Goal: Task Accomplishment & Management: Manage account settings

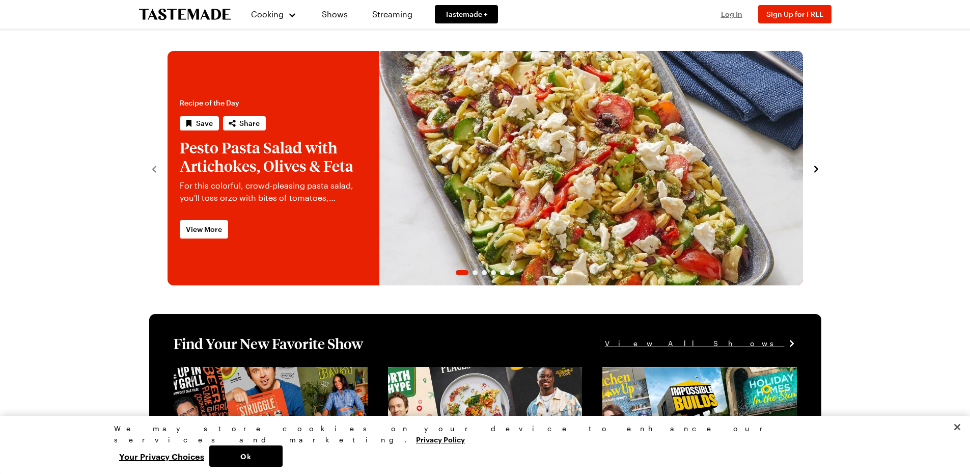
click at [726, 14] on span "Log In" at bounding box center [731, 14] width 21 height 9
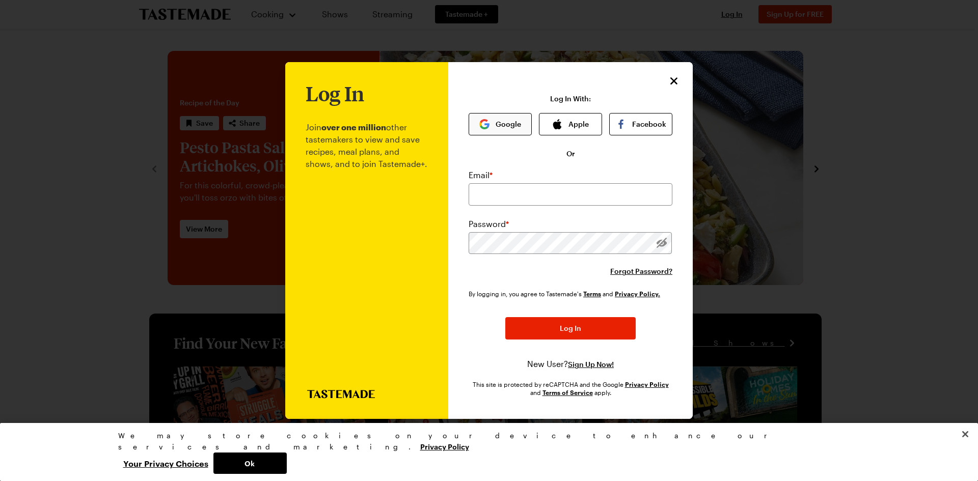
click at [523, 123] on button "Google" at bounding box center [499, 124] width 63 height 22
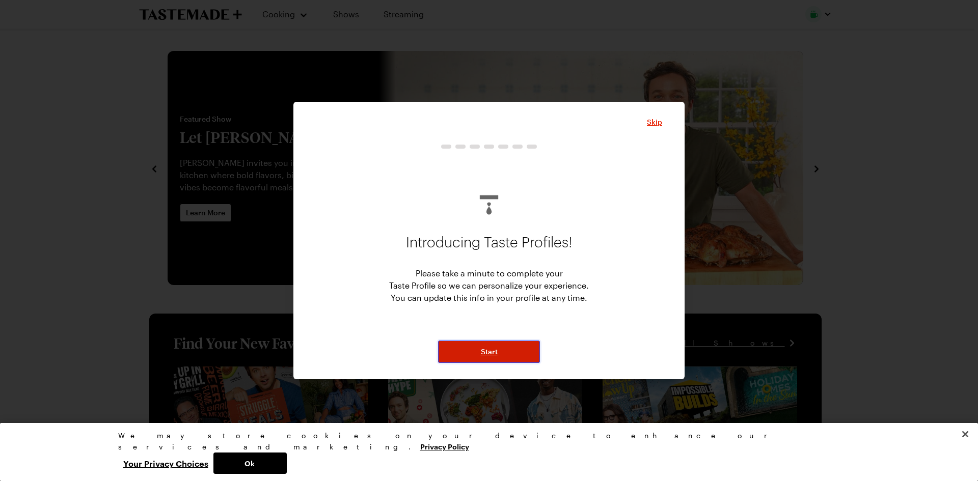
click at [499, 354] on button "Start" at bounding box center [489, 352] width 102 height 22
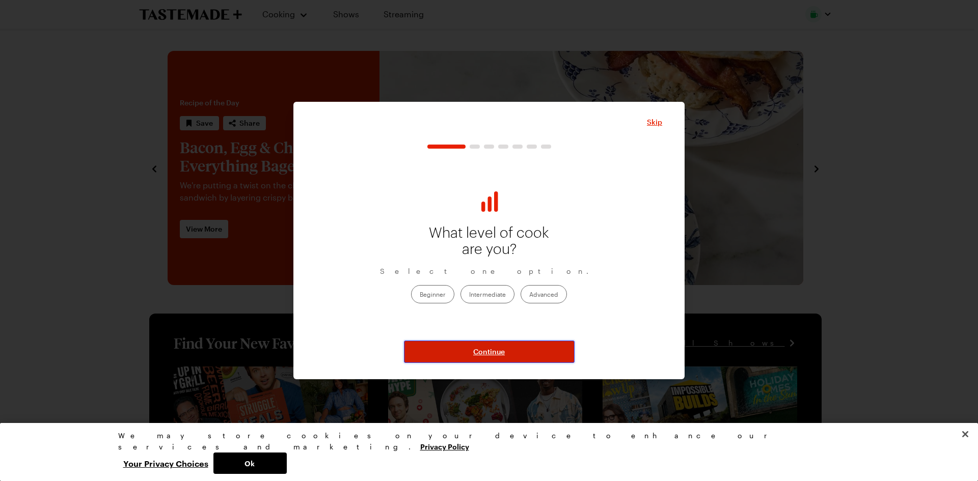
click at [499, 354] on span "Continue" at bounding box center [489, 352] width 32 height 10
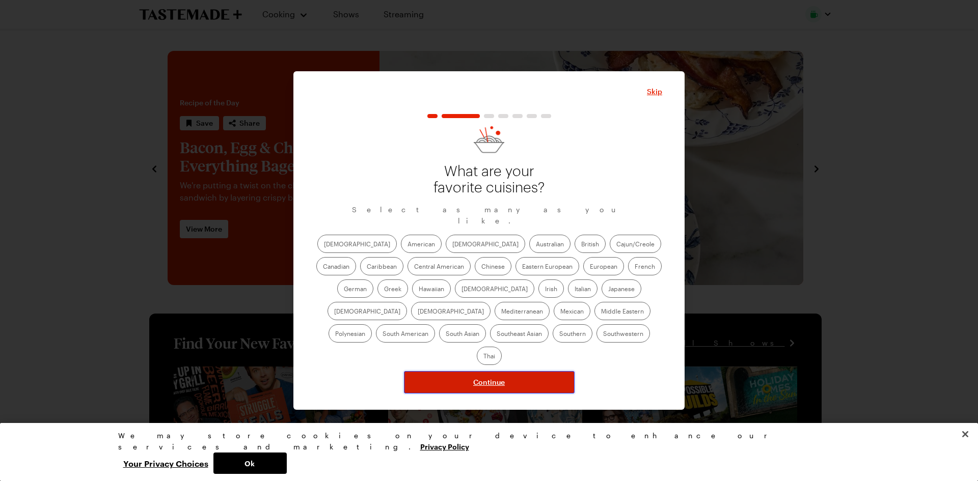
click at [500, 377] on span "Continue" at bounding box center [489, 382] width 32 height 10
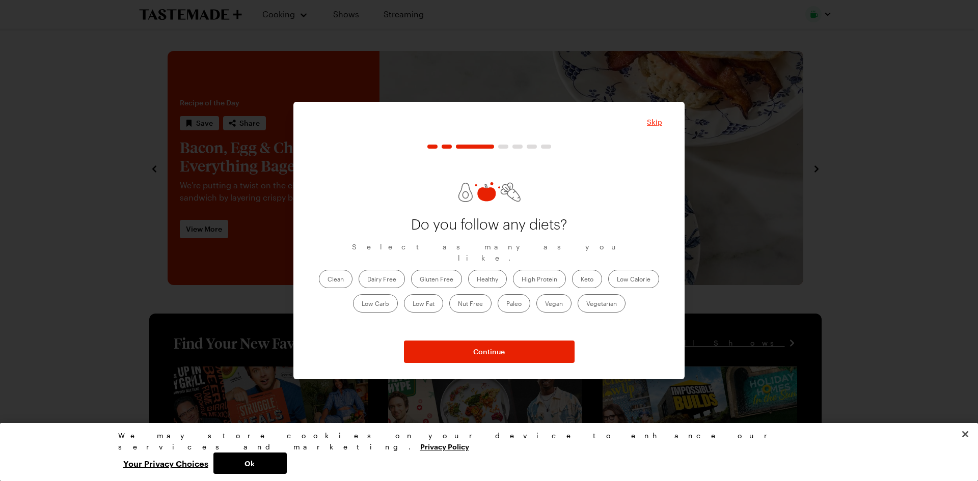
click at [653, 123] on span "Skip" at bounding box center [654, 122] width 15 height 10
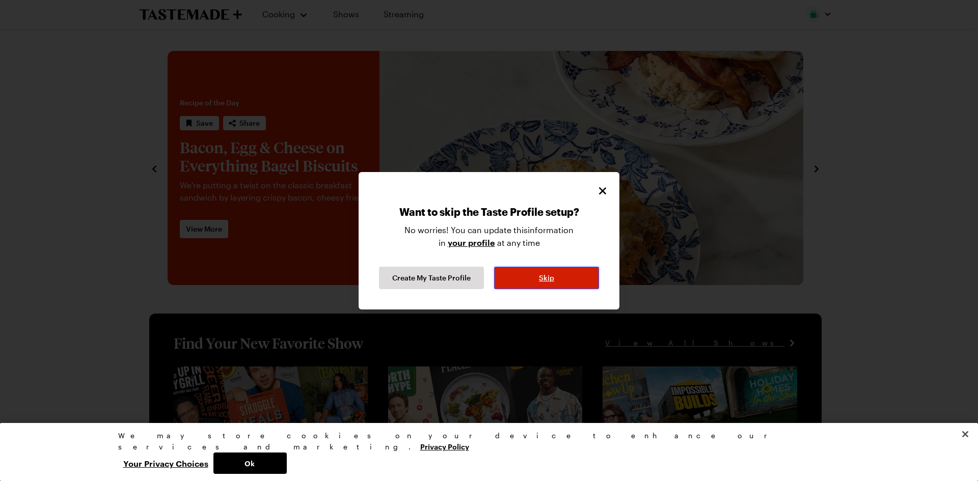
click at [553, 281] on span "Skip" at bounding box center [546, 278] width 15 height 10
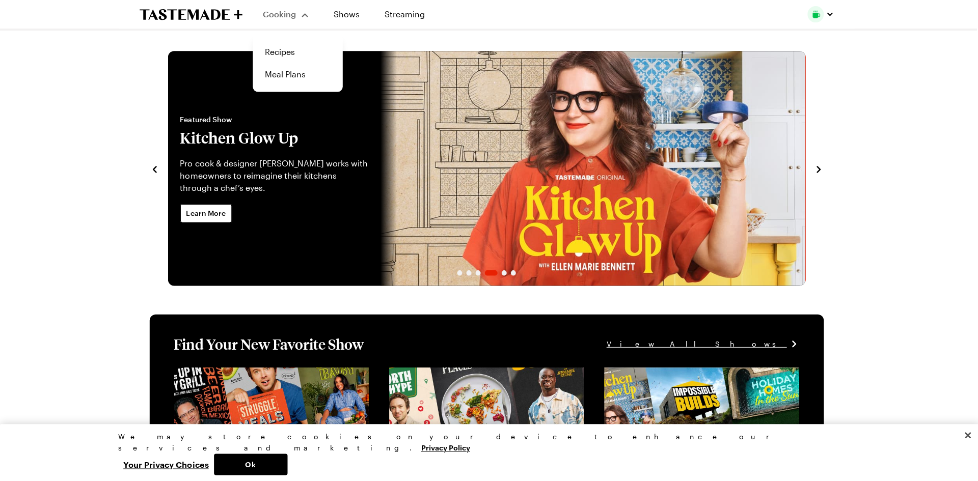
click at [302, 18] on div "Cooking" at bounding box center [285, 14] width 46 height 12
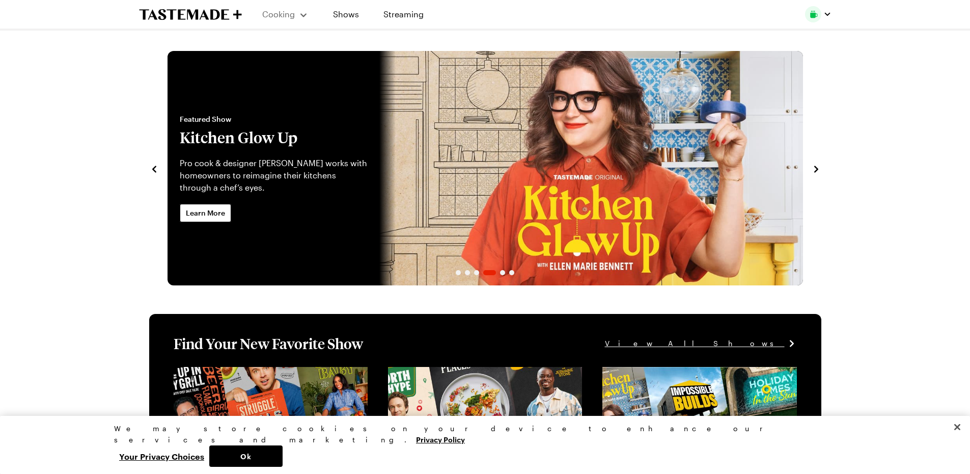
click at [303, 11] on div "Cooking" at bounding box center [285, 14] width 46 height 12
click at [283, 54] on link "Recipes" at bounding box center [296, 52] width 77 height 22
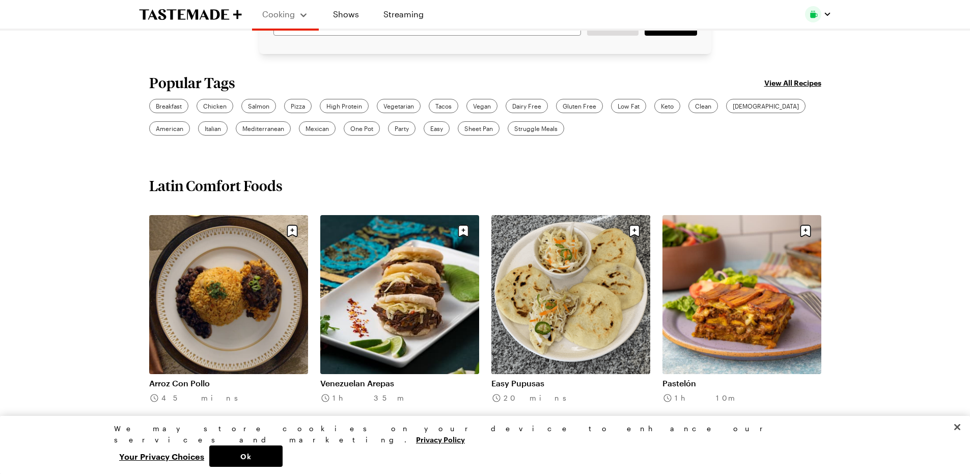
scroll to position [300, 0]
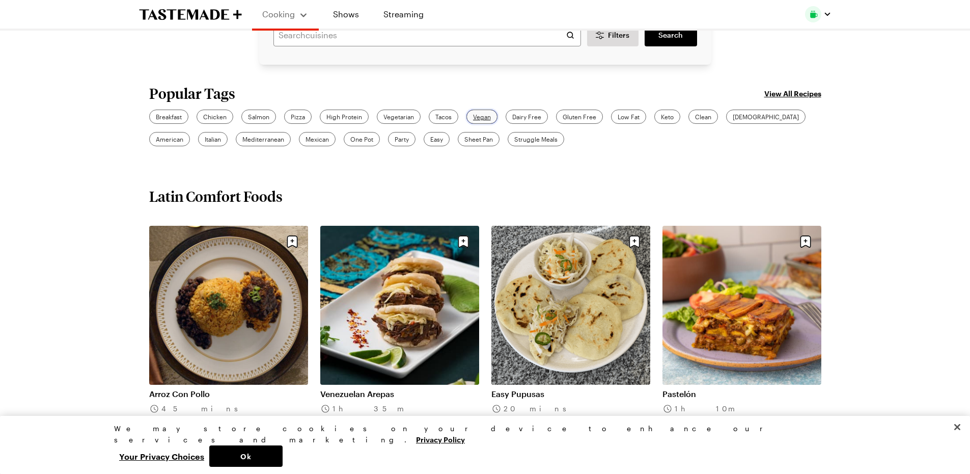
click at [491, 116] on span "Vegan" at bounding box center [482, 116] width 18 height 9
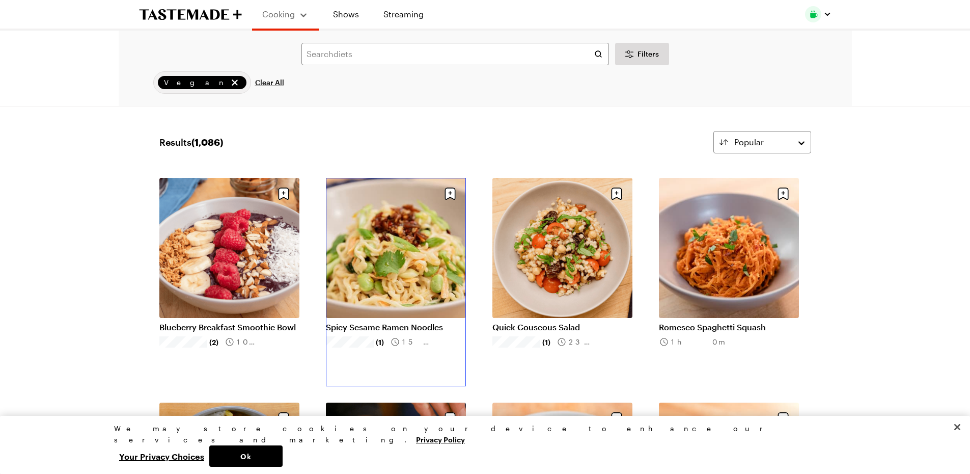
click at [404, 322] on link "Spicy Sesame Ramen Noodles" at bounding box center [396, 327] width 140 height 10
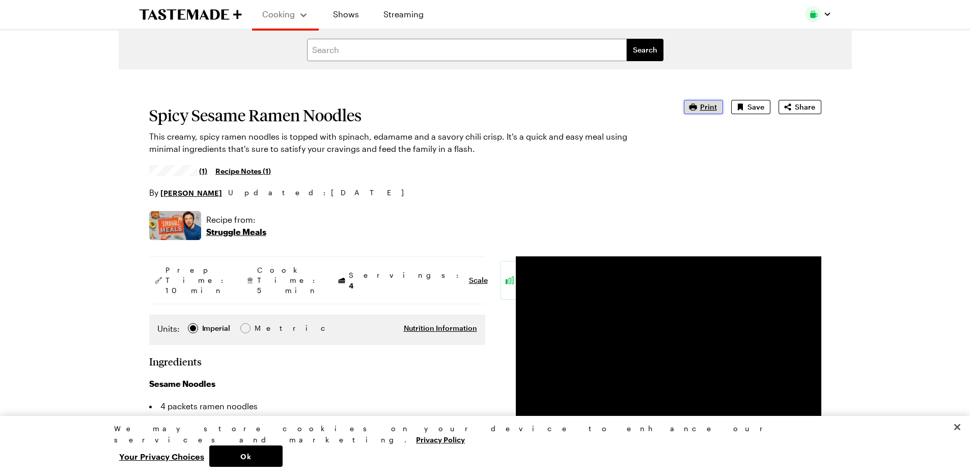
click at [707, 104] on span "Print" at bounding box center [708, 107] width 17 height 10
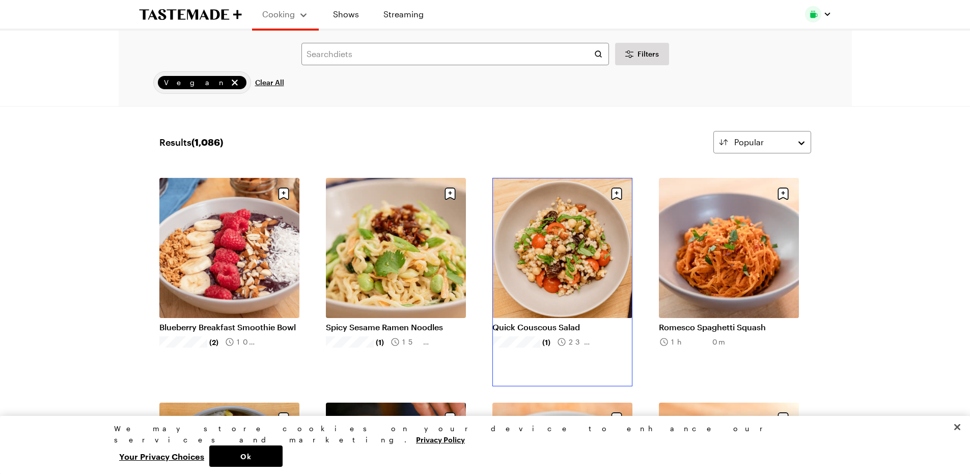
click at [558, 322] on link "Quick Couscous Salad" at bounding box center [562, 327] width 140 height 10
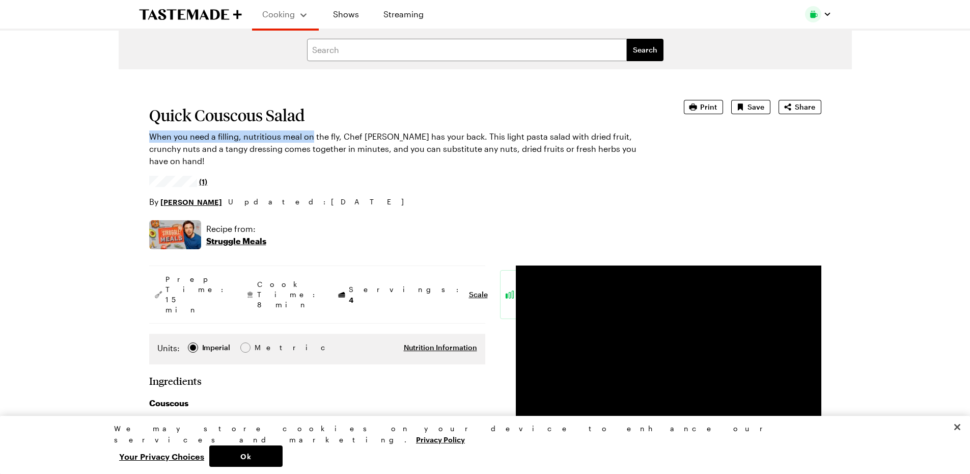
drag, startPoint x: 313, startPoint y: 125, endPoint x: 145, endPoint y: 125, distance: 168.0
click at [318, 236] on div "Recipe from: Struggle Meals" at bounding box center [485, 234] width 672 height 29
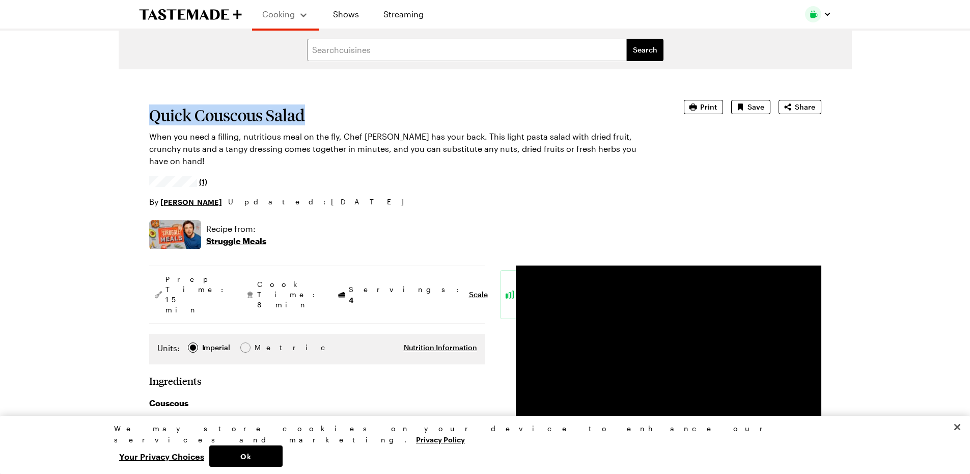
drag, startPoint x: 305, startPoint y: 119, endPoint x: 154, endPoint y: 120, distance: 151.2
click at [154, 120] on h1 "Quick Couscous Salad" at bounding box center [402, 115] width 506 height 18
copy h1 "Quick Couscous Salad"
click at [704, 105] on span "Print" at bounding box center [708, 107] width 17 height 10
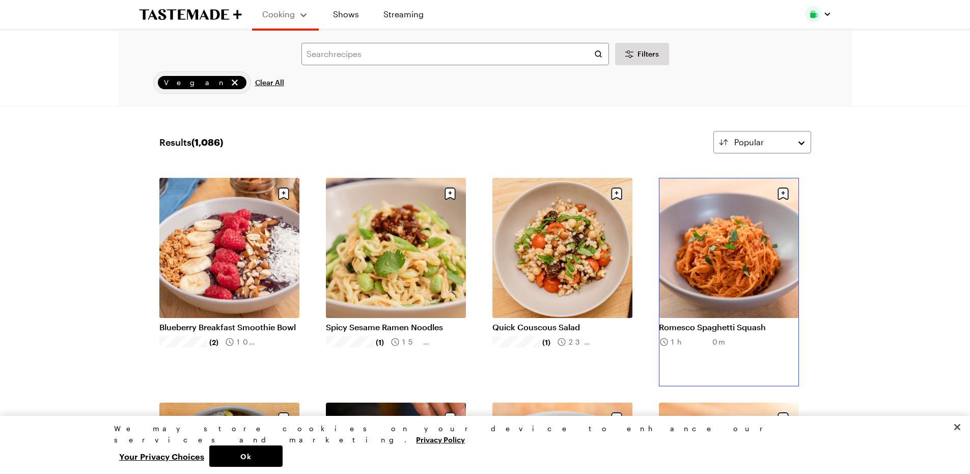
click at [726, 322] on link "Romesco Spaghetti Squash" at bounding box center [729, 327] width 140 height 10
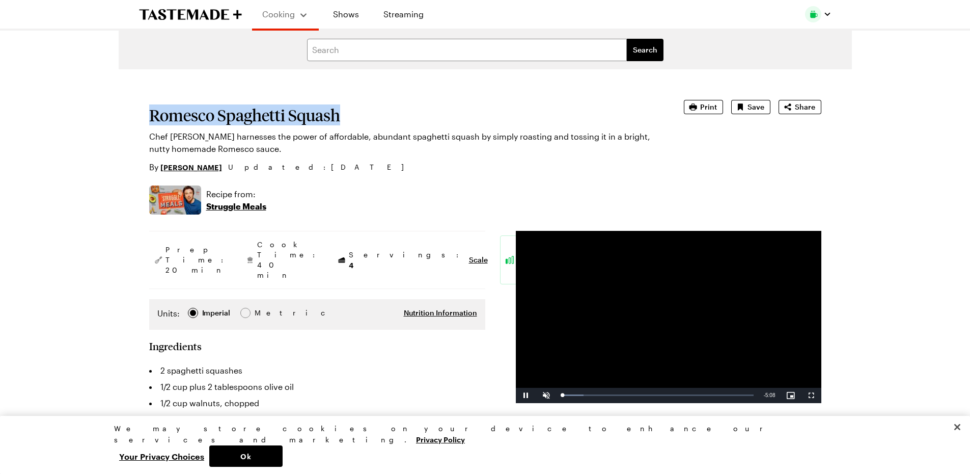
drag, startPoint x: 348, startPoint y: 114, endPoint x: 148, endPoint y: 115, distance: 200.6
copy h1 "Romesco Spaghetti Squash"
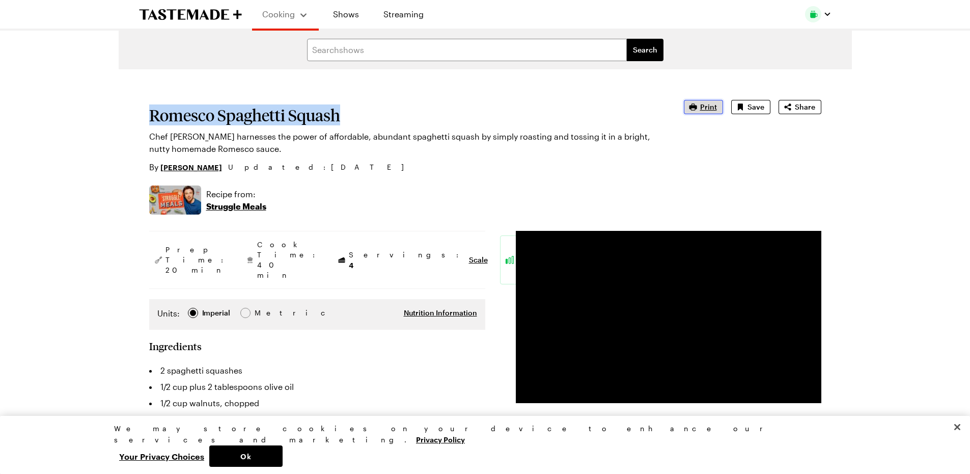
click at [711, 108] on span "Print" at bounding box center [708, 107] width 17 height 10
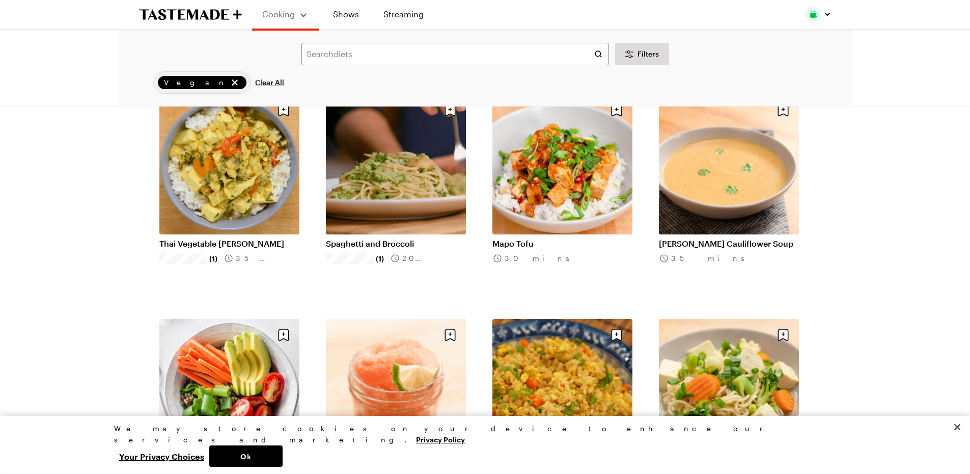
scroll to position [310, 0]
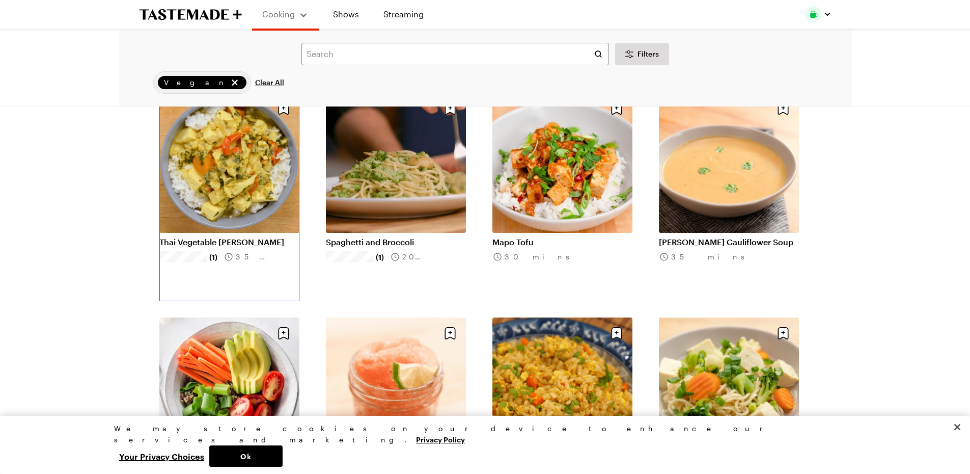
click at [258, 237] on link "Thai Vegetable Curry" at bounding box center [229, 242] width 140 height 10
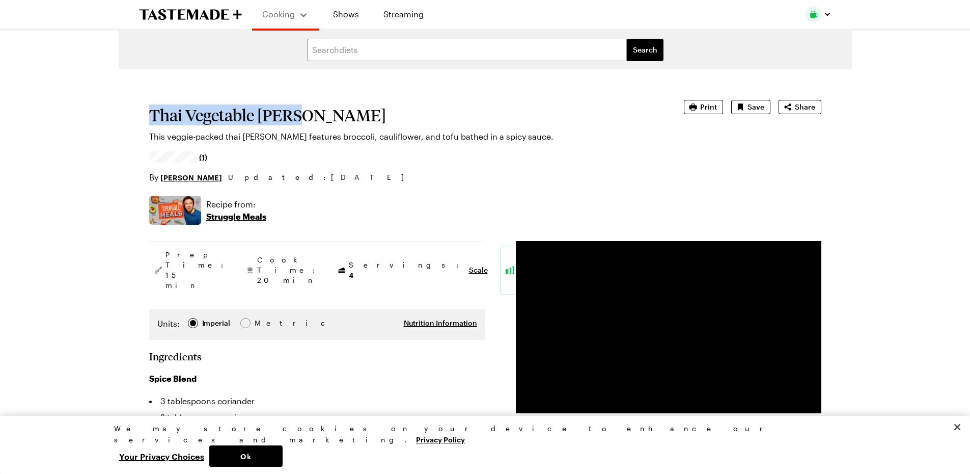
drag, startPoint x: 303, startPoint y: 114, endPoint x: 149, endPoint y: 120, distance: 153.9
click at [149, 120] on h1 "Thai Vegetable Curry" at bounding box center [402, 115] width 506 height 18
copy h1 "Thai Vegetable Curry"
click at [702, 105] on span "Print" at bounding box center [708, 107] width 17 height 10
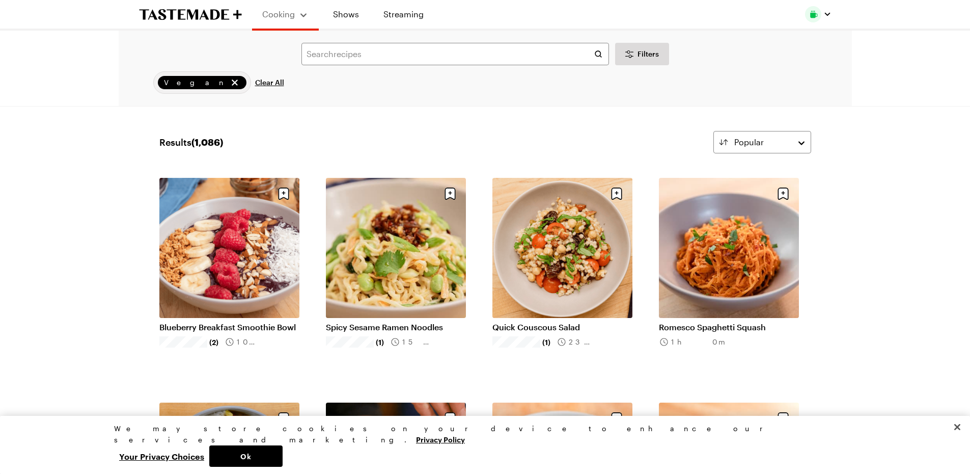
scroll to position [310, 0]
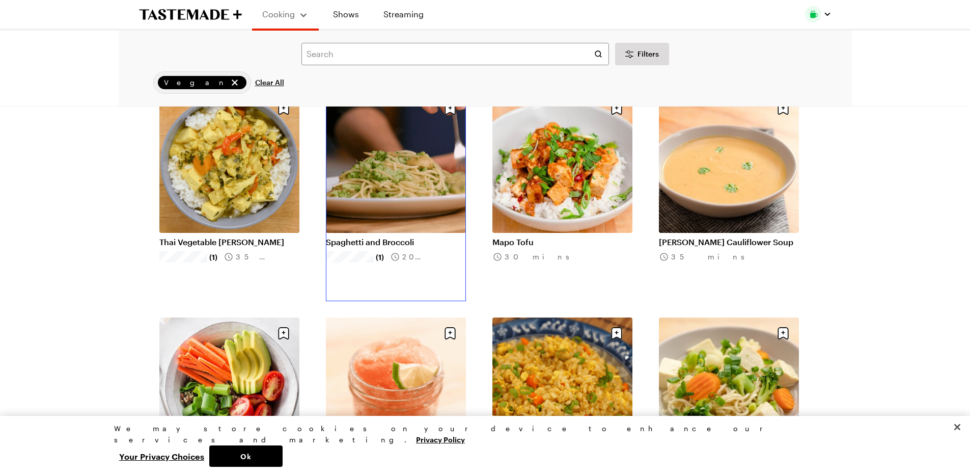
click at [422, 237] on link "Spaghetti and Broccoli" at bounding box center [396, 242] width 140 height 10
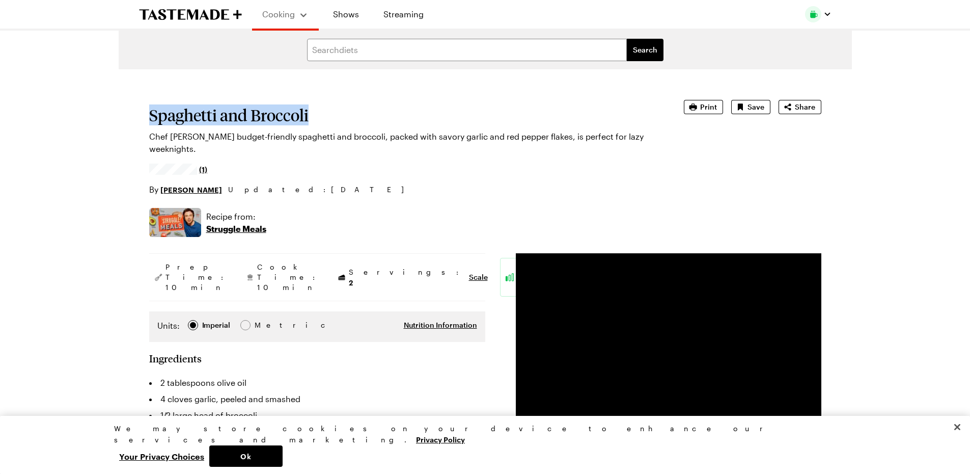
drag, startPoint x: 310, startPoint y: 115, endPoint x: 145, endPoint y: 122, distance: 164.6
copy h1 "Spaghetti and Broccoli"
click at [707, 108] on span "Print" at bounding box center [708, 107] width 17 height 10
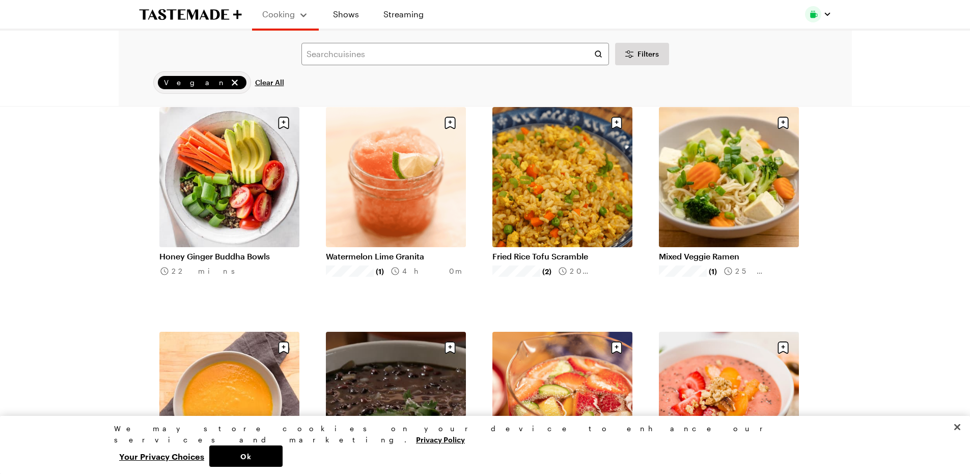
scroll to position [510, 0]
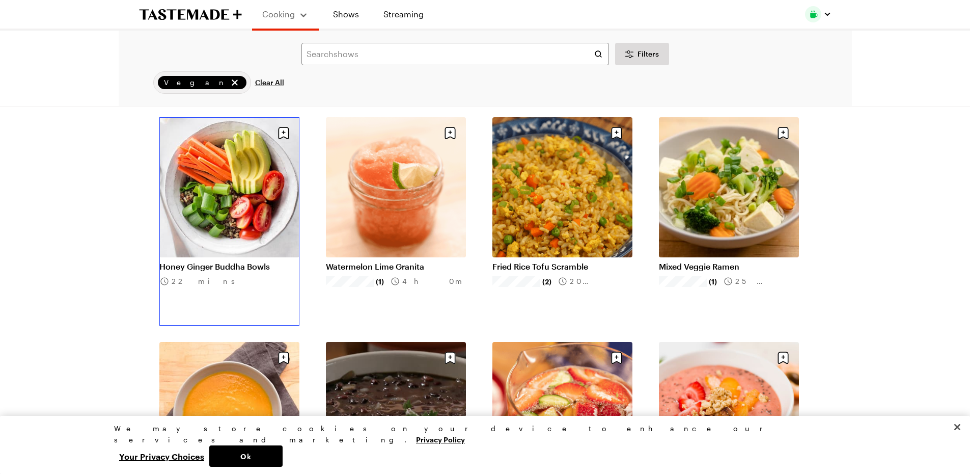
click at [254, 261] on link "Honey Ginger Buddha Bowls" at bounding box center [229, 266] width 140 height 10
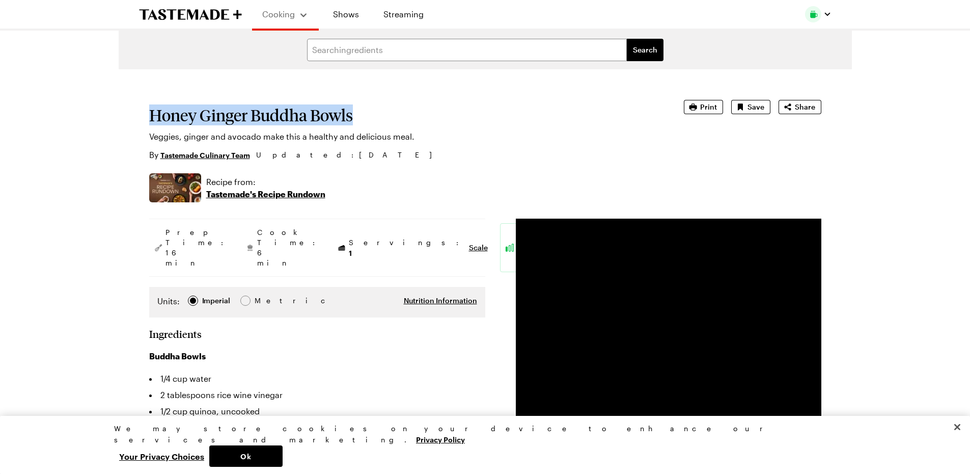
drag, startPoint x: 356, startPoint y: 117, endPoint x: 150, endPoint y: 121, distance: 206.8
click at [150, 121] on h1 "Honey Ginger Buddha Bowls" at bounding box center [402, 115] width 506 height 18
copy h1 "Honey Ginger Buddha Bowls"
click at [711, 111] on span "Print" at bounding box center [708, 107] width 17 height 10
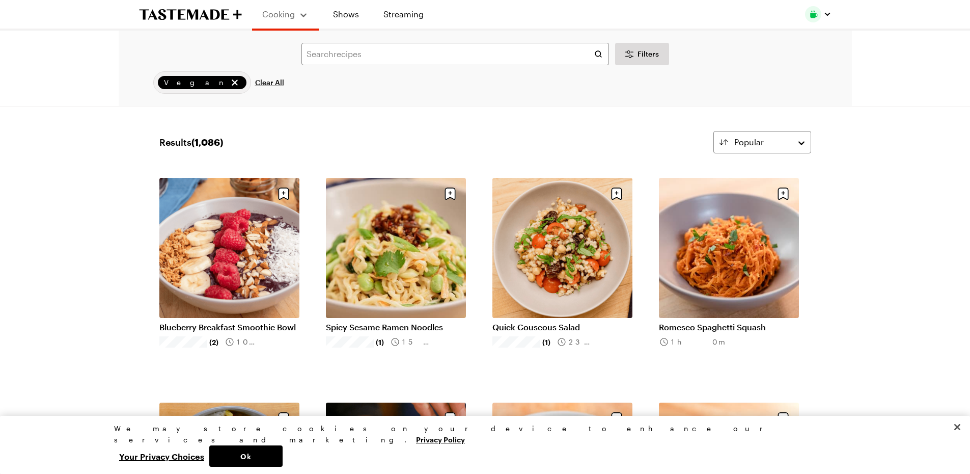
scroll to position [510, 0]
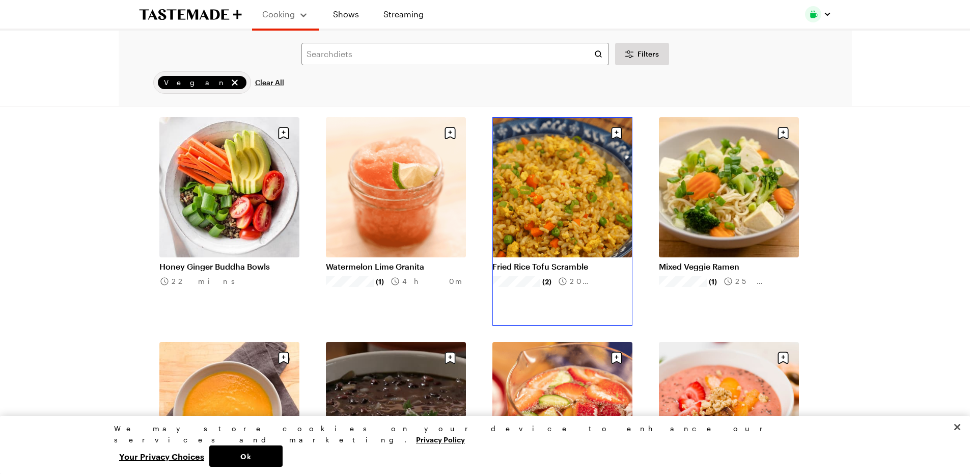
click at [555, 261] on link "Fried Rice Tofu Scramble" at bounding box center [562, 266] width 140 height 10
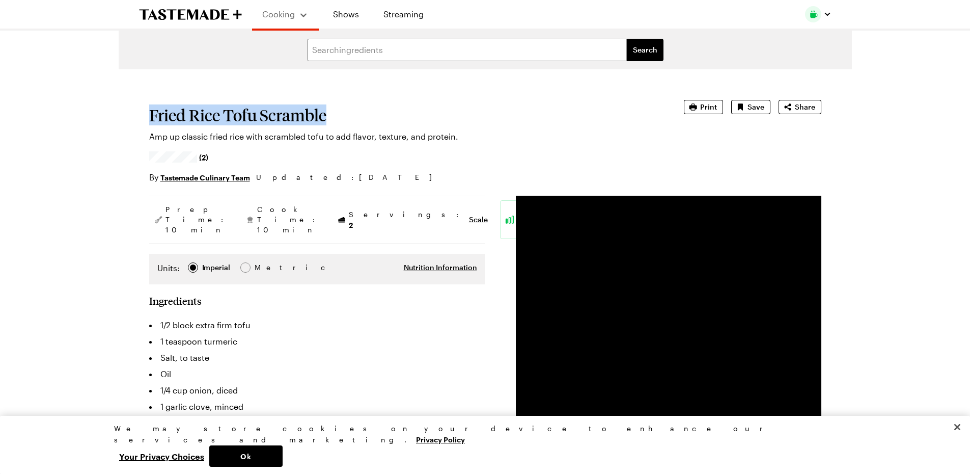
drag, startPoint x: 326, startPoint y: 119, endPoint x: 135, endPoint y: 114, distance: 191.0
copy h1 "Fried Rice Tofu Scramble"
click at [709, 109] on span "Print" at bounding box center [708, 107] width 17 height 10
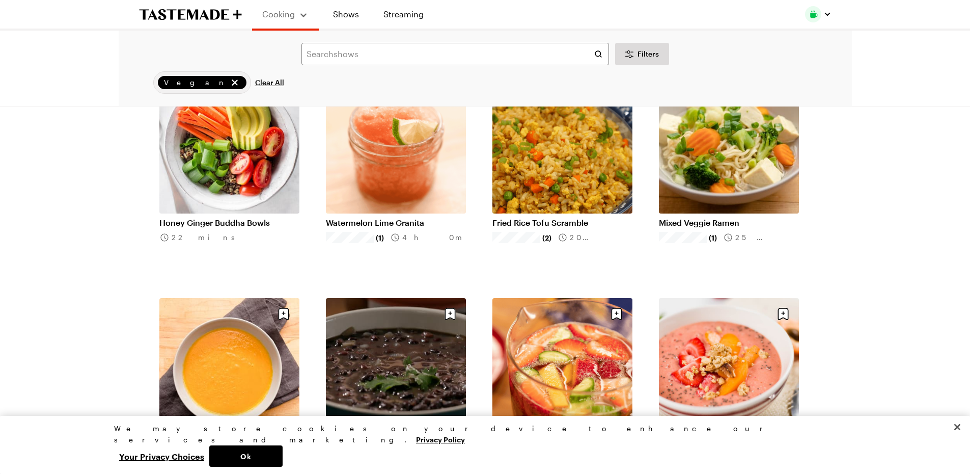
scroll to position [544, 0]
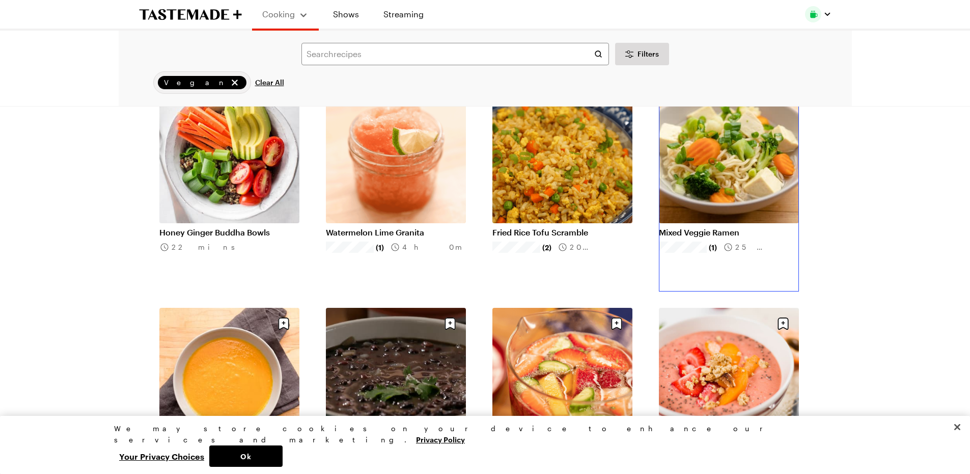
click at [711, 227] on link "Mixed Veggie Ramen" at bounding box center [729, 232] width 140 height 10
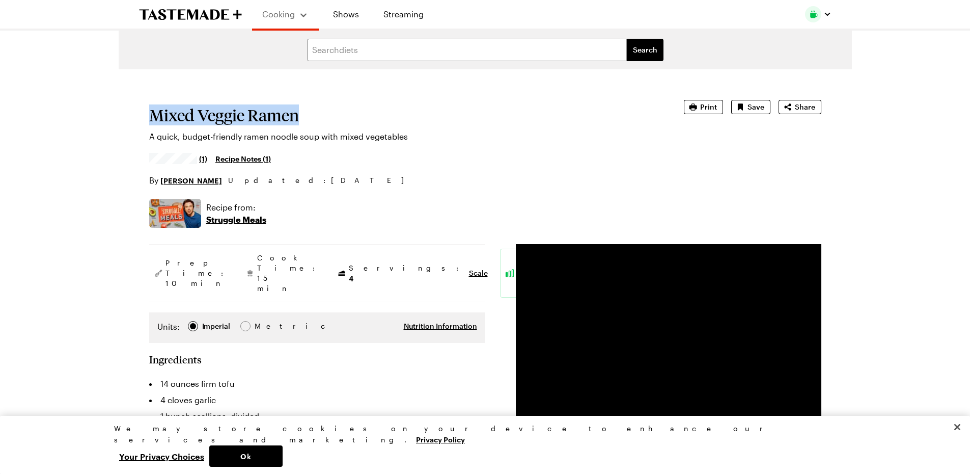
drag, startPoint x: 306, startPoint y: 111, endPoint x: 112, endPoint y: 115, distance: 194.5
copy h1 "Mixed Veggie Ramen"
click at [714, 105] on span "Print" at bounding box center [708, 107] width 17 height 10
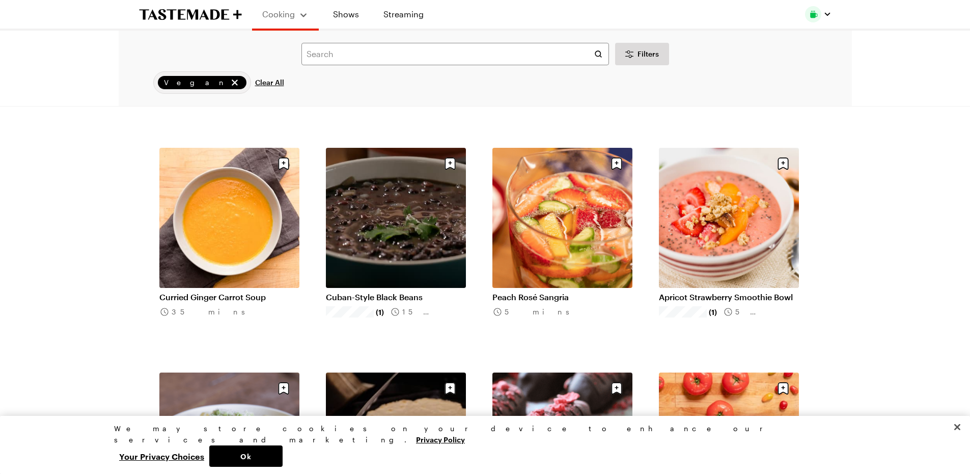
scroll to position [718, 0]
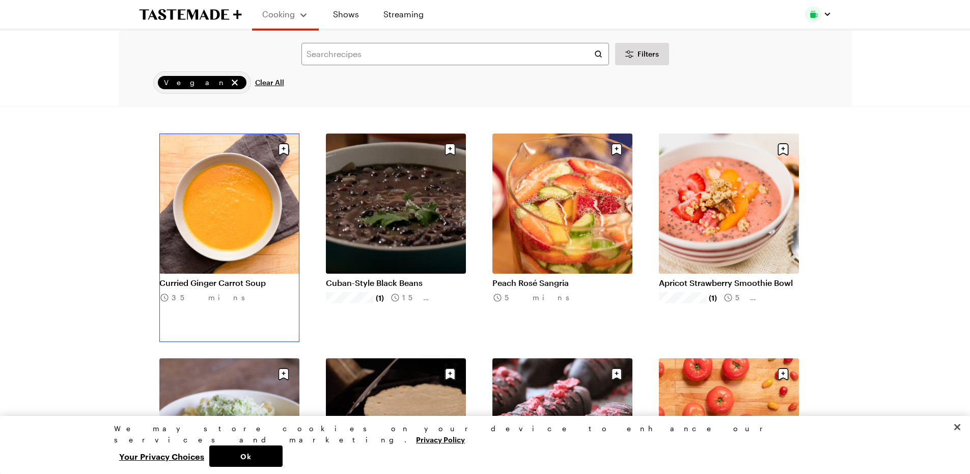
click at [215, 277] on link "Curried Ginger Carrot Soup" at bounding box center [229, 282] width 140 height 10
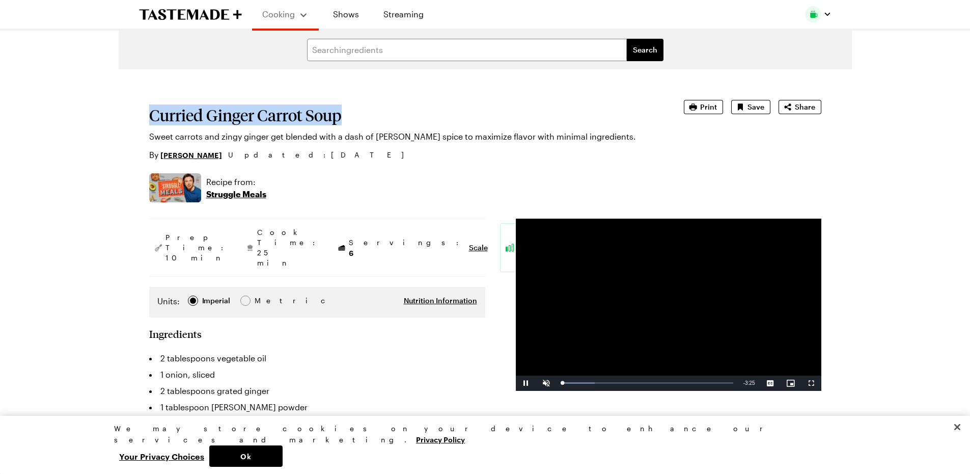
drag, startPoint x: 345, startPoint y: 108, endPoint x: 148, endPoint y: 113, distance: 197.6
copy h1 "Curried Ginger Carrot Soup"
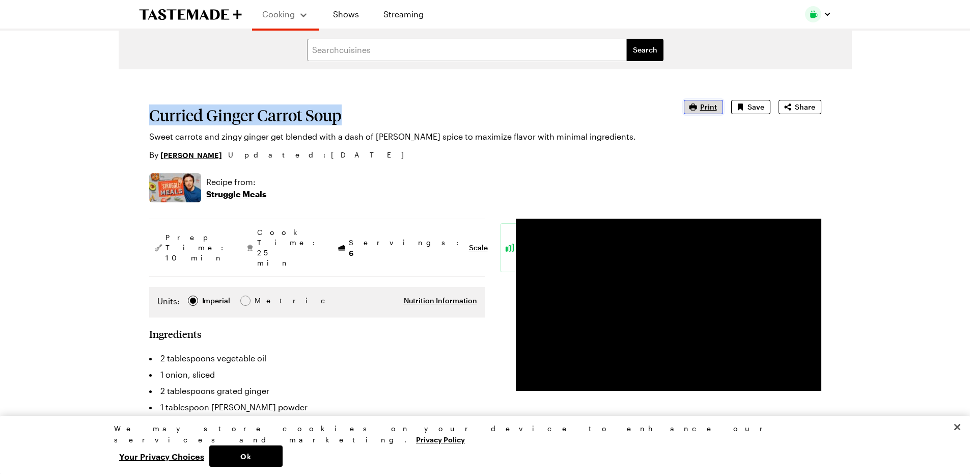
click at [711, 104] on span "Print" at bounding box center [708, 107] width 17 height 10
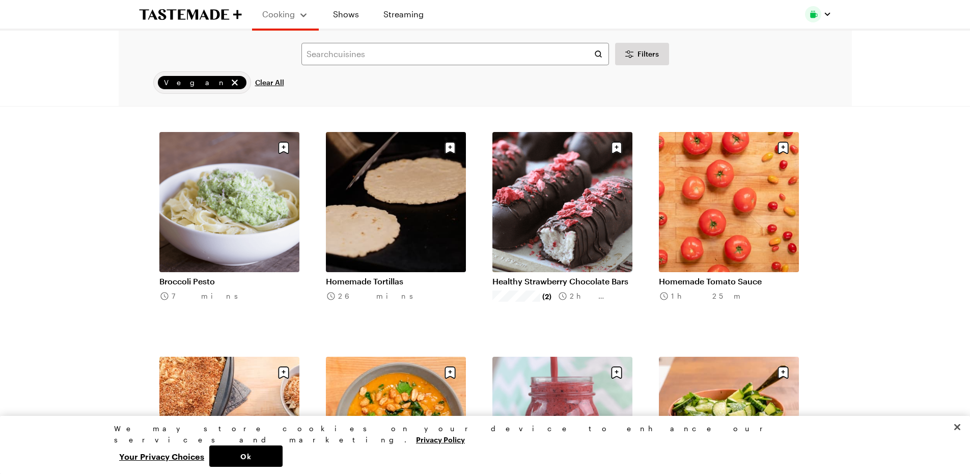
scroll to position [952, 0]
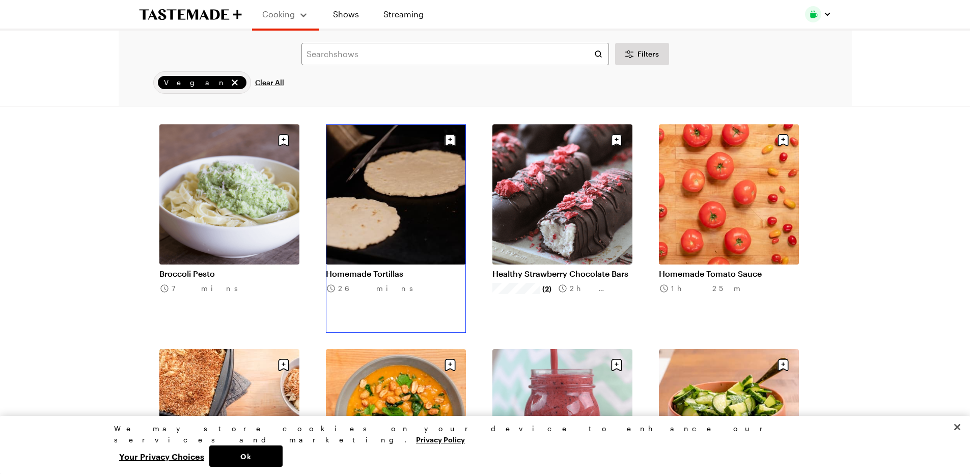
click at [391, 268] on link "Homemade Tortillas" at bounding box center [396, 273] width 140 height 10
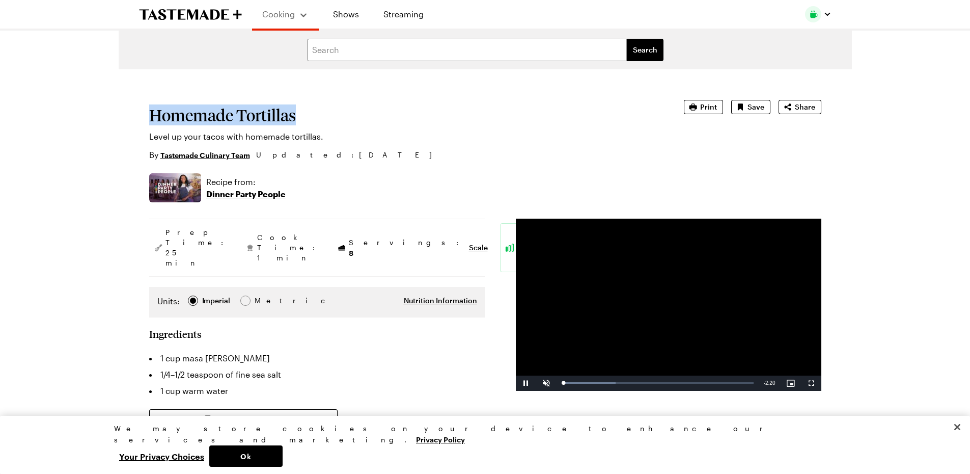
drag, startPoint x: 297, startPoint y: 111, endPoint x: 137, endPoint y: 117, distance: 159.5
copy h1 "Homemade Tortillas"
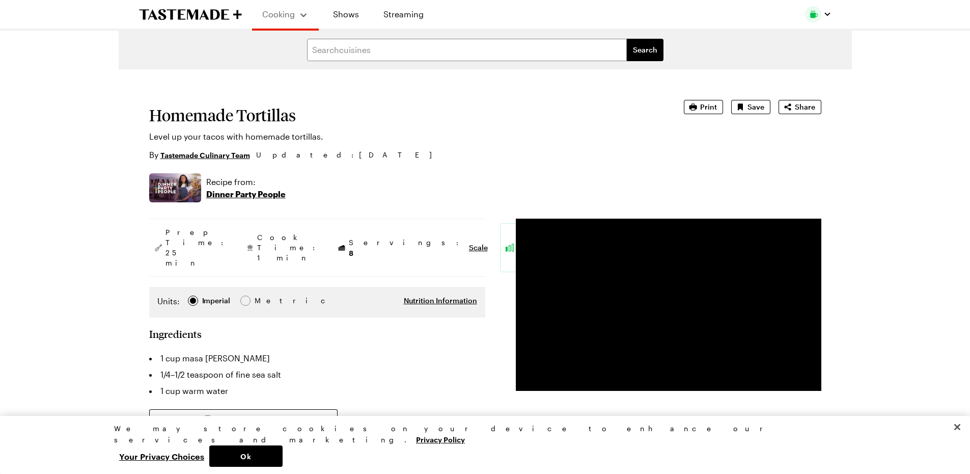
click at [694, 116] on div "Homemade Tortillas Level up your tacos with homemade tortillas. By Tastemade Cu…" at bounding box center [485, 130] width 672 height 61
click at [695, 112] on icon "button" at bounding box center [693, 107] width 10 height 10
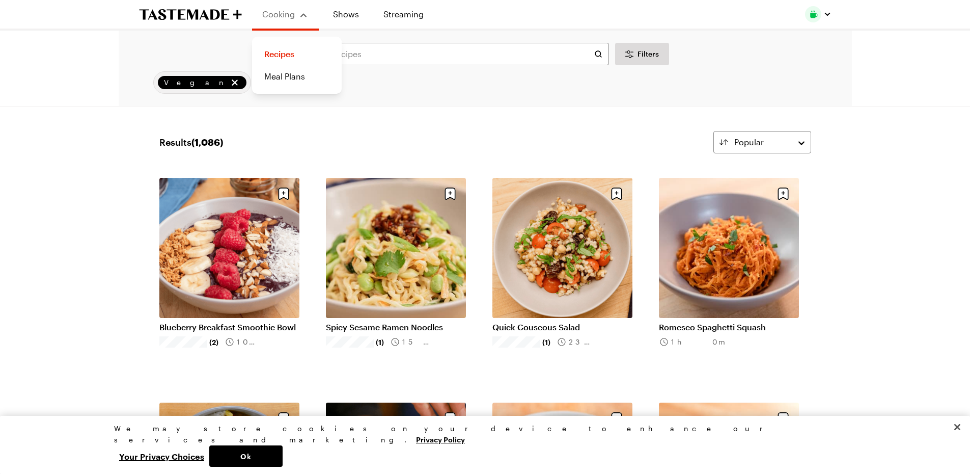
scroll to position [952, 0]
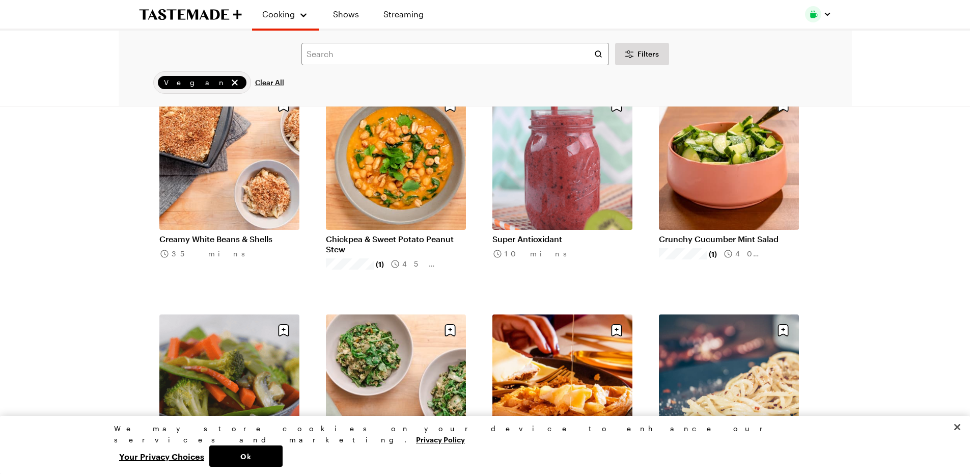
scroll to position [1183, 0]
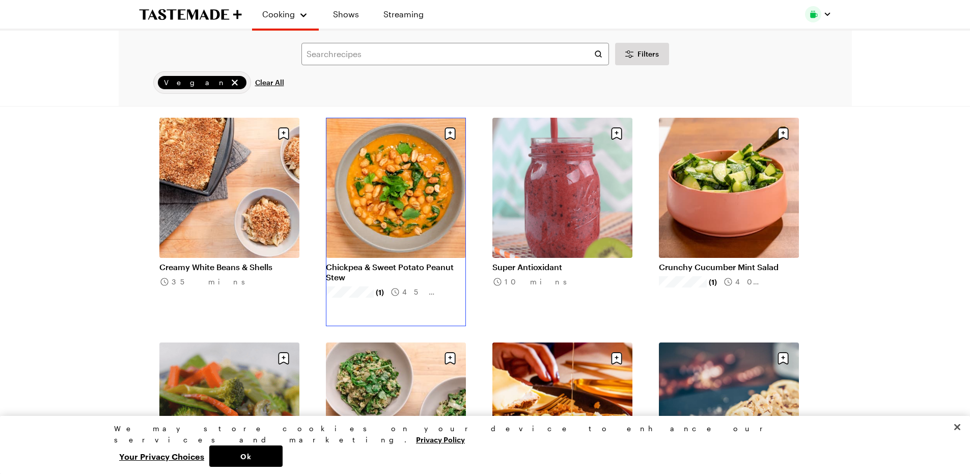
click at [392, 262] on link "Chickpea & Sweet Potato Peanut Stew" at bounding box center [396, 272] width 140 height 20
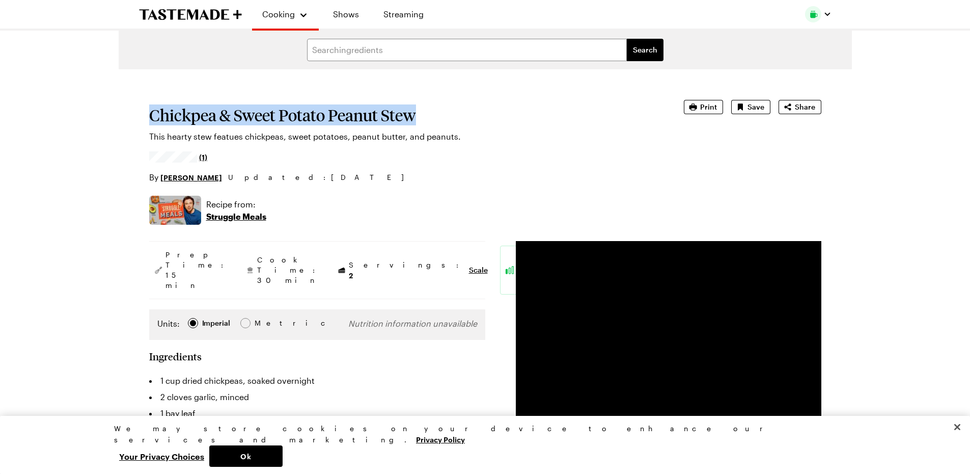
drag, startPoint x: 427, startPoint y: 115, endPoint x: 134, endPoint y: 118, distance: 292.8
copy h1 "Chickpea & Sweet Potato Peanut Stew"
click at [721, 105] on button "Print" at bounding box center [703, 107] width 39 height 14
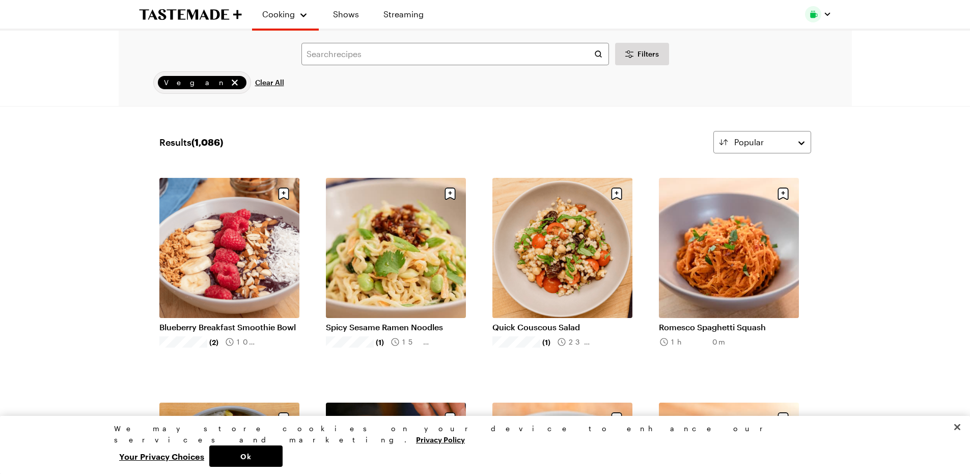
scroll to position [1183, 0]
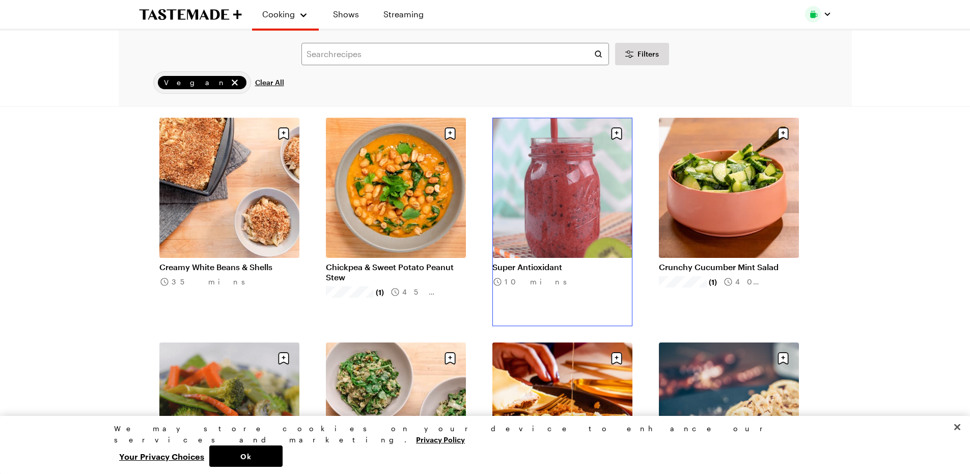
click at [528, 262] on link "Super Antioxidant" at bounding box center [562, 267] width 140 height 10
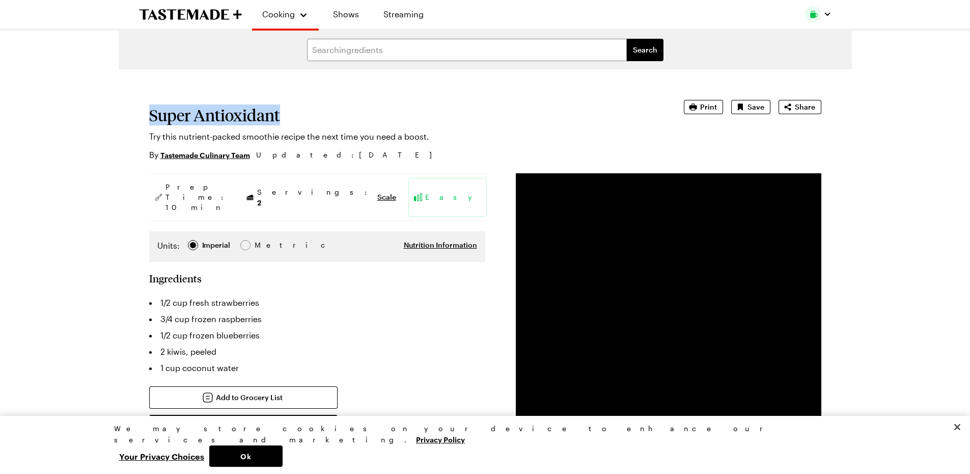
drag, startPoint x: 282, startPoint y: 118, endPoint x: 131, endPoint y: 120, distance: 150.7
click at [712, 103] on span "Print" at bounding box center [708, 107] width 17 height 10
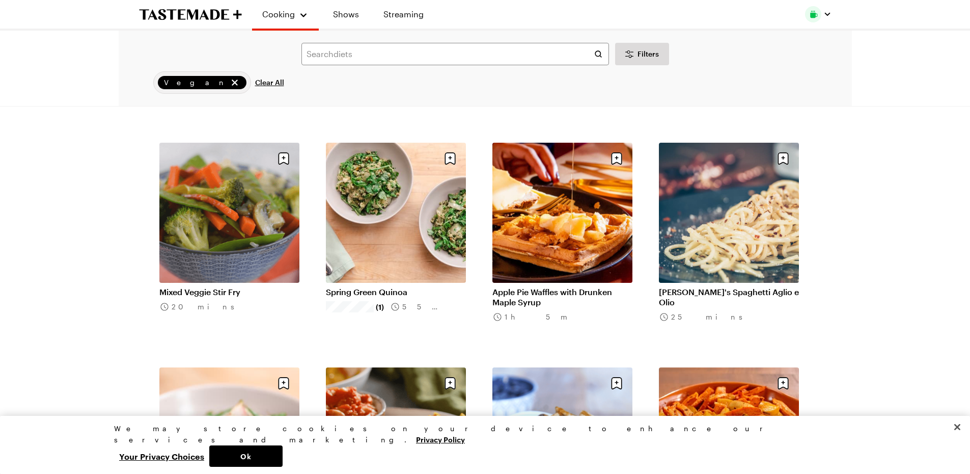
scroll to position [1379, 0]
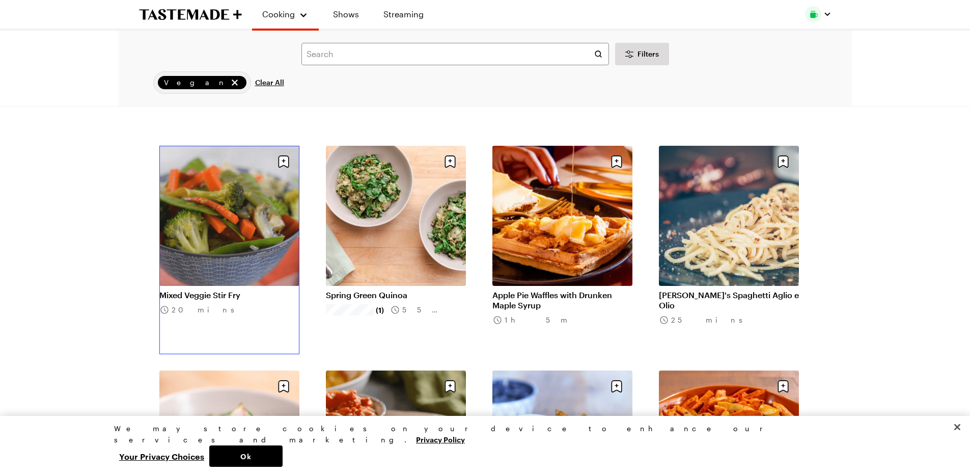
click at [187, 290] on link "Mixed Veggie Stir Fry" at bounding box center [229, 295] width 140 height 10
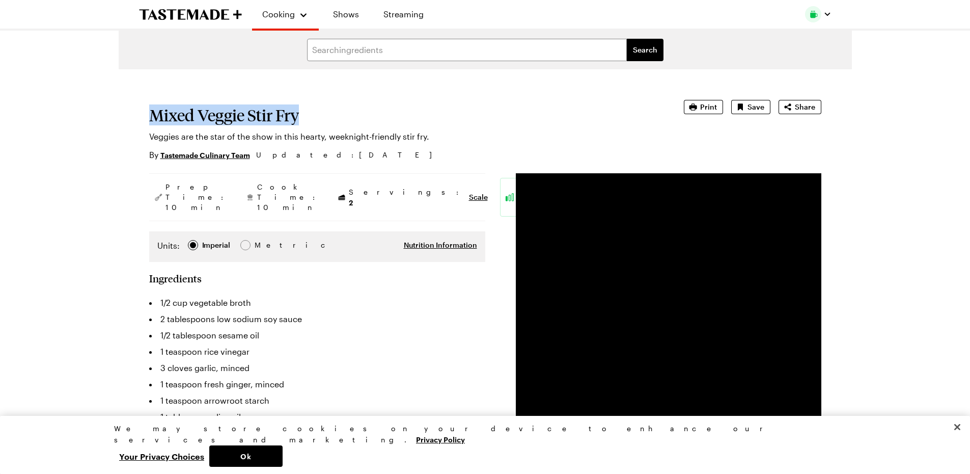
drag, startPoint x: 303, startPoint y: 121, endPoint x: 146, endPoint y: 115, distance: 157.5
click at [698, 110] on icon "button" at bounding box center [693, 107] width 10 height 10
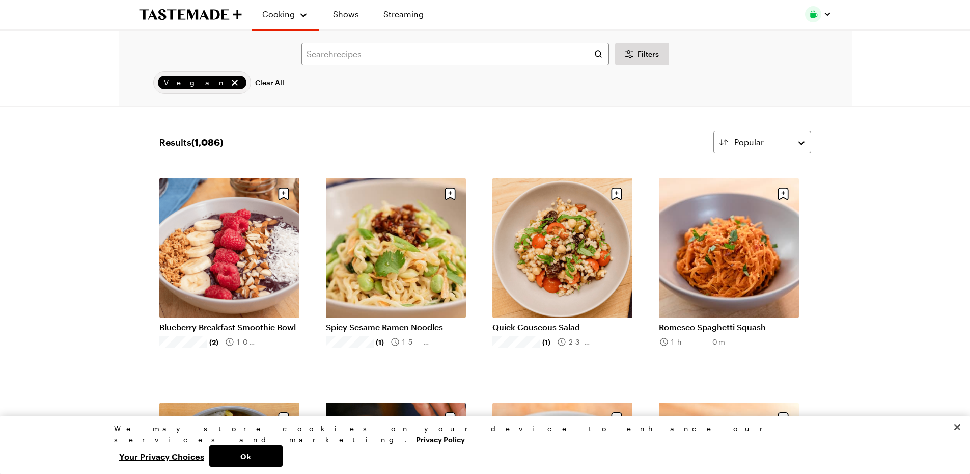
scroll to position [1379, 0]
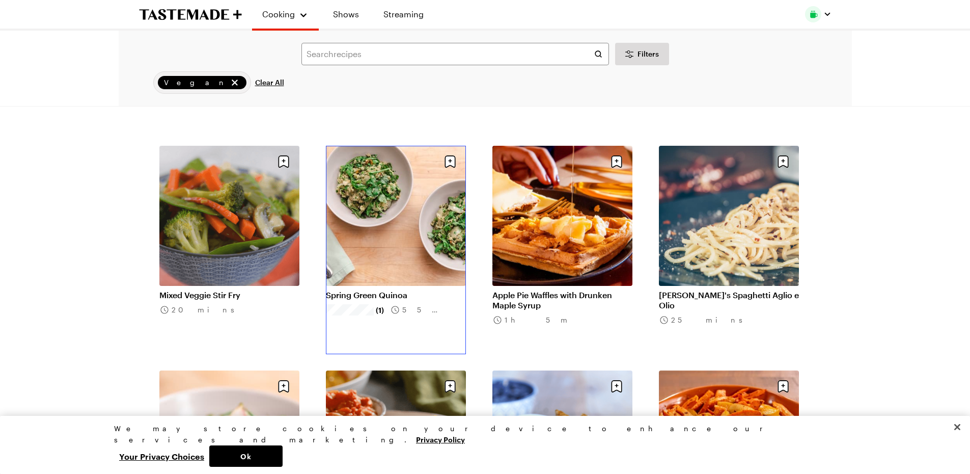
click at [446, 290] on link "Spring Green Quinoa" at bounding box center [396, 295] width 140 height 10
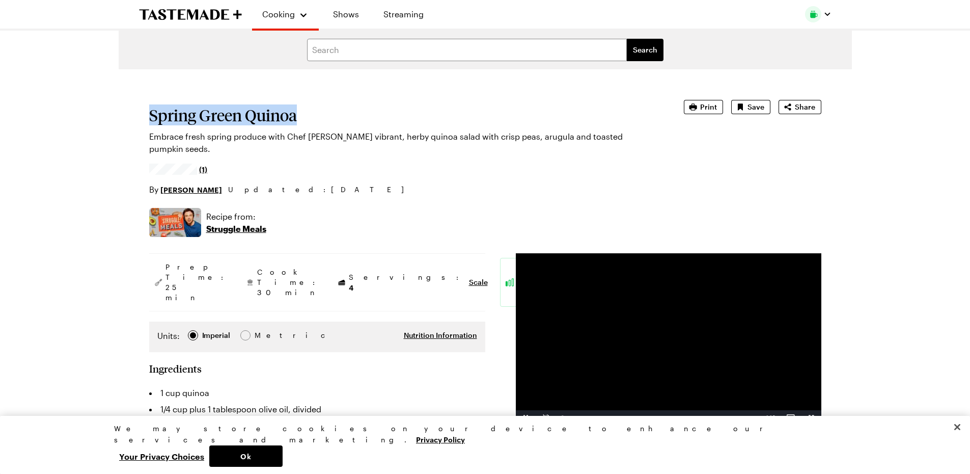
drag, startPoint x: 297, startPoint y: 119, endPoint x: 131, endPoint y: 114, distance: 166.6
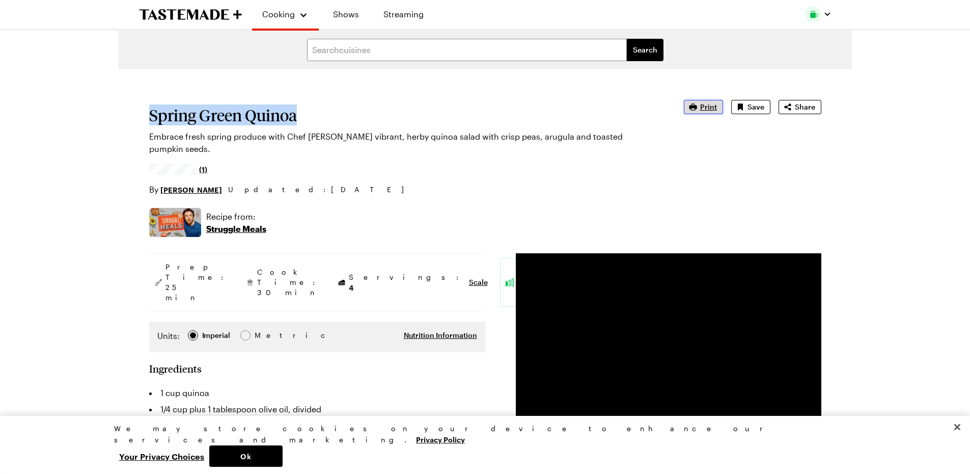
click at [715, 110] on span "Print" at bounding box center [708, 107] width 17 height 10
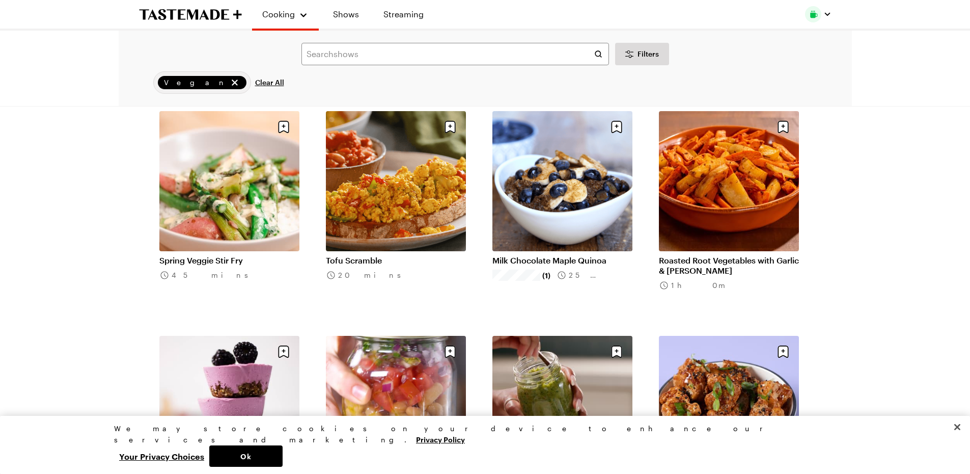
scroll to position [1600, 0]
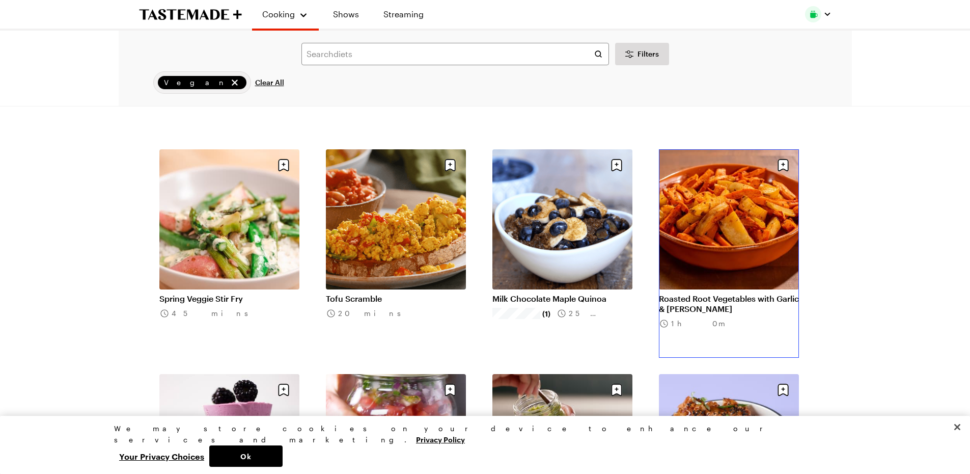
click at [705, 308] on link "Roasted Root Vegetables with Garlic & Rosemary" at bounding box center [729, 303] width 140 height 20
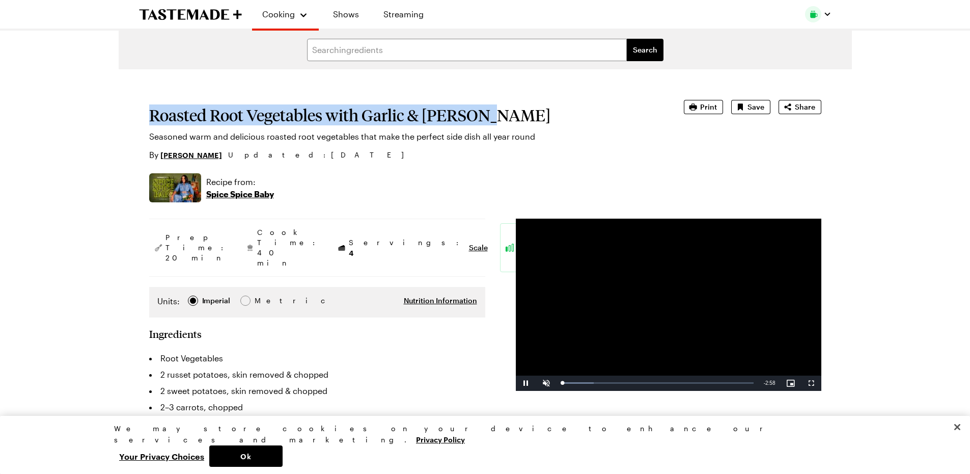
drag, startPoint x: 496, startPoint y: 116, endPoint x: 118, endPoint y: 118, distance: 378.8
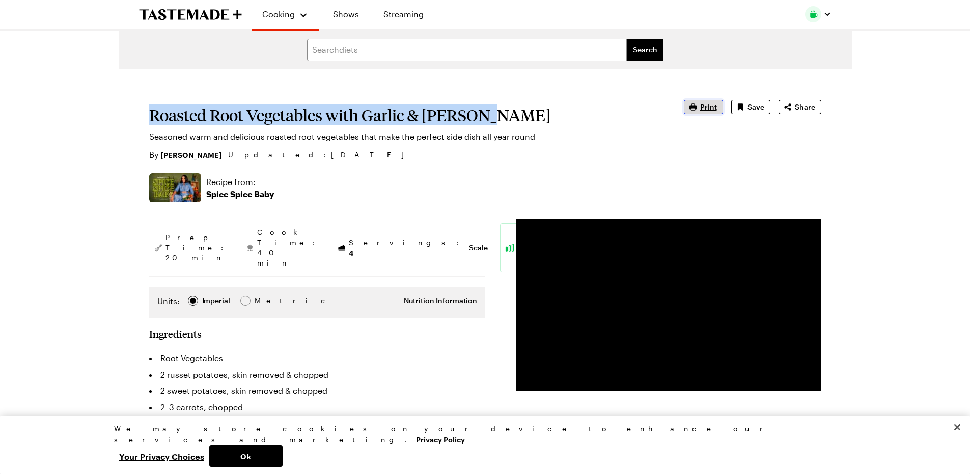
click at [711, 102] on span "Print" at bounding box center [708, 107] width 17 height 10
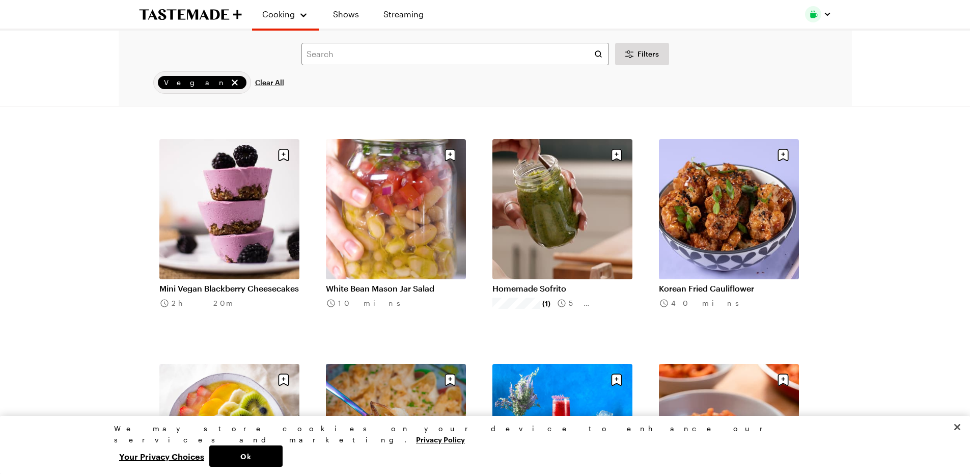
scroll to position [1814, 0]
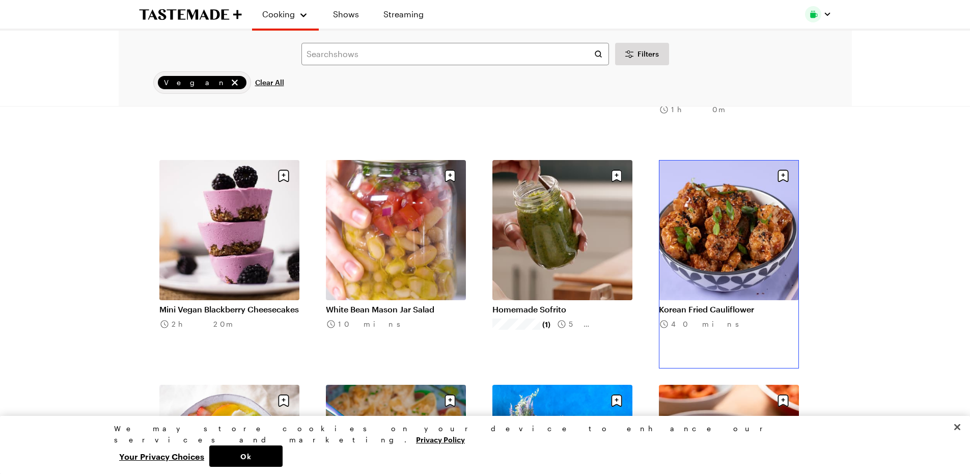
click at [734, 311] on link "Korean Fried Cauliflower" at bounding box center [729, 309] width 140 height 10
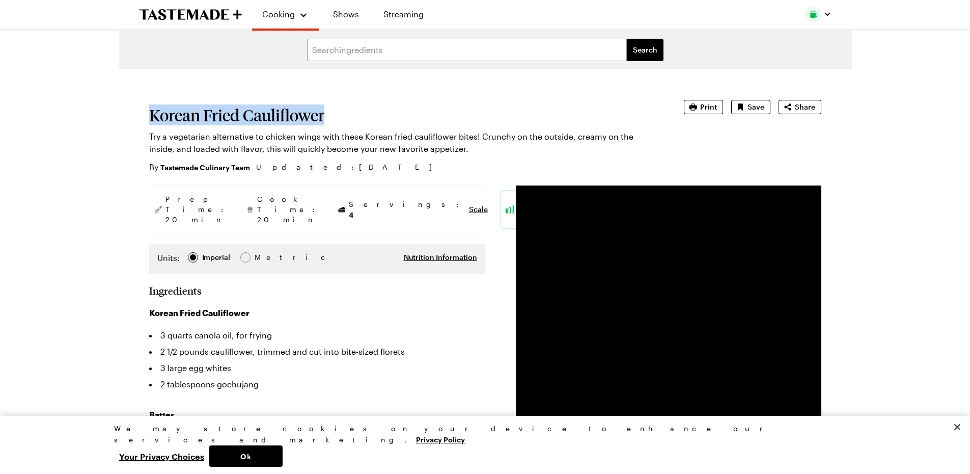
drag, startPoint x: 329, startPoint y: 115, endPoint x: 131, endPoint y: 124, distance: 197.8
click at [698, 108] on icon "button" at bounding box center [693, 107] width 10 height 10
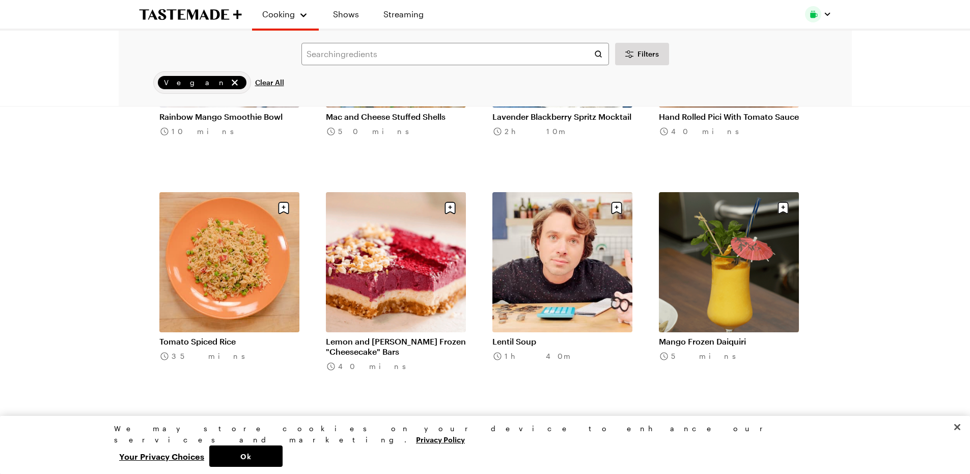
scroll to position [2238, 0]
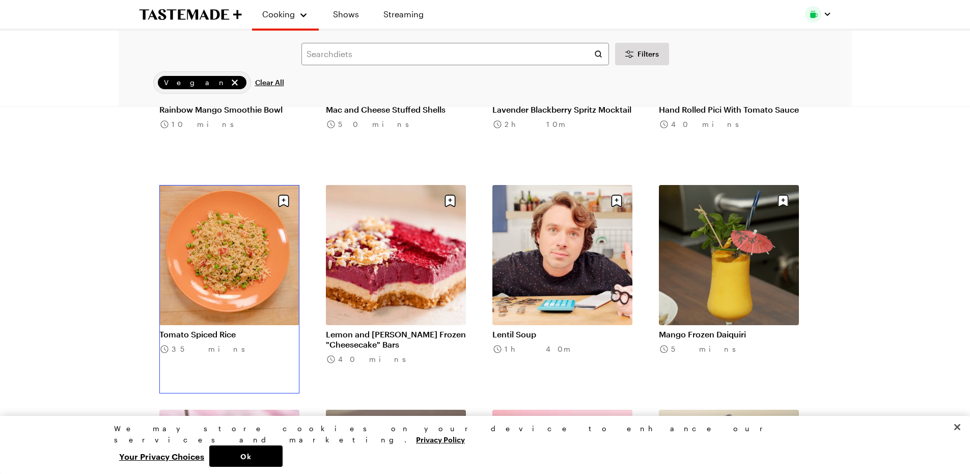
click at [223, 329] on link "Tomato Spiced Rice" at bounding box center [229, 334] width 140 height 10
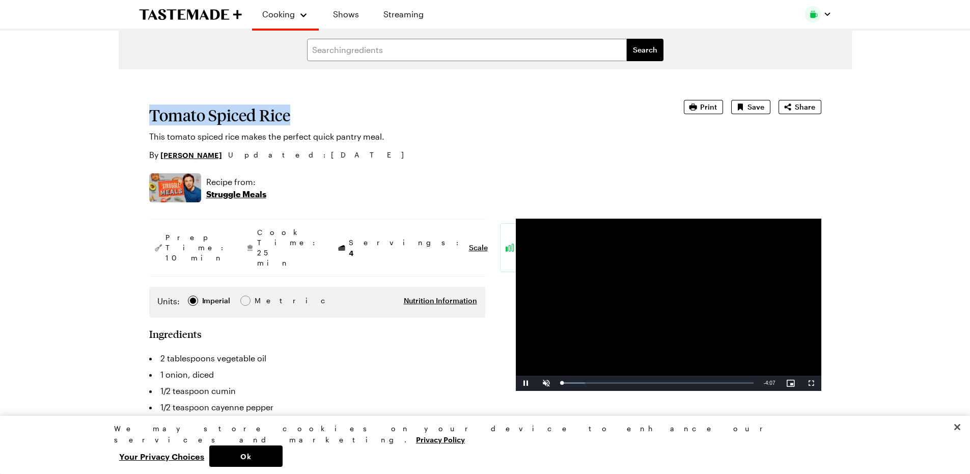
drag, startPoint x: 301, startPoint y: 116, endPoint x: 146, endPoint y: 111, distance: 155.4
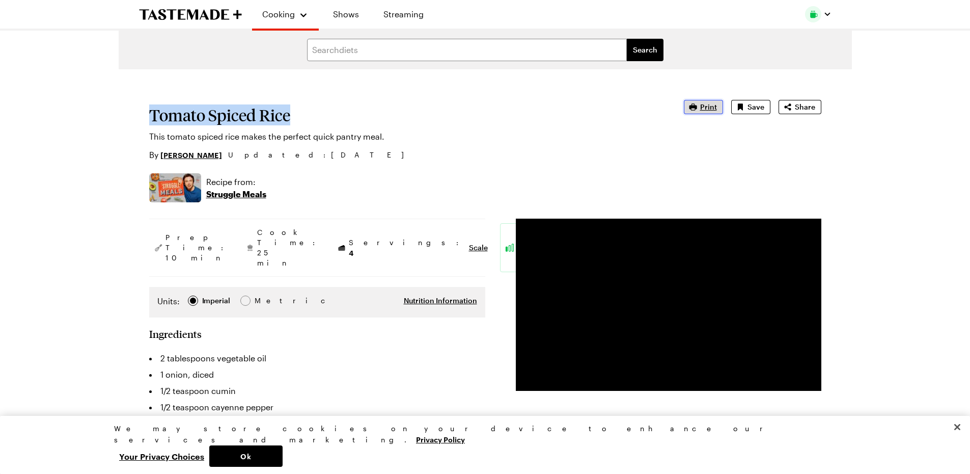
click at [703, 110] on span "Print" at bounding box center [708, 107] width 17 height 10
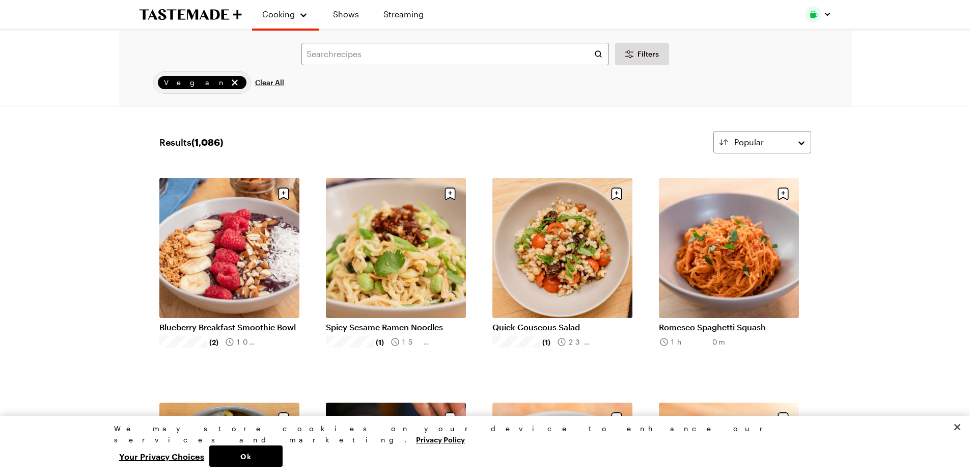
scroll to position [2238, 0]
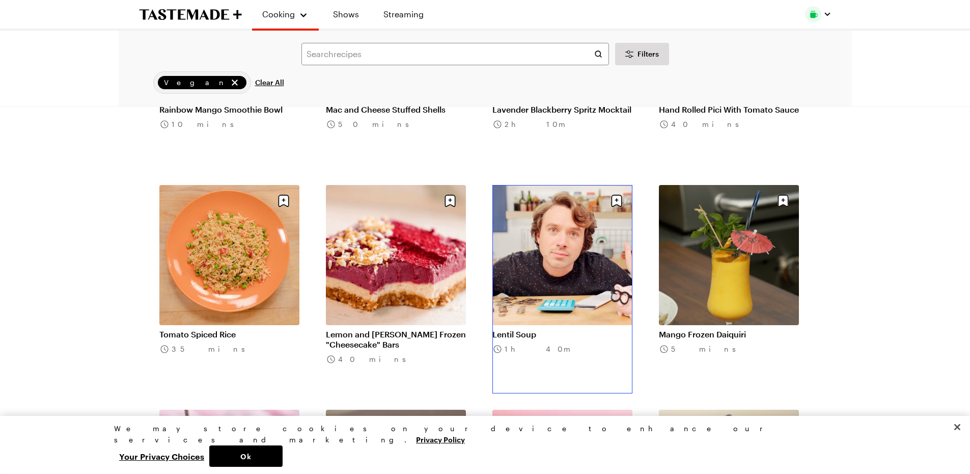
click at [578, 329] on link "Lentil Soup" at bounding box center [562, 334] width 140 height 10
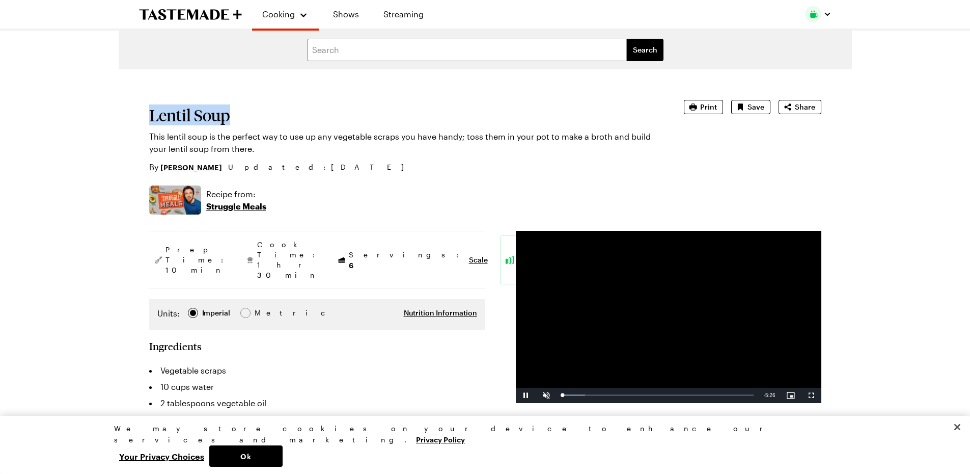
drag, startPoint x: 234, startPoint y: 117, endPoint x: 117, endPoint y: 119, distance: 117.6
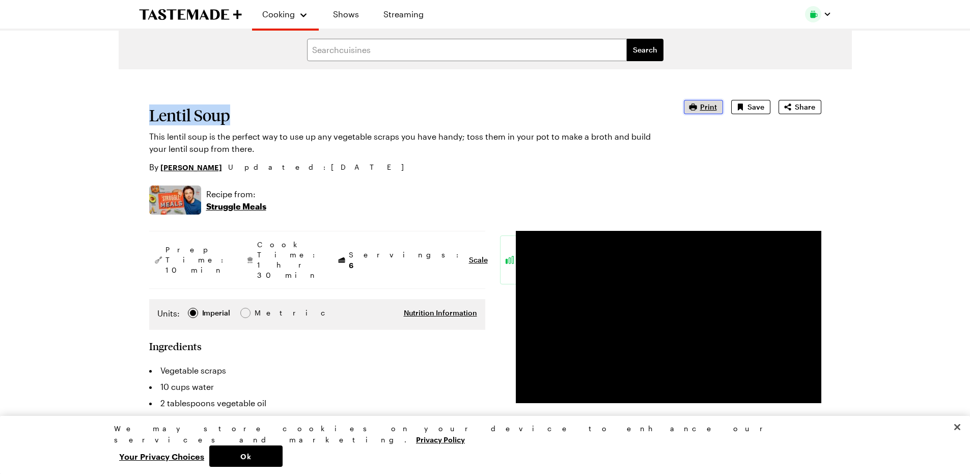
click at [717, 104] on span "Print" at bounding box center [708, 107] width 17 height 10
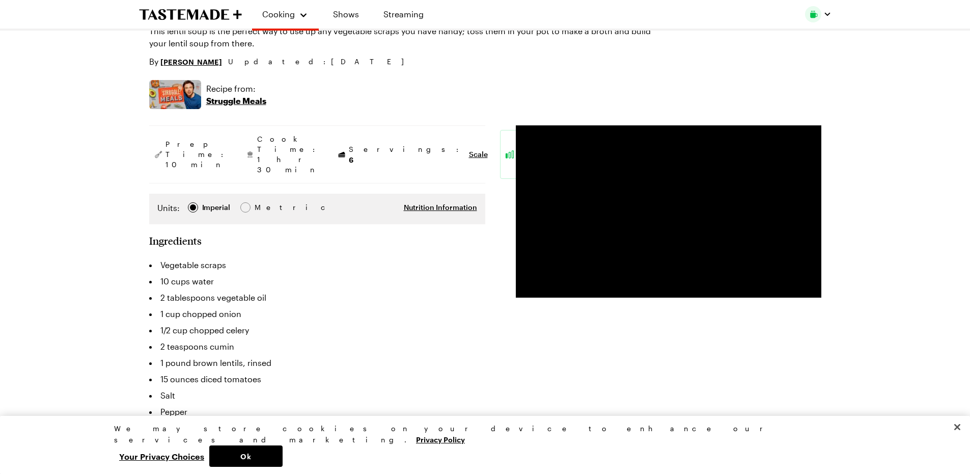
scroll to position [154, 0]
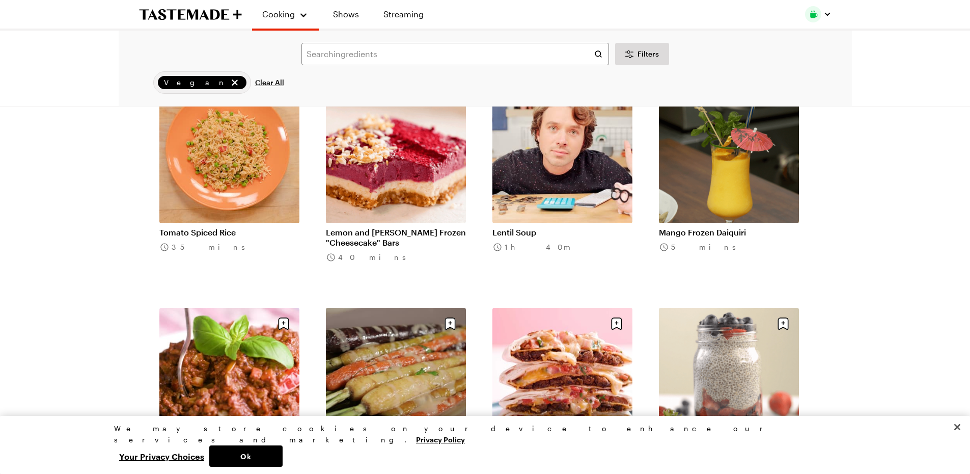
scroll to position [2361, 0]
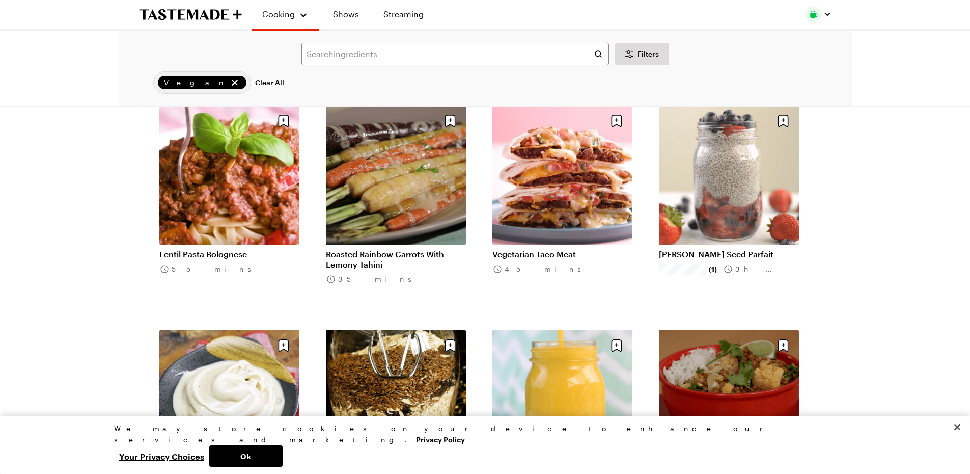
scroll to position [2548, 0]
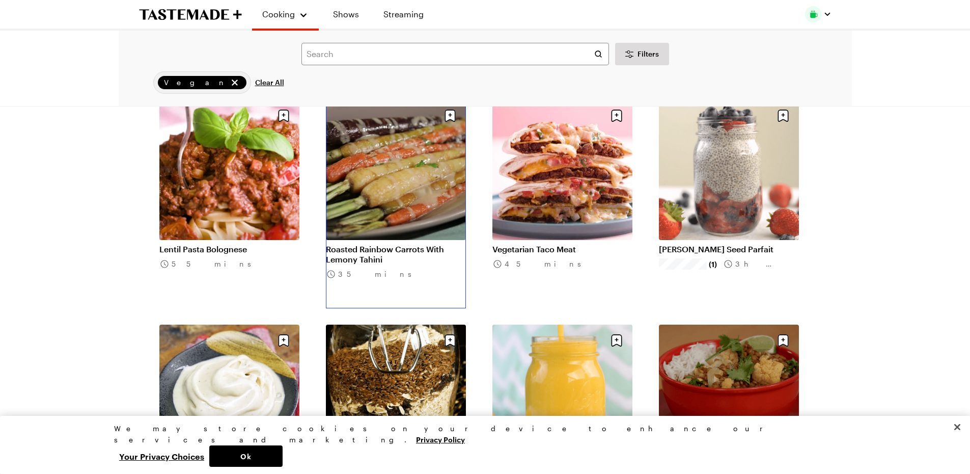
click at [391, 250] on link "Roasted Rainbow Carrots With Lemony Tahini" at bounding box center [396, 254] width 140 height 20
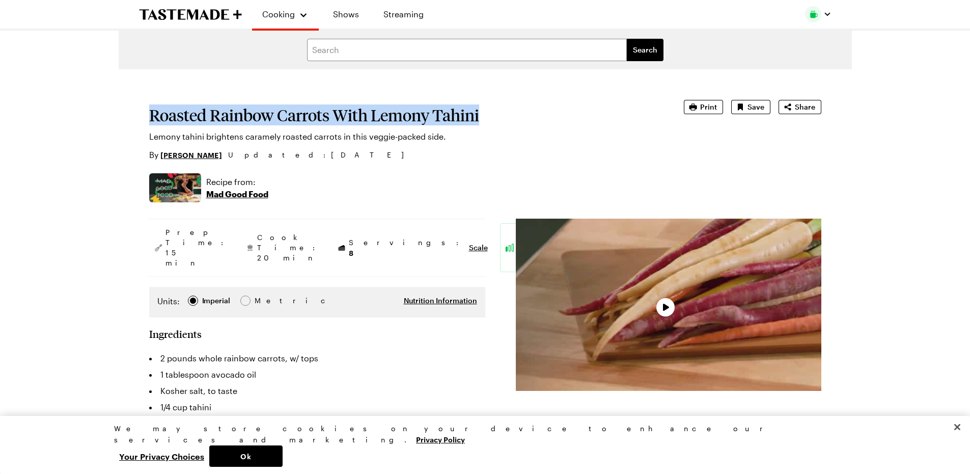
drag, startPoint x: 489, startPoint y: 108, endPoint x: 137, endPoint y: 123, distance: 352.1
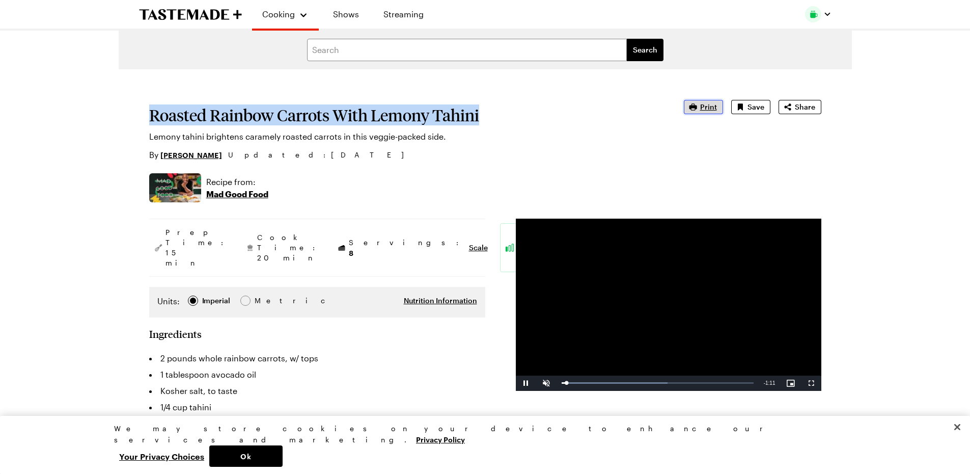
click at [710, 109] on span "Print" at bounding box center [708, 107] width 17 height 10
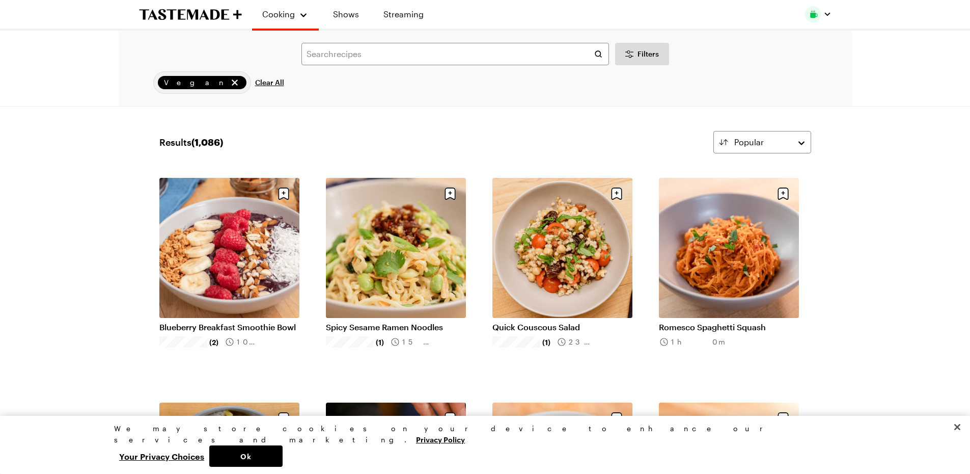
scroll to position [2548, 0]
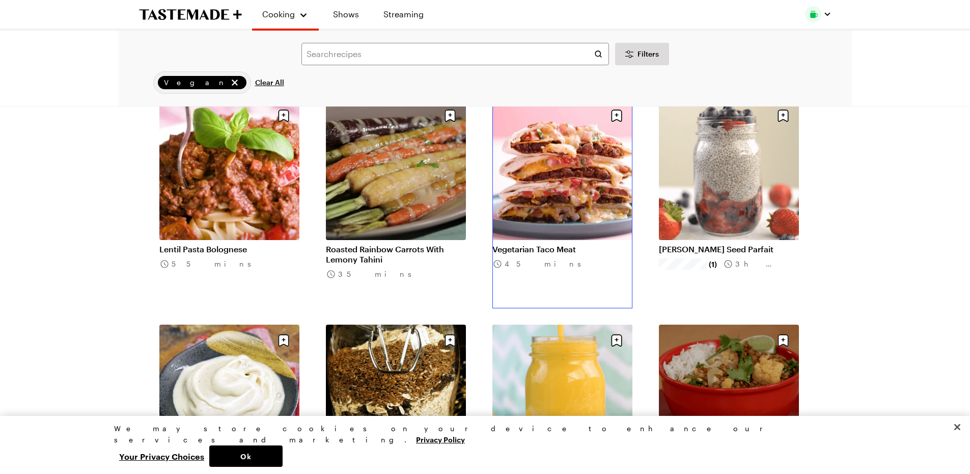
click at [529, 244] on link "Vegetarian Taco Meat" at bounding box center [562, 249] width 140 height 10
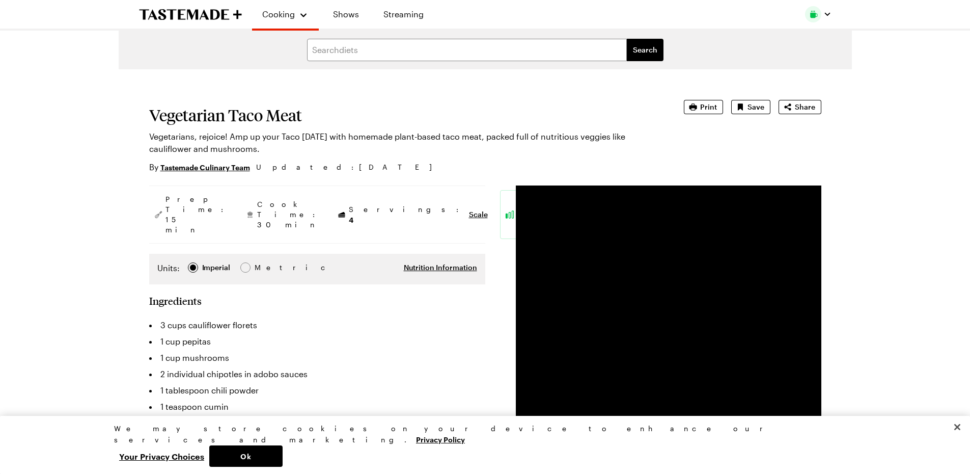
drag, startPoint x: 305, startPoint y: 114, endPoint x: 95, endPoint y: 125, distance: 211.1
drag, startPoint x: 304, startPoint y: 115, endPoint x: 191, endPoint y: 92, distance: 115.4
drag, startPoint x: 191, startPoint y: 92, endPoint x: 383, endPoint y: 120, distance: 194.1
click at [383, 120] on h1 "Vegetarian Taco Meat" at bounding box center [402, 115] width 506 height 18
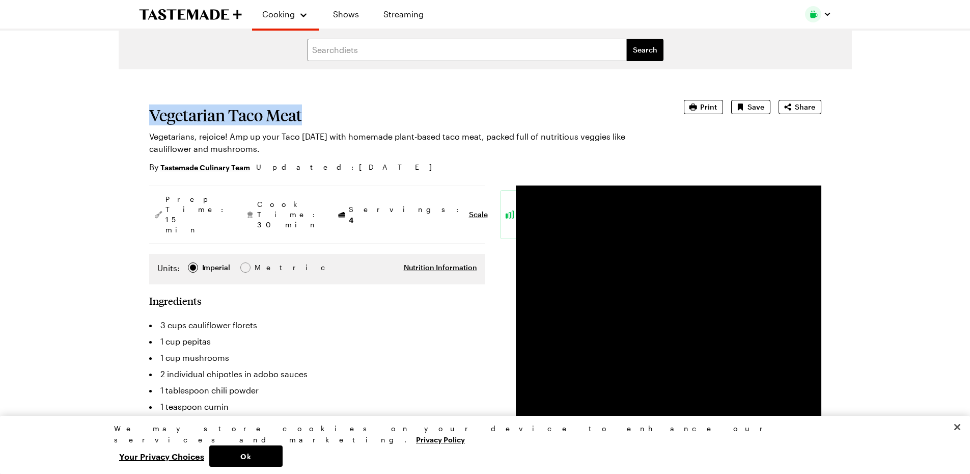
drag, startPoint x: 314, startPoint y: 118, endPoint x: 131, endPoint y: 118, distance: 182.3
click at [710, 108] on span "Print" at bounding box center [708, 107] width 17 height 10
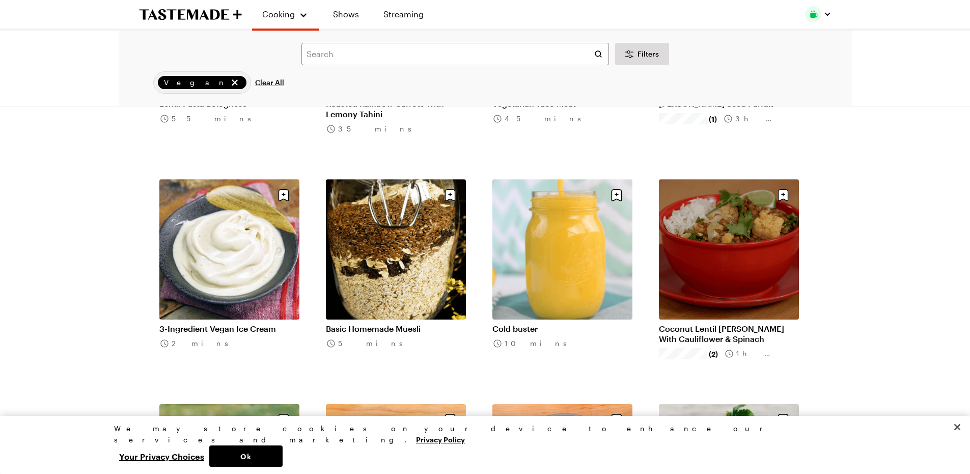
scroll to position [2718, 0]
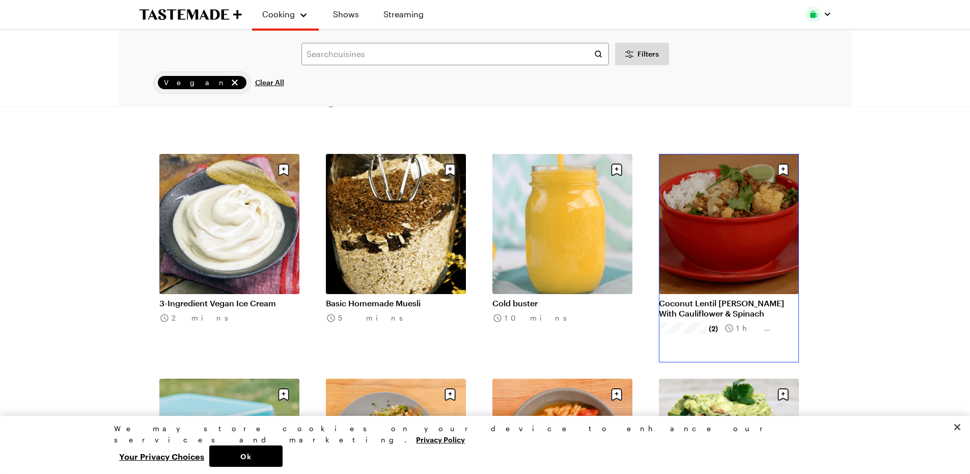
click at [719, 308] on link "Coconut Lentil Curry With Cauliflower & Spinach" at bounding box center [729, 308] width 140 height 20
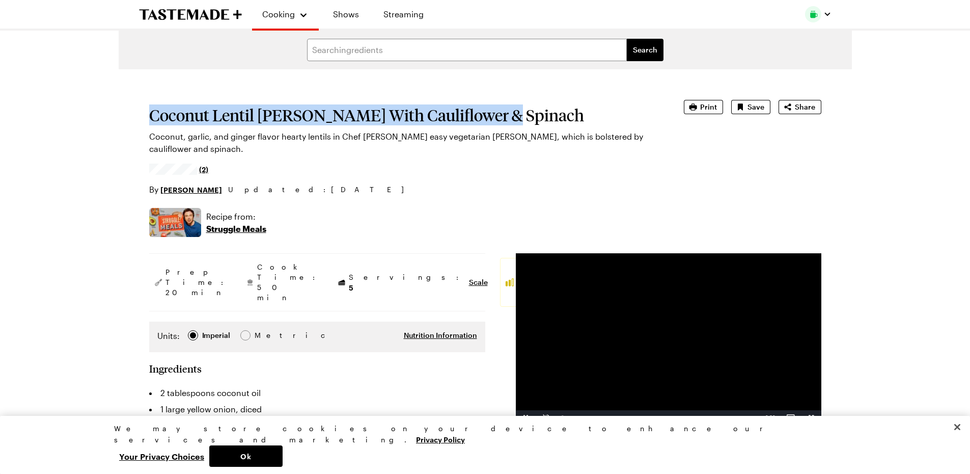
drag, startPoint x: 501, startPoint y: 122, endPoint x: 144, endPoint y: 118, distance: 356.9
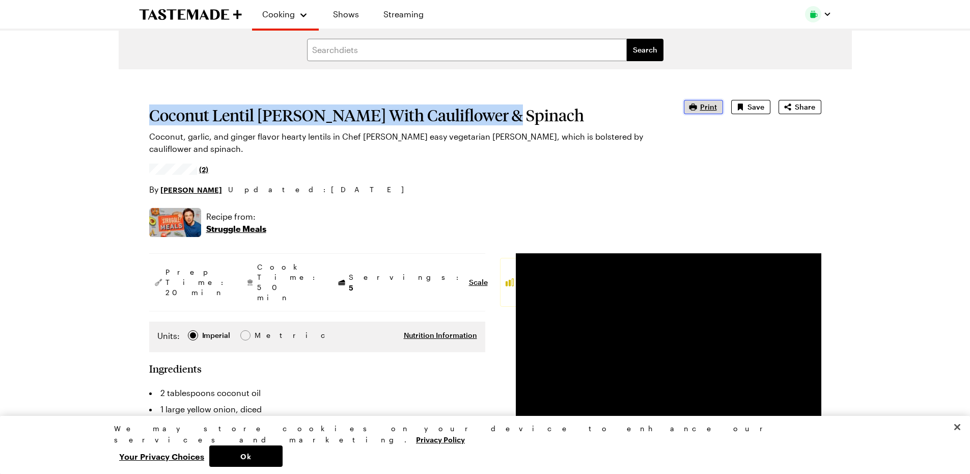
click at [706, 105] on span "Print" at bounding box center [708, 107] width 17 height 10
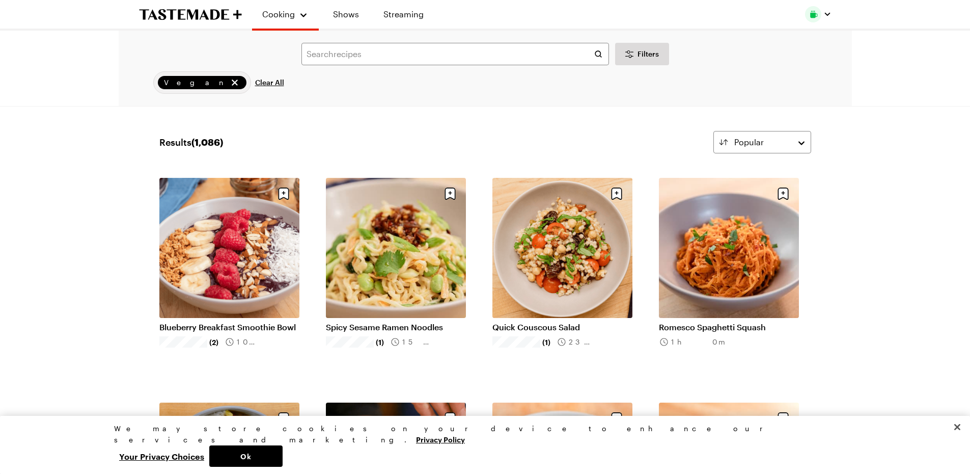
scroll to position [2718, 0]
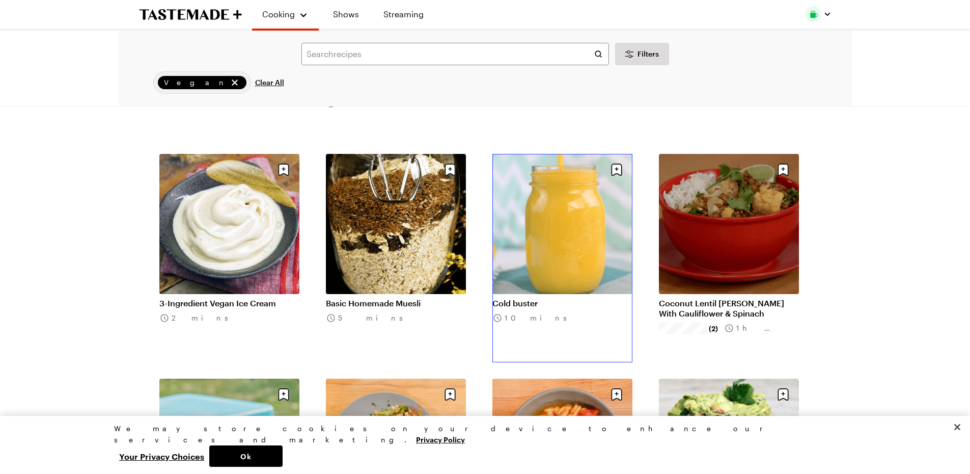
click at [507, 304] on link "Cold buster" at bounding box center [562, 303] width 140 height 10
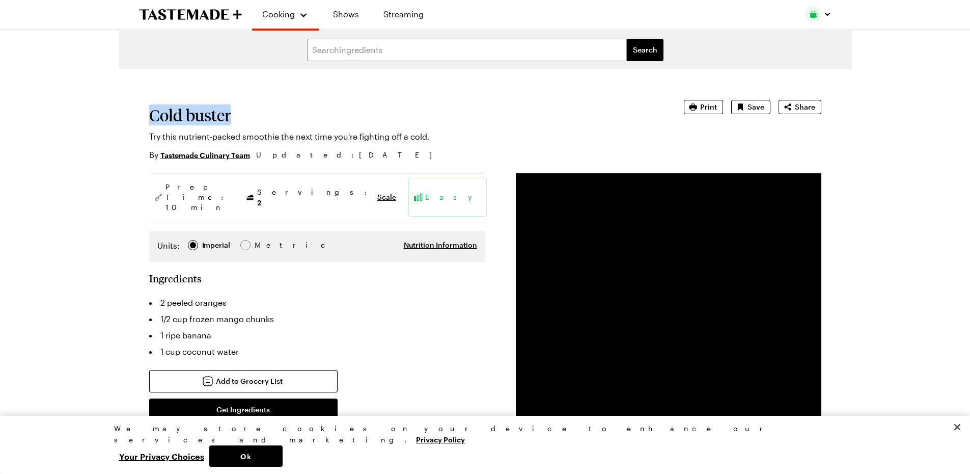
drag, startPoint x: 237, startPoint y: 114, endPoint x: 130, endPoint y: 112, distance: 106.9
click at [709, 108] on span "Print" at bounding box center [708, 107] width 17 height 10
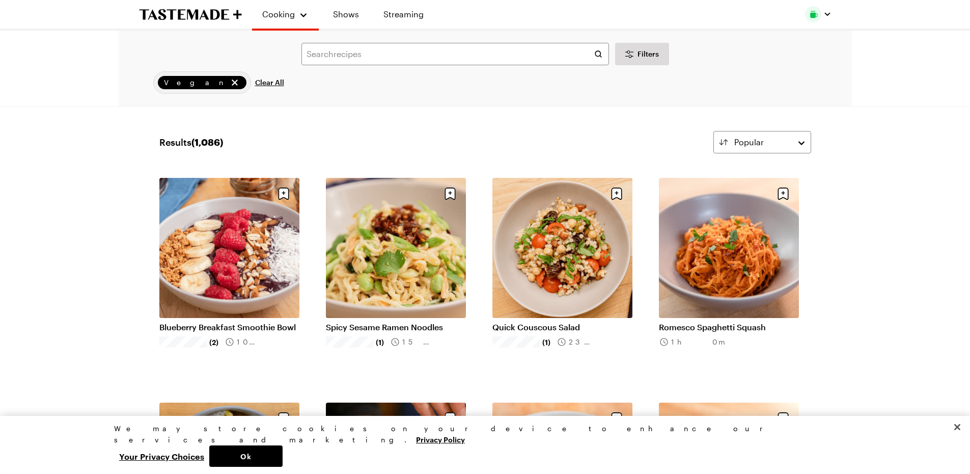
scroll to position [2718, 0]
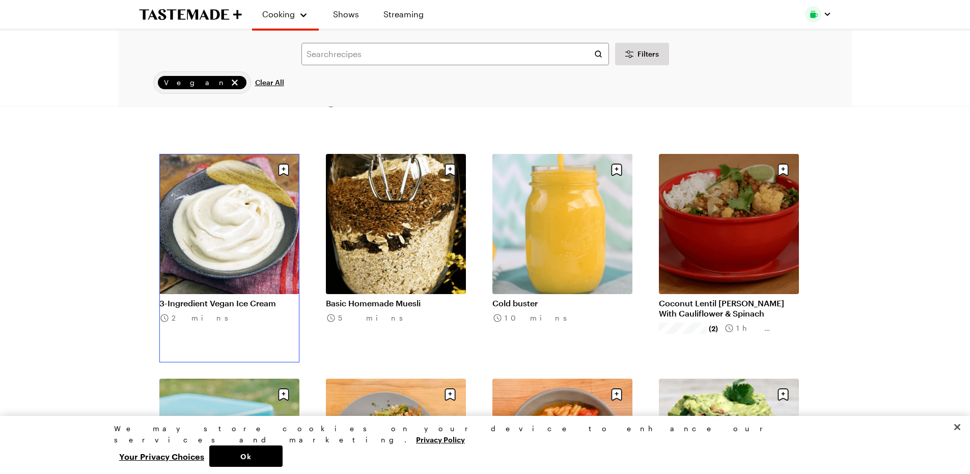
click at [238, 298] on link "3-Ingredient Vegan Ice Cream" at bounding box center [229, 303] width 140 height 10
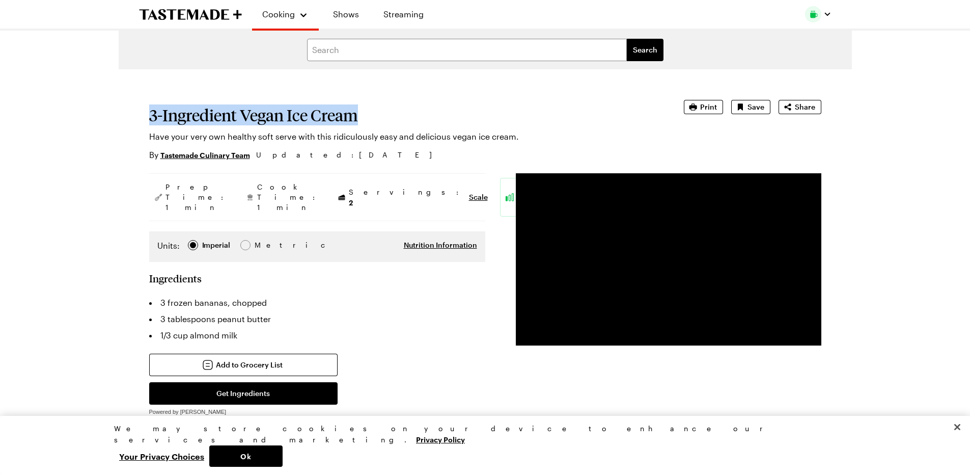
drag, startPoint x: 362, startPoint y: 116, endPoint x: 89, endPoint y: 122, distance: 273.0
click at [707, 104] on span "Print" at bounding box center [708, 107] width 17 height 10
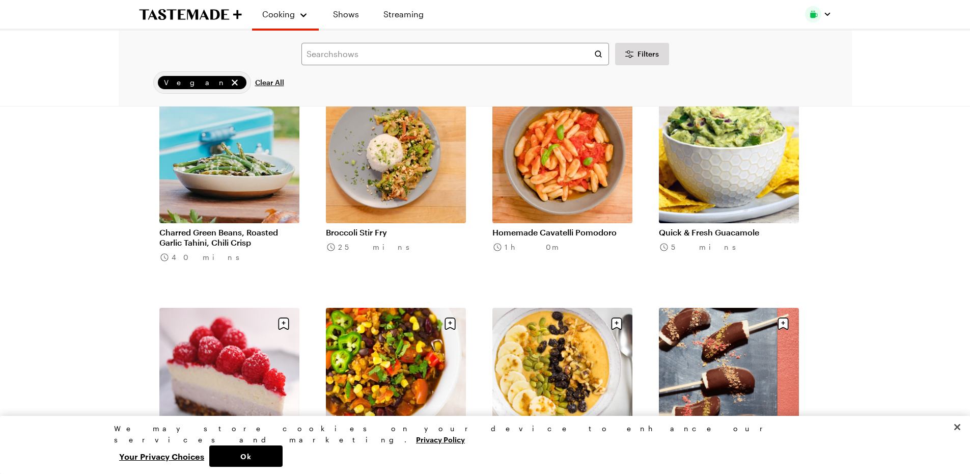
scroll to position [2994, 0]
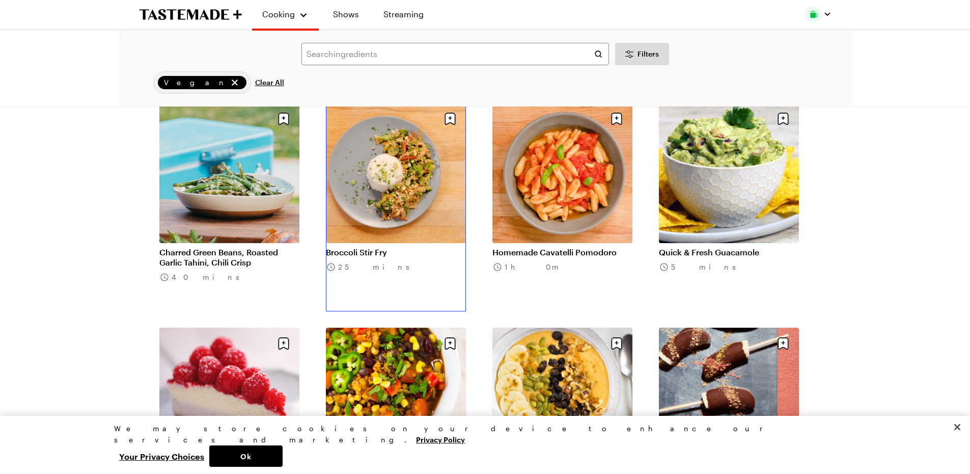
click at [419, 257] on link "Broccoli Stir Fry" at bounding box center [396, 252] width 140 height 10
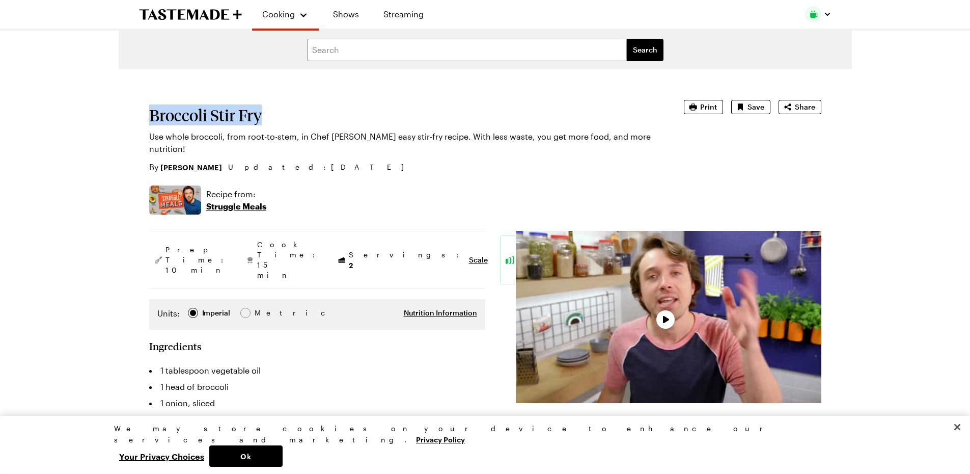
drag, startPoint x: 264, startPoint y: 114, endPoint x: 131, endPoint y: 105, distance: 133.2
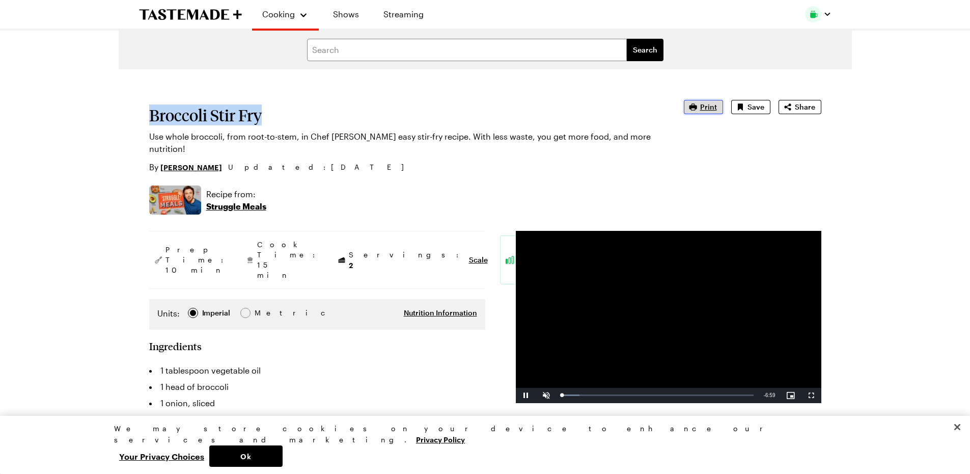
click at [698, 103] on icon "button" at bounding box center [693, 107] width 10 height 10
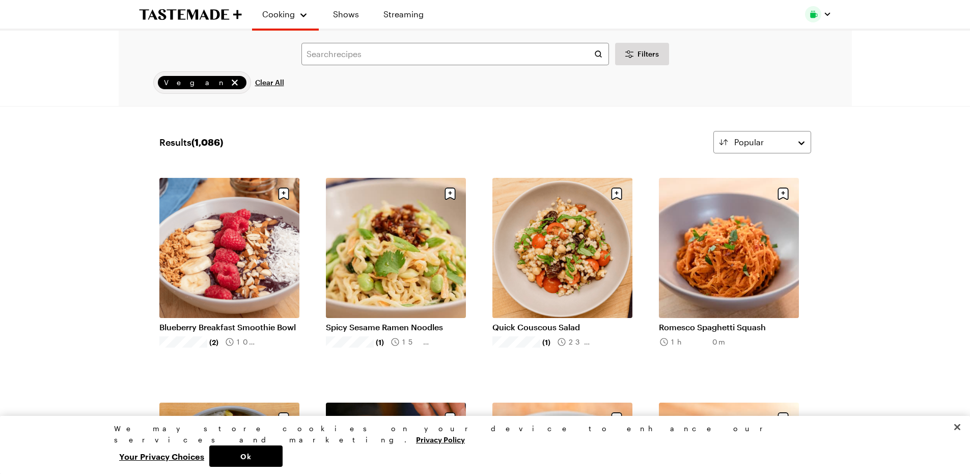
scroll to position [2994, 0]
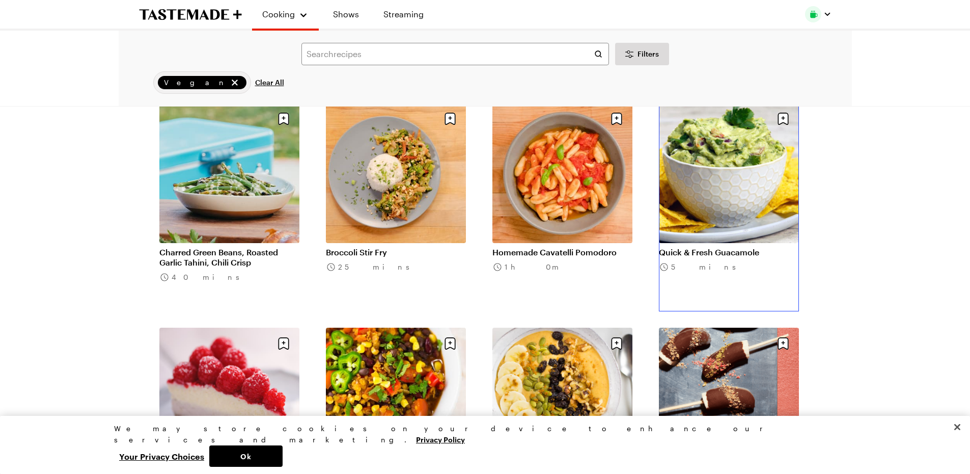
click at [708, 251] on link "Quick & Fresh Guacamole" at bounding box center [729, 252] width 140 height 10
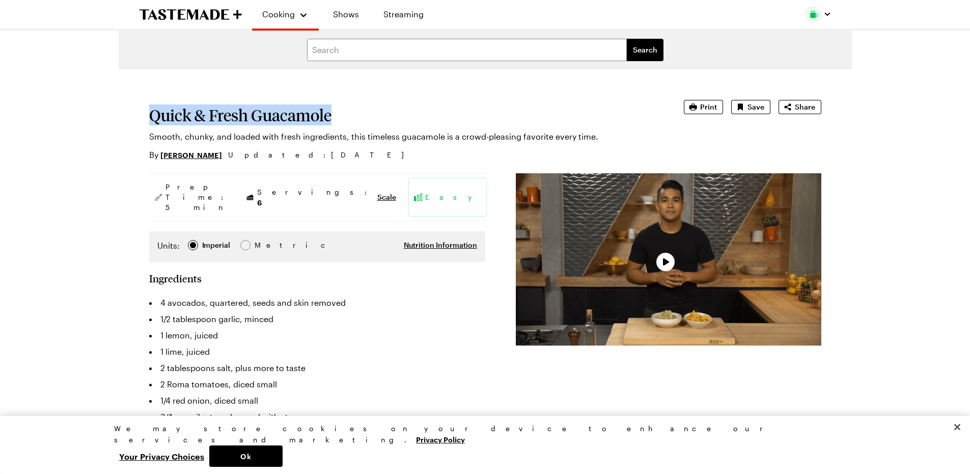
drag, startPoint x: 334, startPoint y: 111, endPoint x: 99, endPoint y: 107, distance: 235.3
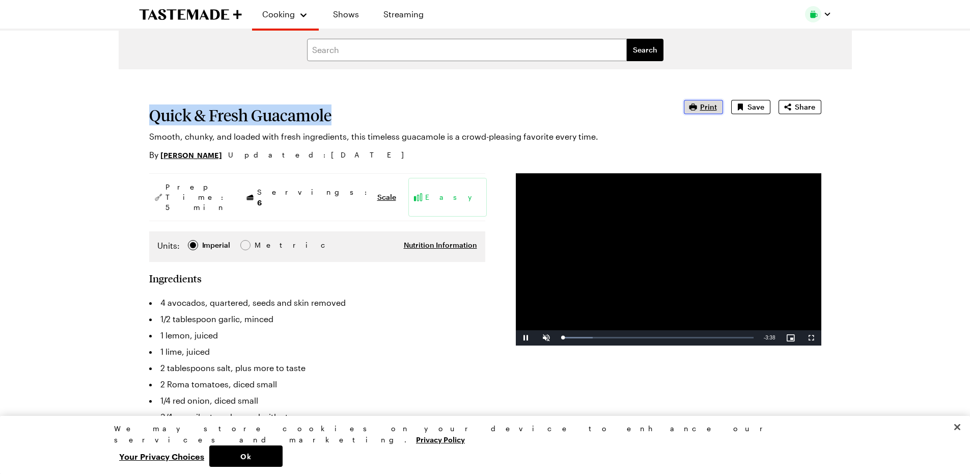
click at [708, 106] on span "Print" at bounding box center [708, 107] width 17 height 10
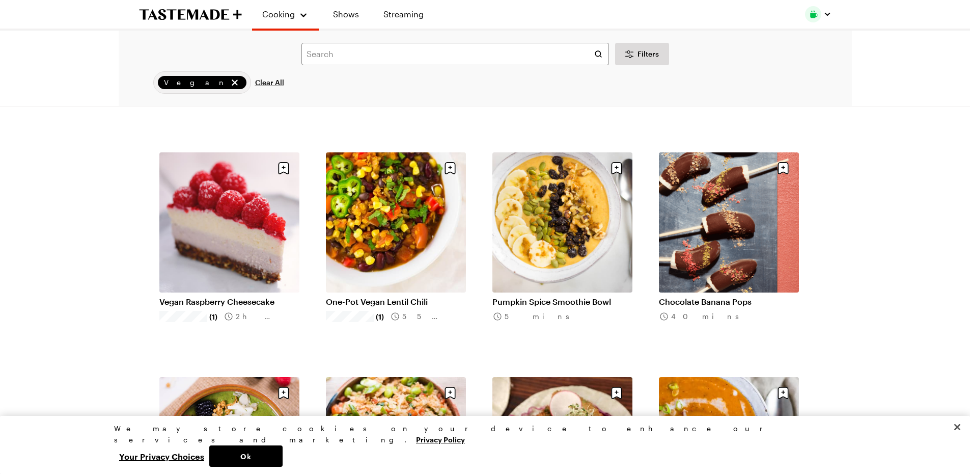
scroll to position [3154, 0]
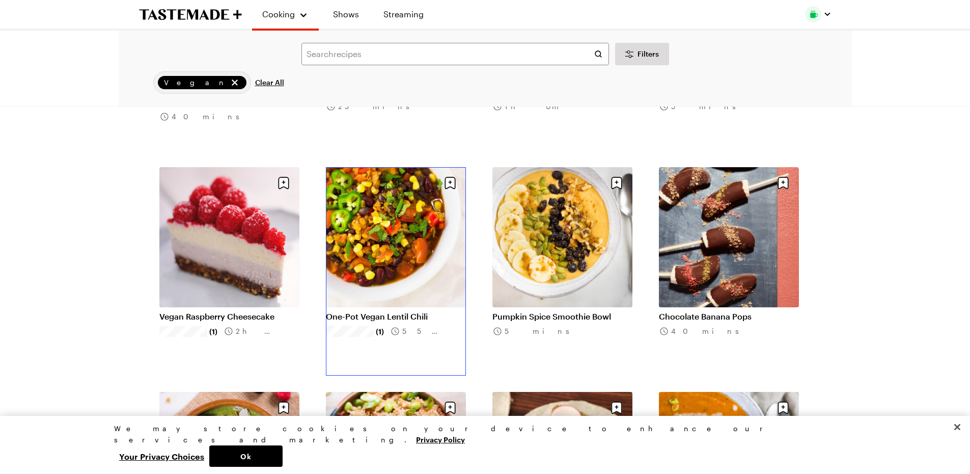
click at [402, 317] on link "One-Pot Vegan Lentil Chili" at bounding box center [396, 316] width 140 height 10
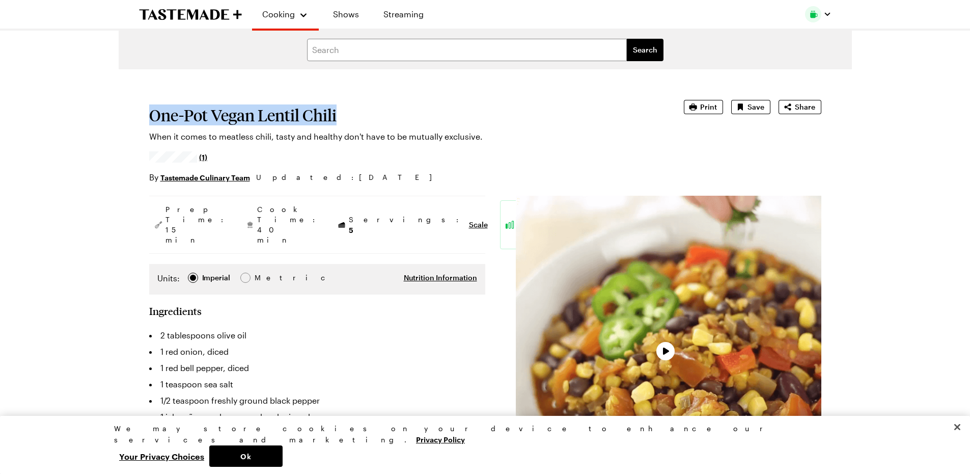
drag, startPoint x: 346, startPoint y: 117, endPoint x: 125, endPoint y: 116, distance: 220.5
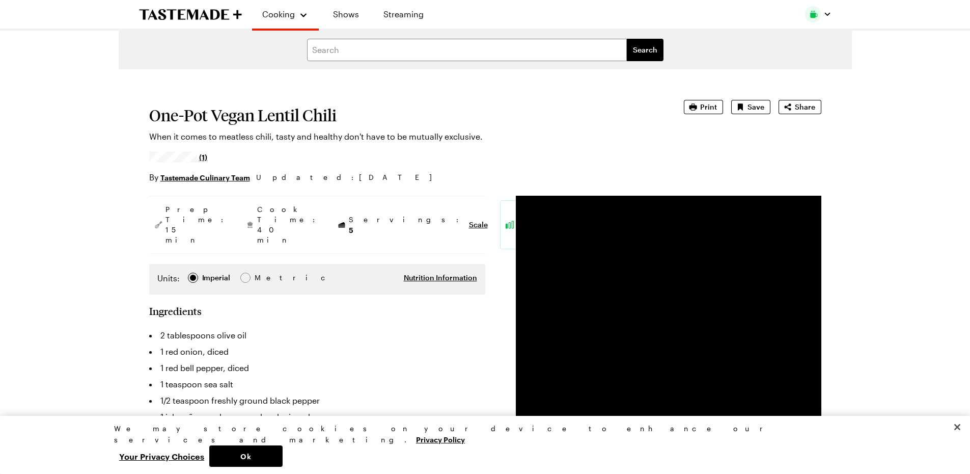
click at [714, 104] on span "Print" at bounding box center [708, 107] width 17 height 10
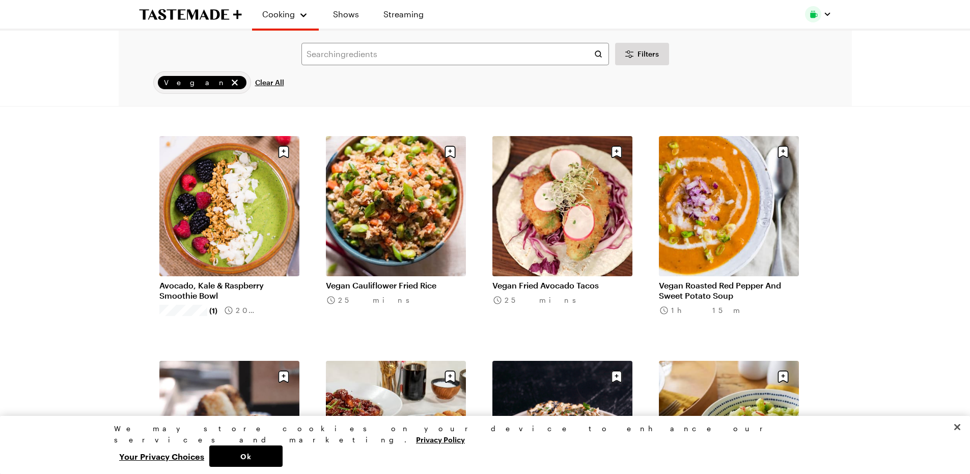
scroll to position [3425, 0]
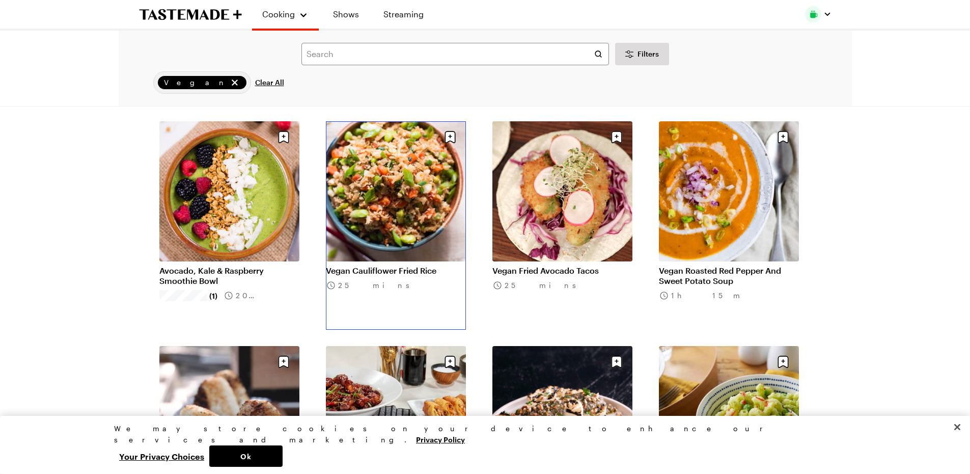
click at [414, 268] on link "Vegan Cauliflower Fried Rice" at bounding box center [396, 270] width 140 height 10
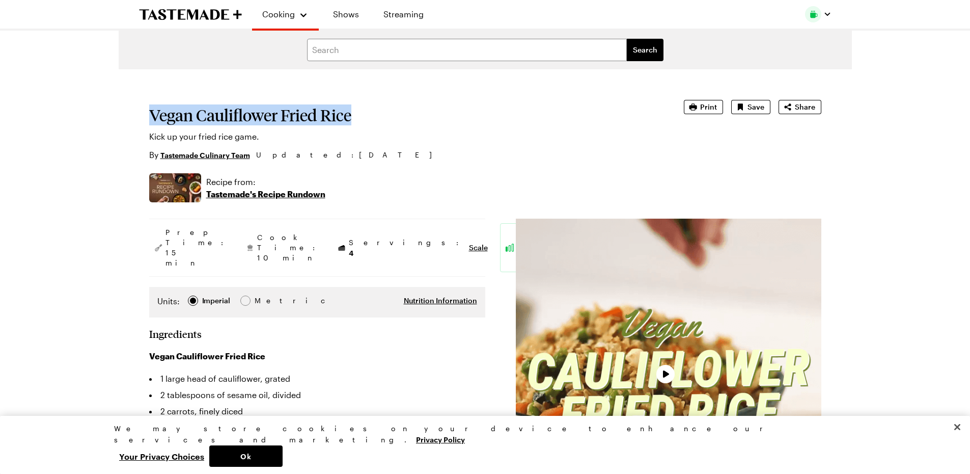
drag, startPoint x: 359, startPoint y: 119, endPoint x: 118, endPoint y: 120, distance: 241.3
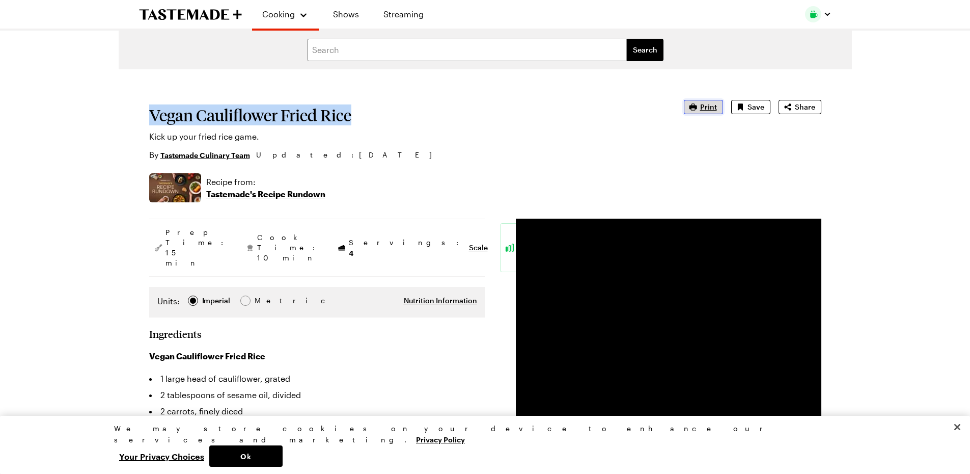
click at [714, 103] on span "Print" at bounding box center [708, 107] width 17 height 10
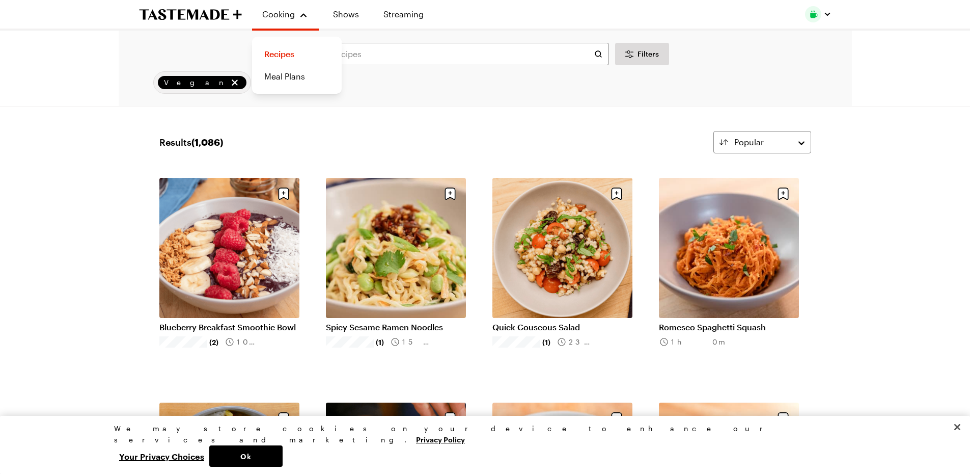
scroll to position [3425, 0]
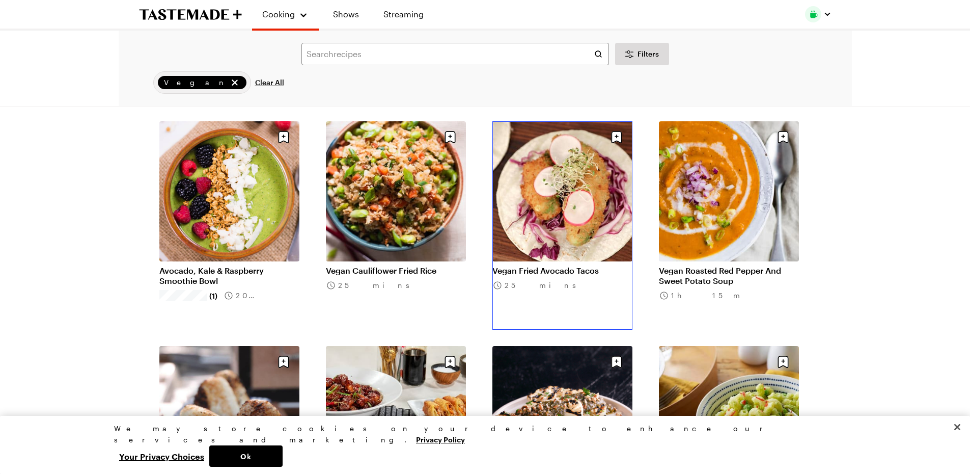
click at [589, 265] on link "Vegan Fried Avocado Tacos" at bounding box center [562, 270] width 140 height 10
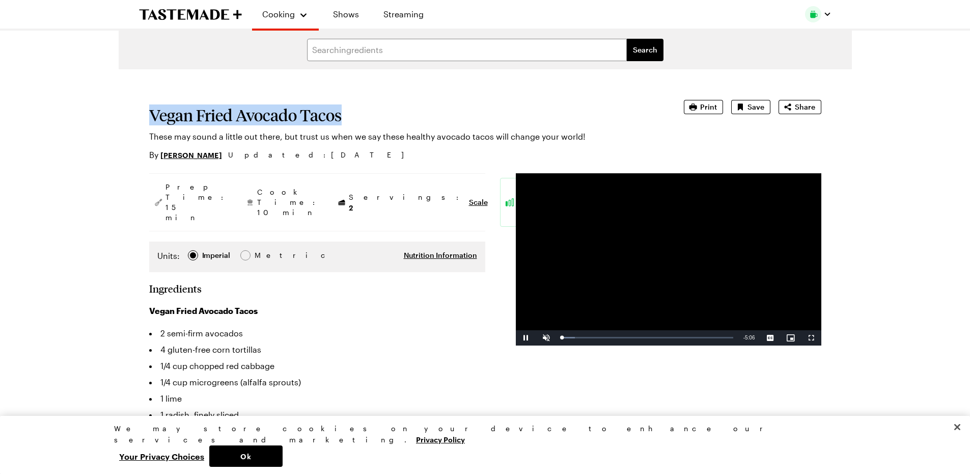
drag, startPoint x: 348, startPoint y: 114, endPoint x: 135, endPoint y: 116, distance: 212.3
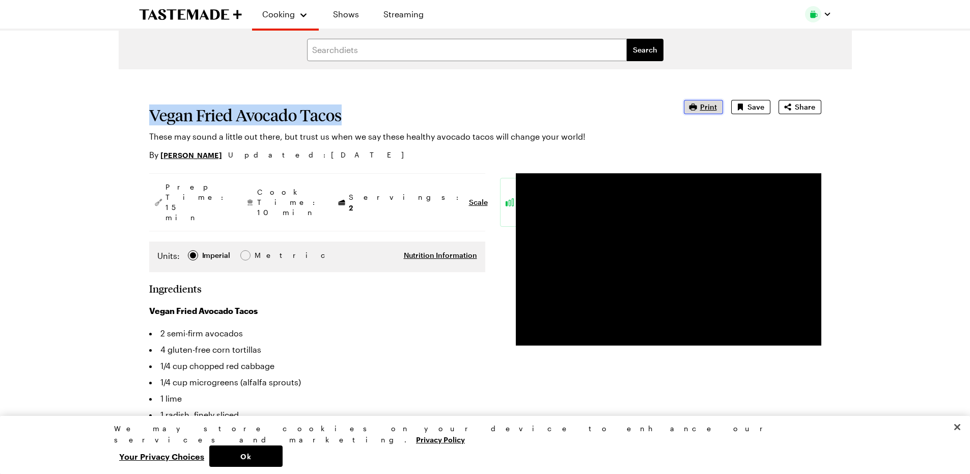
click at [711, 108] on span "Print" at bounding box center [708, 107] width 17 height 10
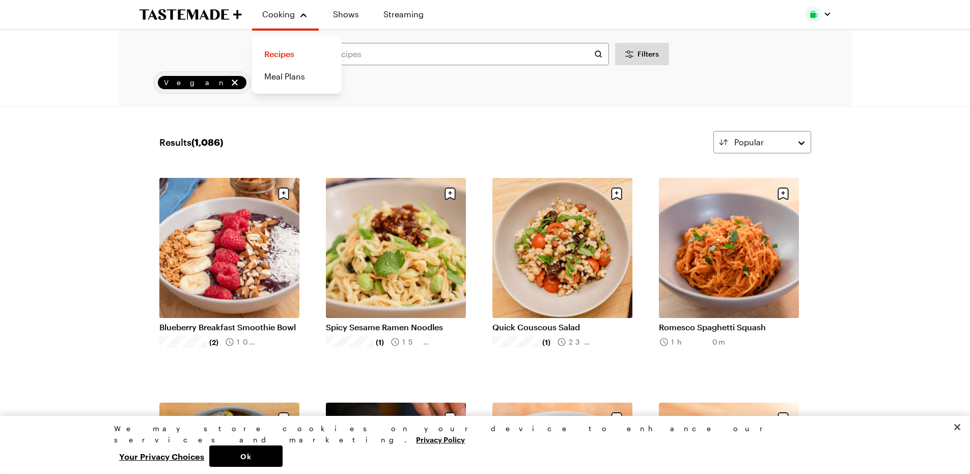
scroll to position [3425, 0]
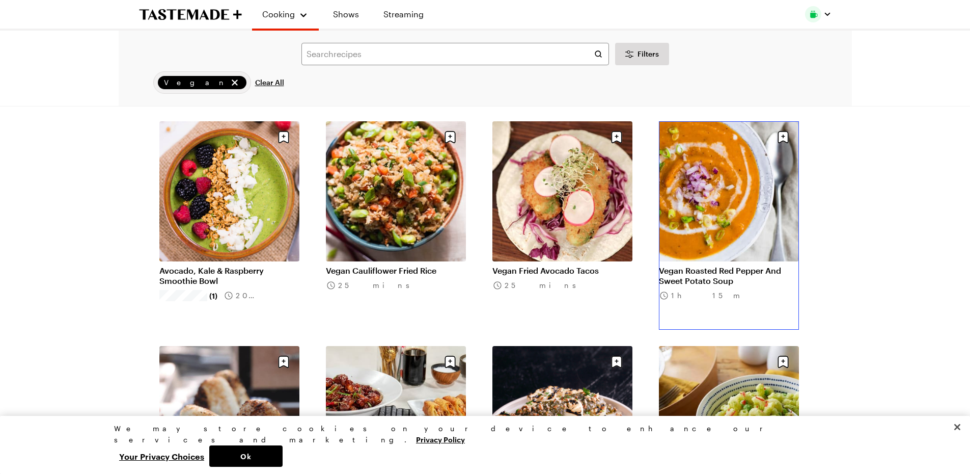
click at [695, 274] on link "Vegan Roasted Red Pepper And Sweet Potato Soup" at bounding box center [729, 275] width 140 height 20
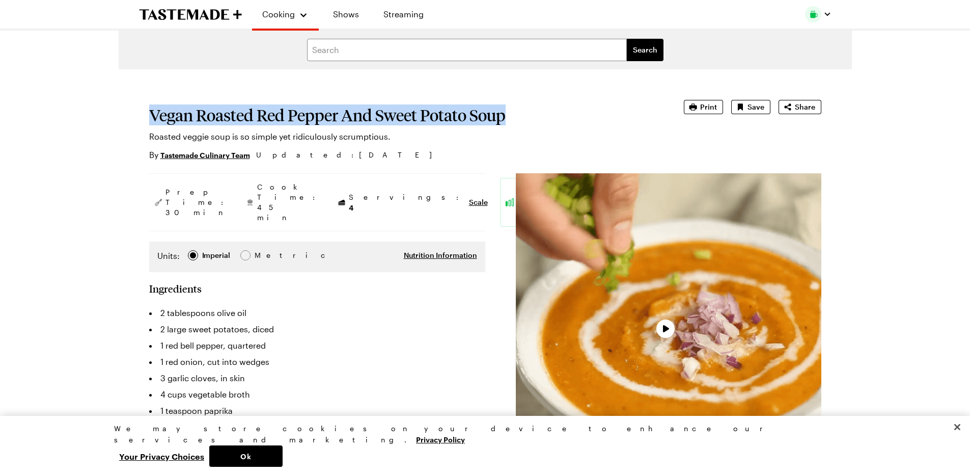
drag, startPoint x: 513, startPoint y: 117, endPoint x: 132, endPoint y: 117, distance: 380.9
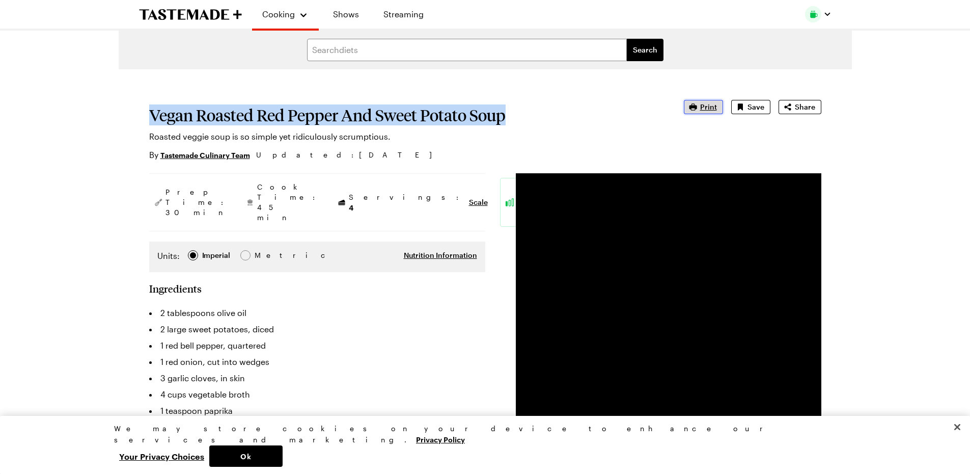
click at [706, 108] on span "Print" at bounding box center [708, 107] width 17 height 10
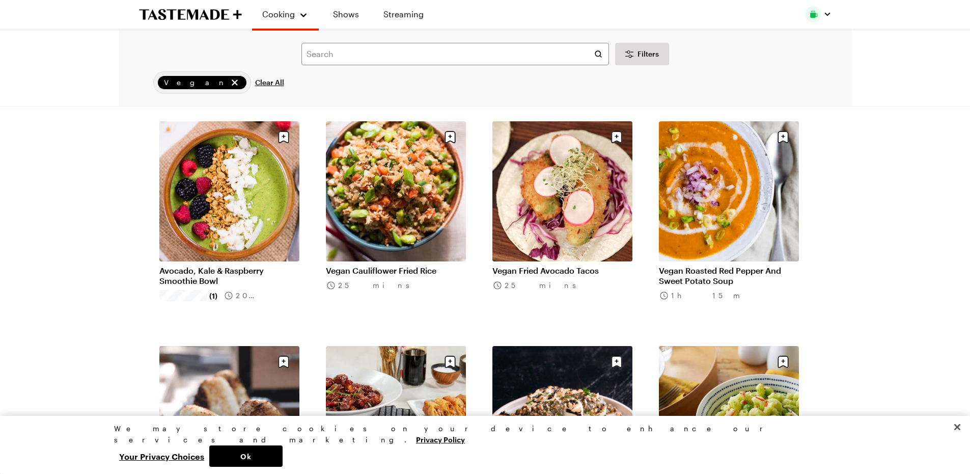
scroll to position [3615, 0]
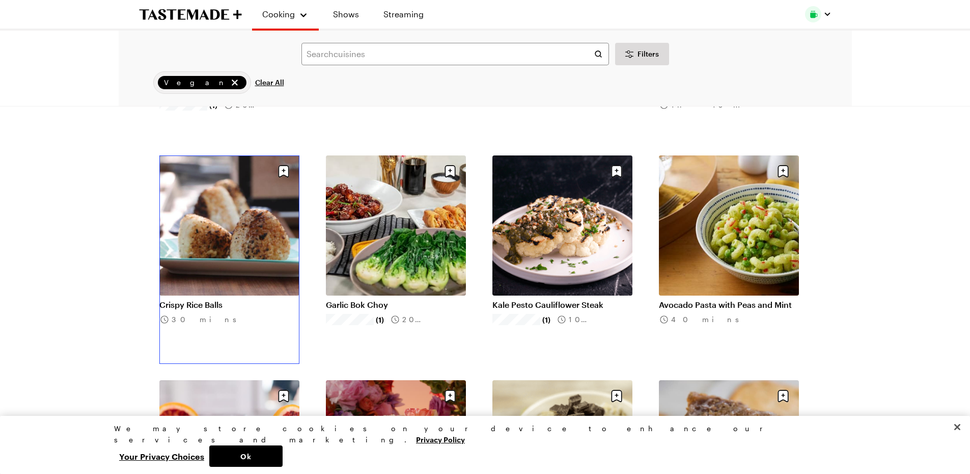
click at [205, 304] on link "Crispy Rice Balls" at bounding box center [229, 304] width 140 height 10
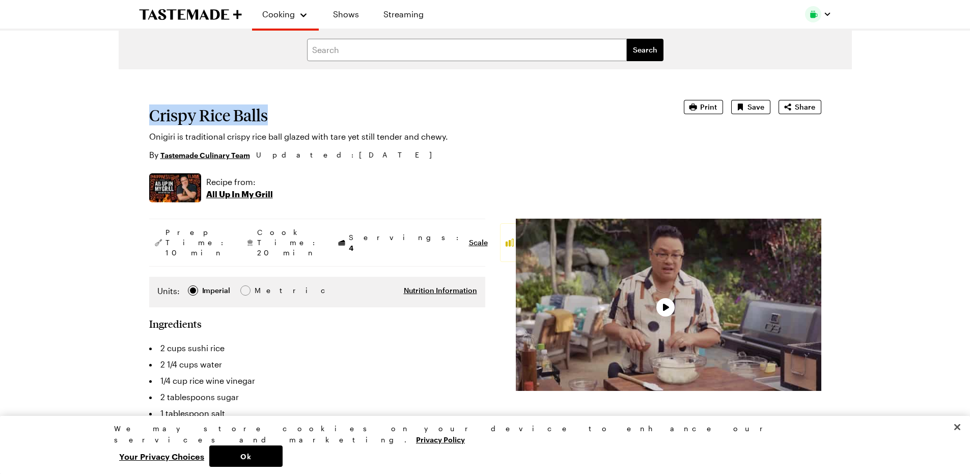
drag, startPoint x: 277, startPoint y: 115, endPoint x: 137, endPoint y: 110, distance: 140.1
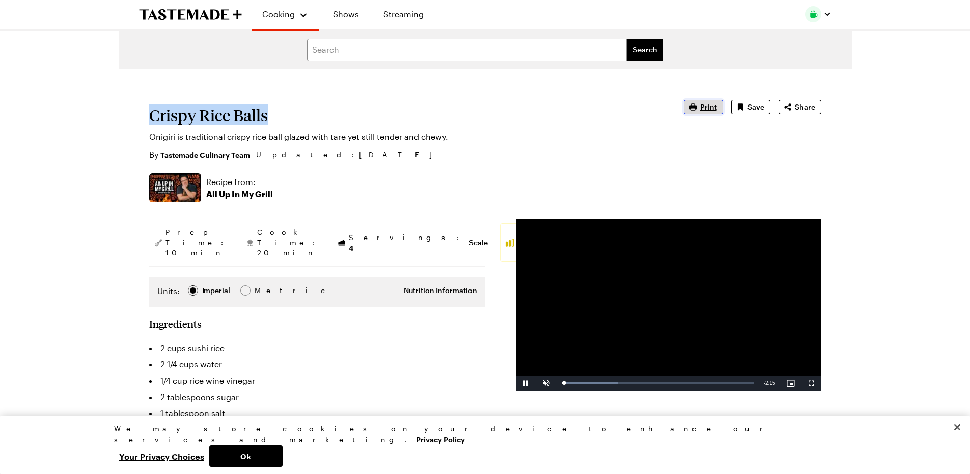
click at [709, 107] on span "Print" at bounding box center [708, 107] width 17 height 10
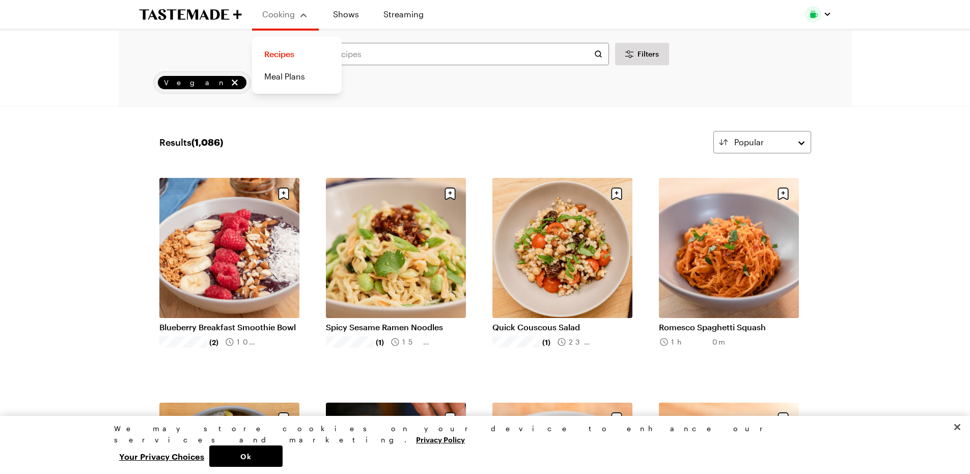
scroll to position [3615, 0]
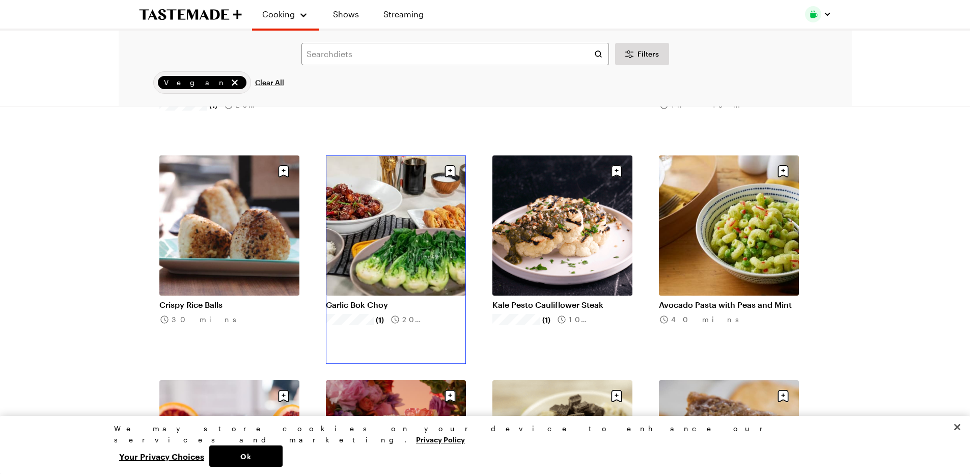
click at [359, 305] on link "Garlic Bok Choy" at bounding box center [396, 304] width 140 height 10
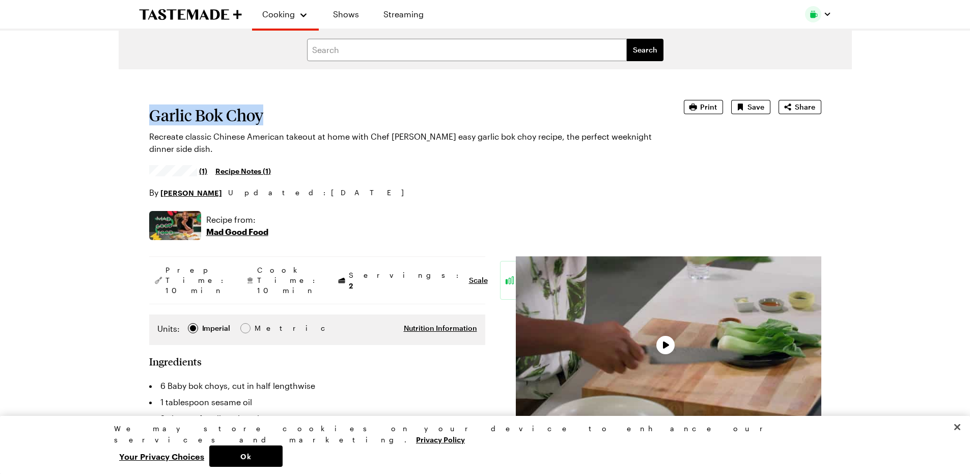
drag, startPoint x: 265, startPoint y: 112, endPoint x: 130, endPoint y: 108, distance: 134.5
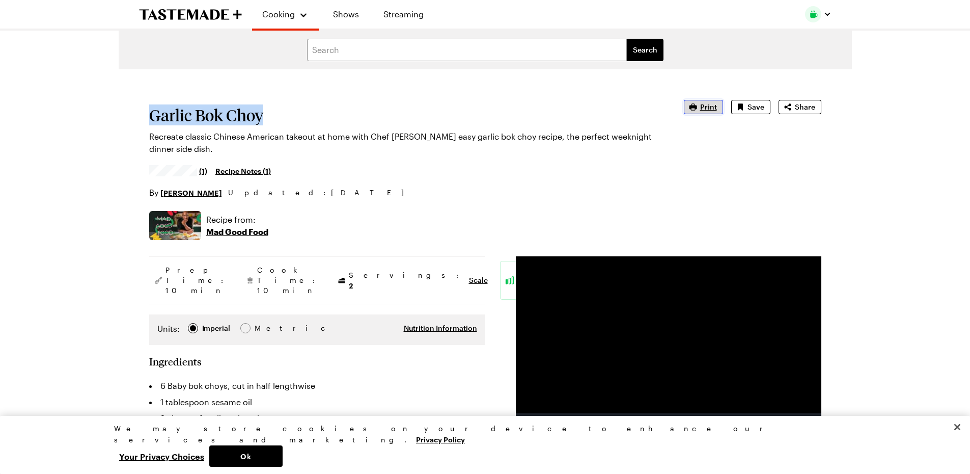
click at [716, 104] on span "Print" at bounding box center [708, 107] width 17 height 10
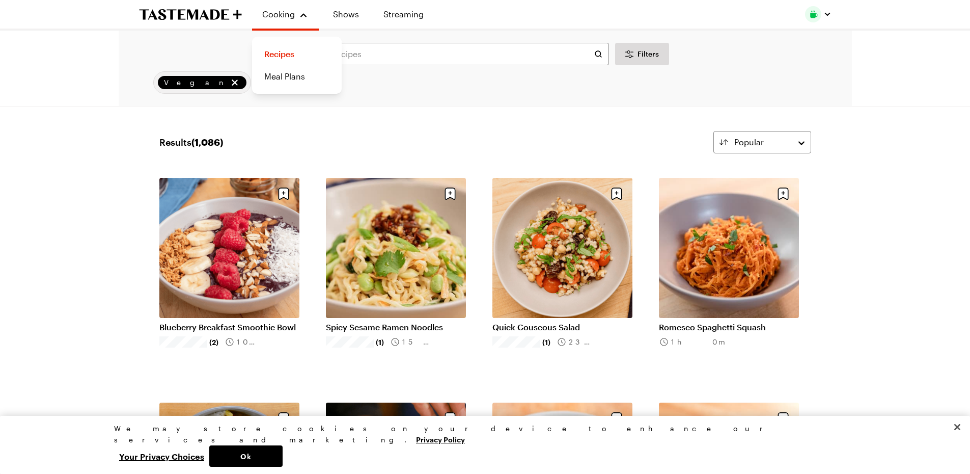
scroll to position [3615, 0]
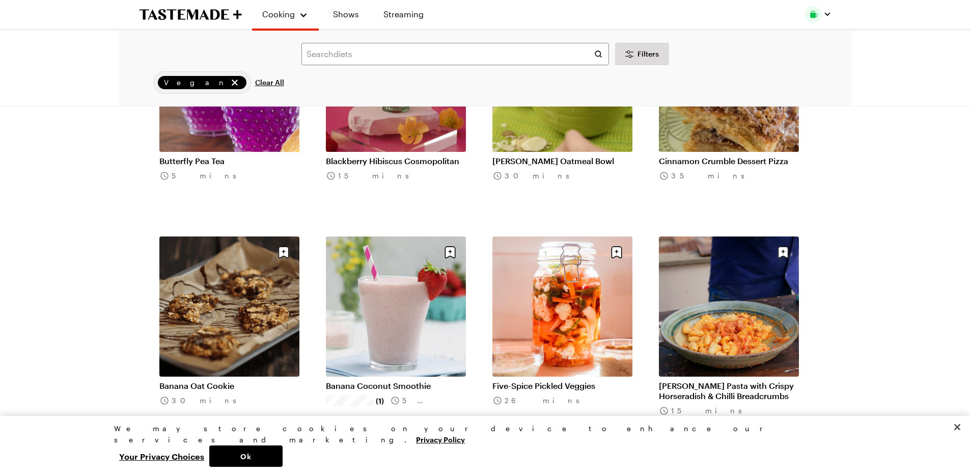
scroll to position [4062, 0]
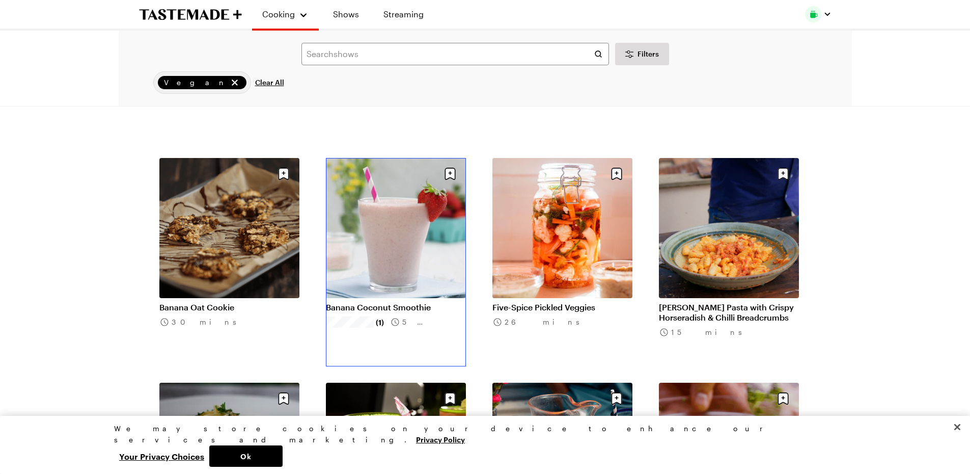
click at [374, 308] on link "Banana Coconut Smoothie" at bounding box center [396, 307] width 140 height 10
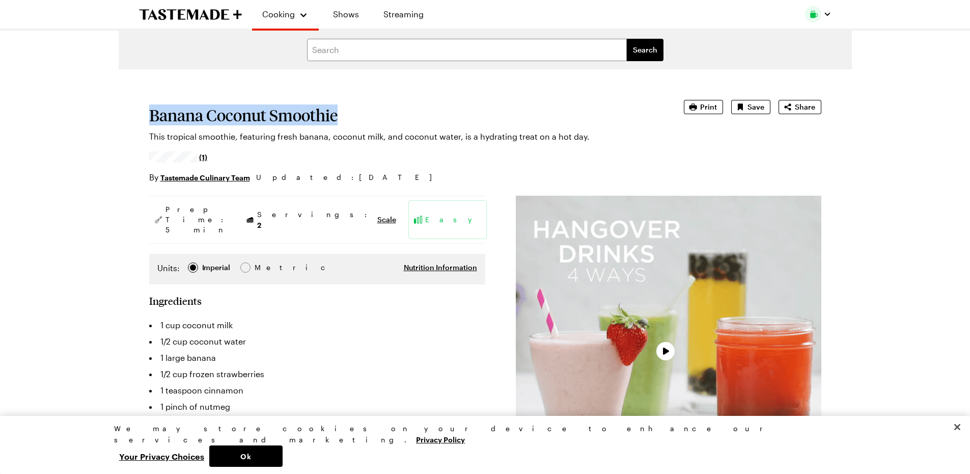
drag, startPoint x: 343, startPoint y: 114, endPoint x: 131, endPoint y: 108, distance: 211.4
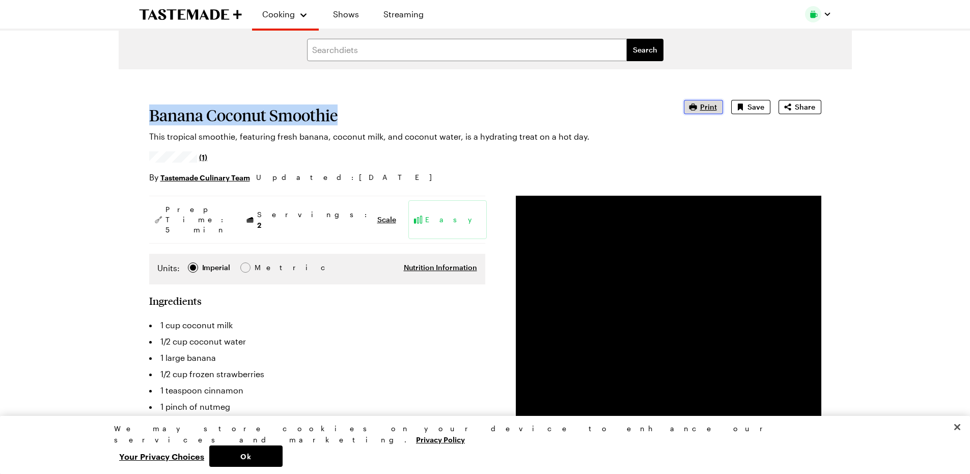
click at [698, 105] on icon "button" at bounding box center [693, 107] width 10 height 10
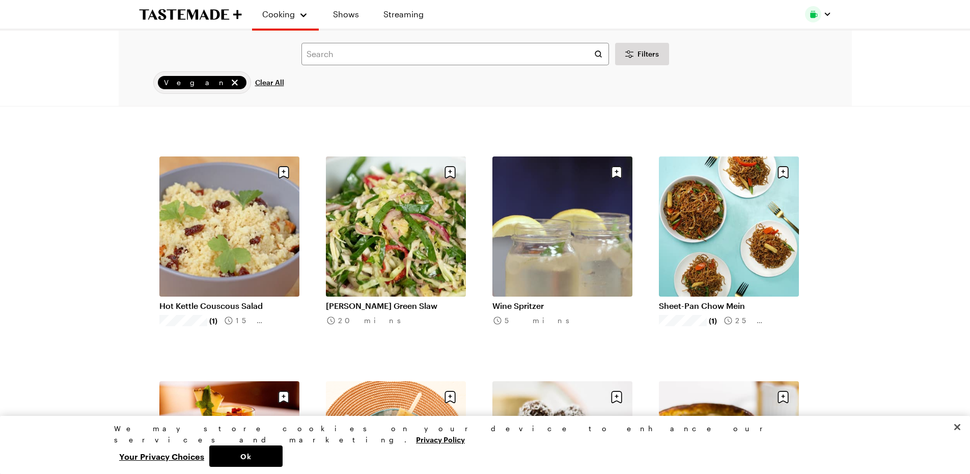
scroll to position [4527, 0]
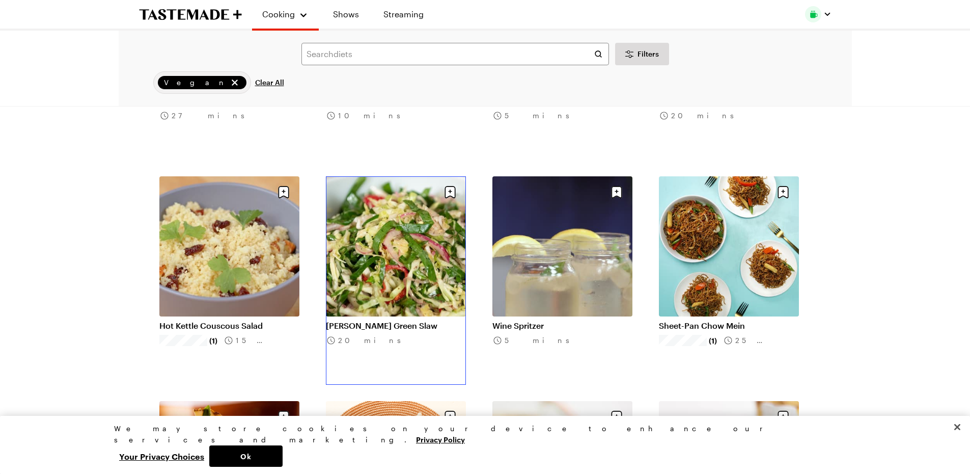
click at [397, 326] on link "Collard Green Slaw" at bounding box center [396, 325] width 140 height 10
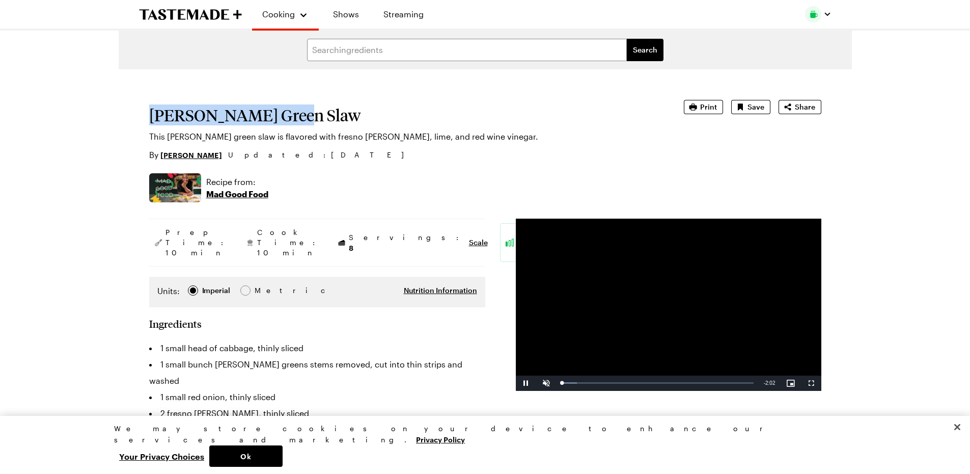
drag, startPoint x: 288, startPoint y: 113, endPoint x: 129, endPoint y: 111, distance: 159.4
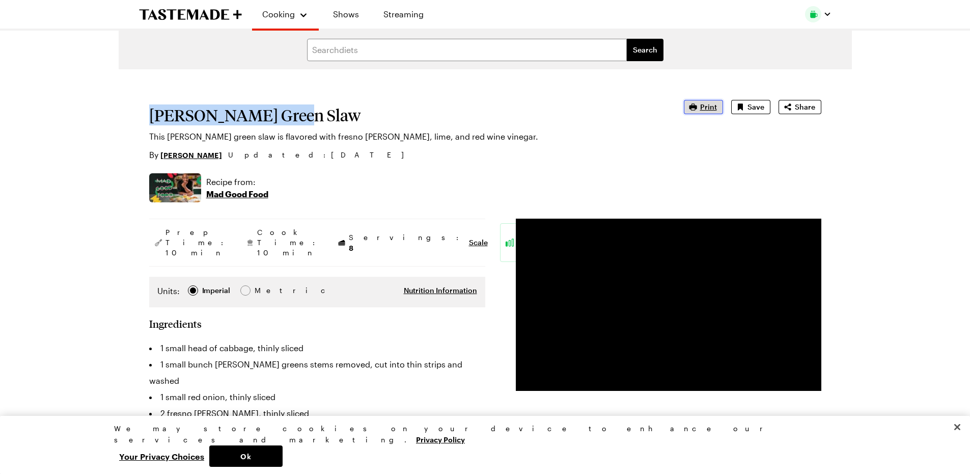
click at [715, 103] on span "Print" at bounding box center [708, 107] width 17 height 10
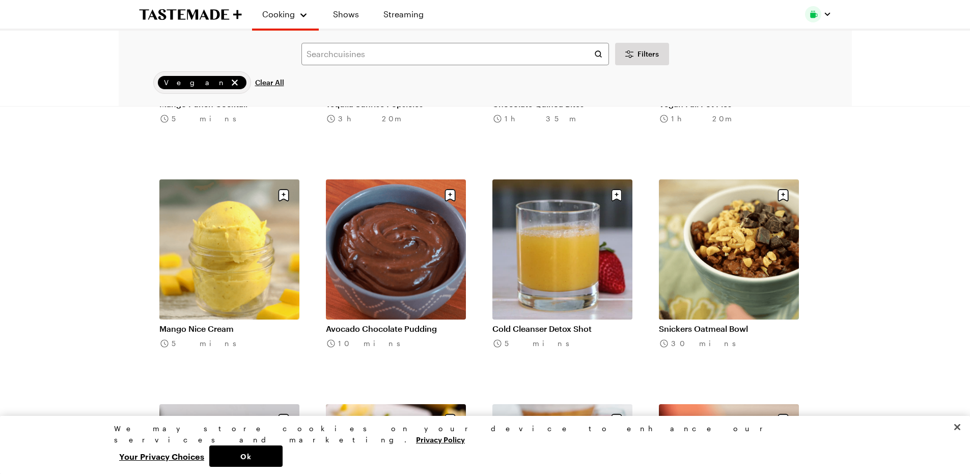
scroll to position [4960, 0]
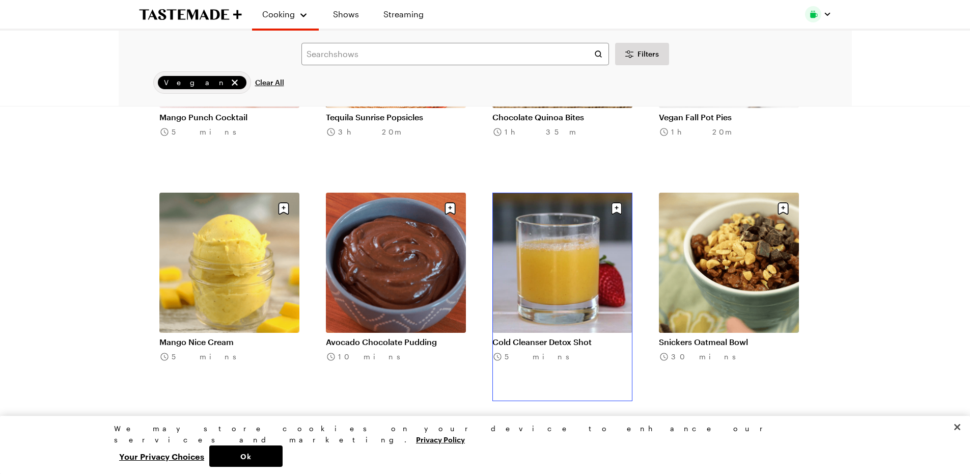
click at [514, 343] on link "Cold Cleanser Detox Shot" at bounding box center [562, 342] width 140 height 10
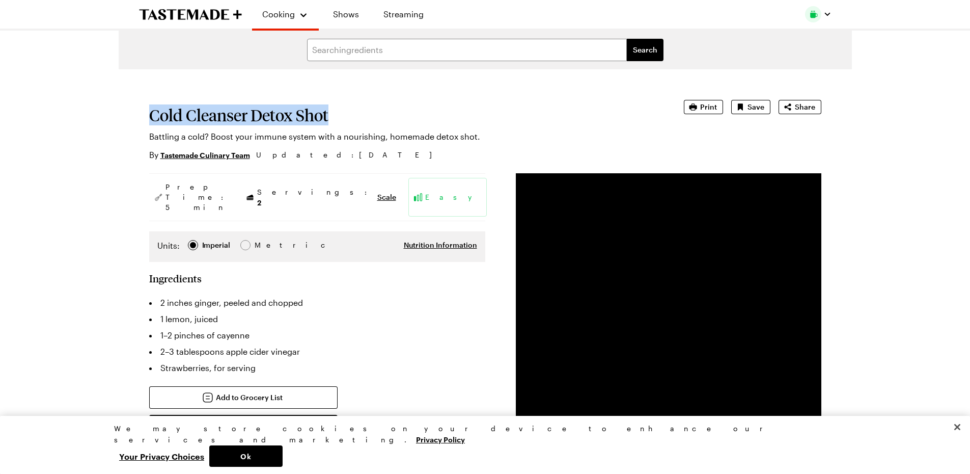
drag, startPoint x: 329, startPoint y: 115, endPoint x: 130, endPoint y: 115, distance: 199.6
click at [706, 109] on span "Print" at bounding box center [708, 107] width 17 height 10
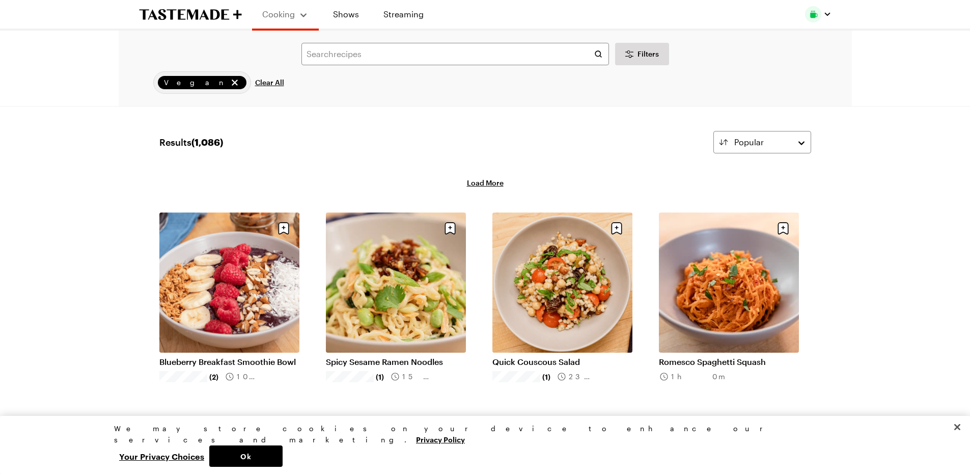
scroll to position [4960, 0]
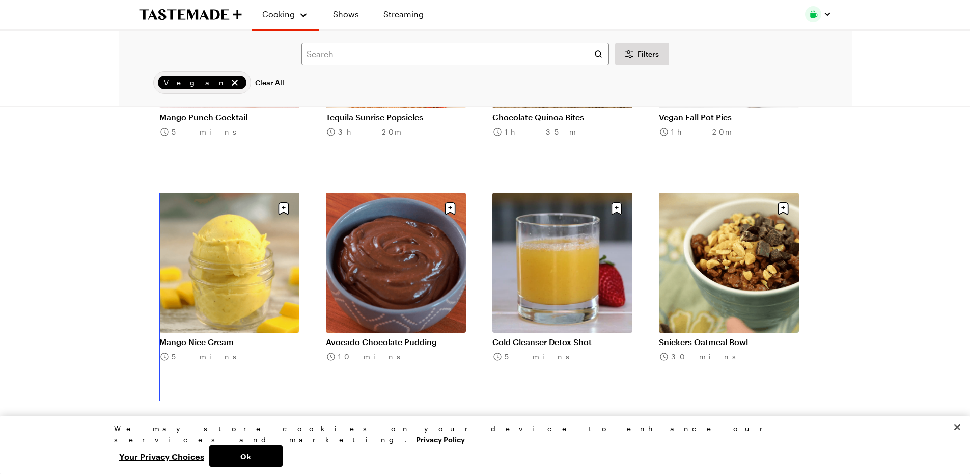
click at [234, 337] on link "Mango Nice Cream" at bounding box center [229, 342] width 140 height 10
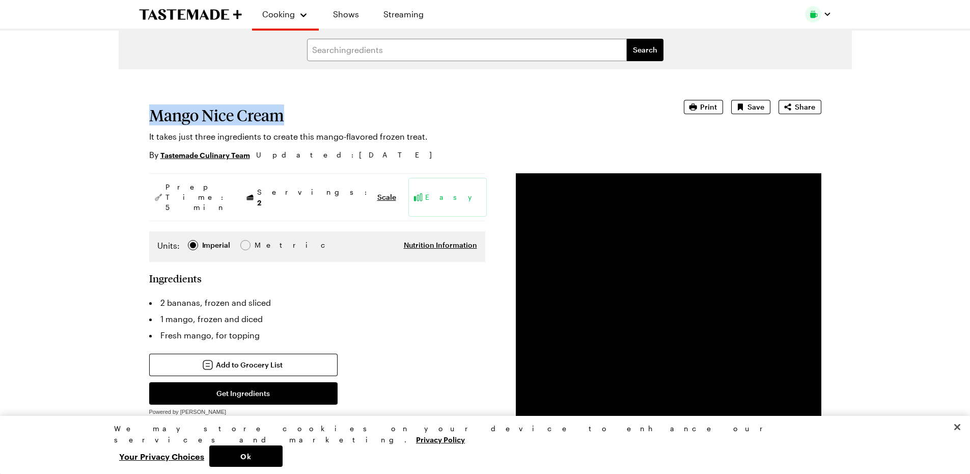
drag, startPoint x: 287, startPoint y: 113, endPoint x: 112, endPoint y: 108, distance: 175.2
click at [711, 107] on span "Print" at bounding box center [708, 107] width 17 height 10
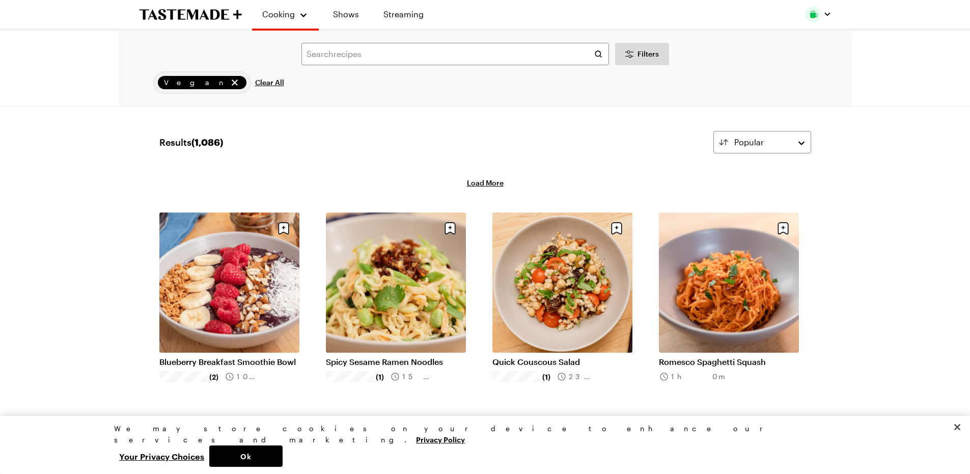
scroll to position [4960, 0]
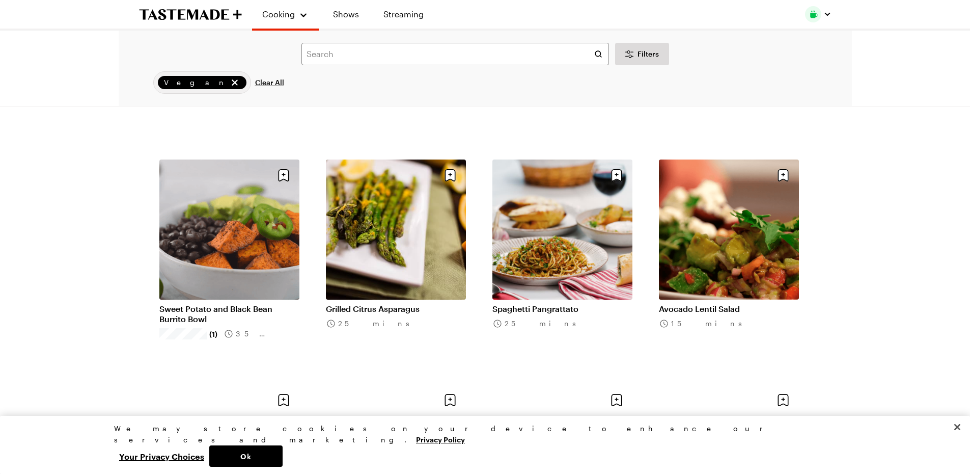
scroll to position [5222, 0]
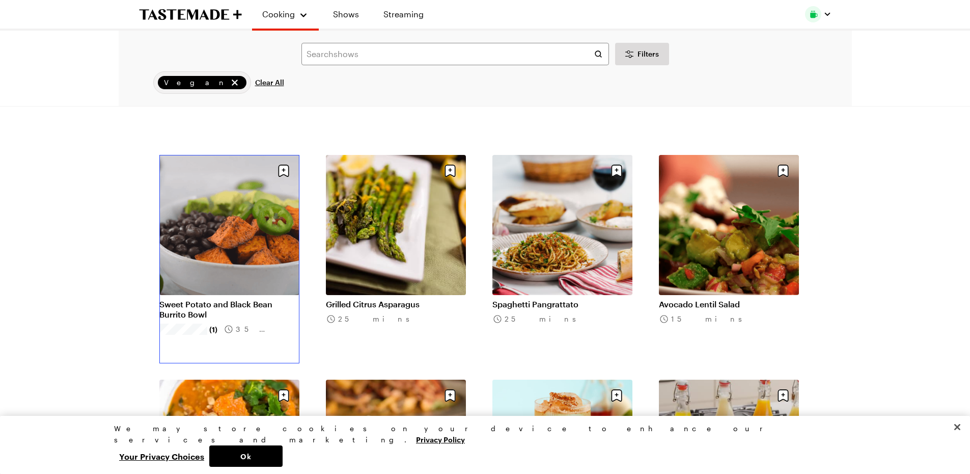
click at [242, 303] on link "Sweet Potato and Black Bean Burrito Bowl" at bounding box center [229, 309] width 140 height 20
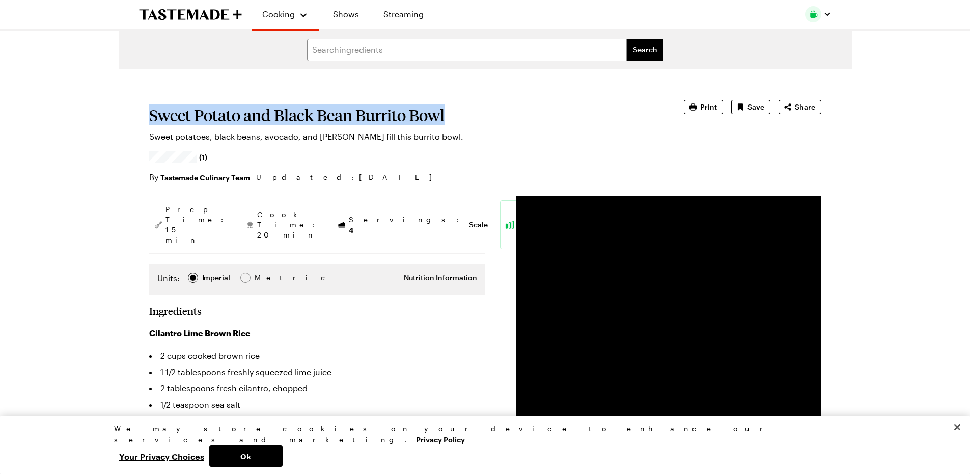
drag, startPoint x: 449, startPoint y: 113, endPoint x: 112, endPoint y: 113, distance: 337.1
click at [703, 106] on span "Print" at bounding box center [708, 107] width 17 height 10
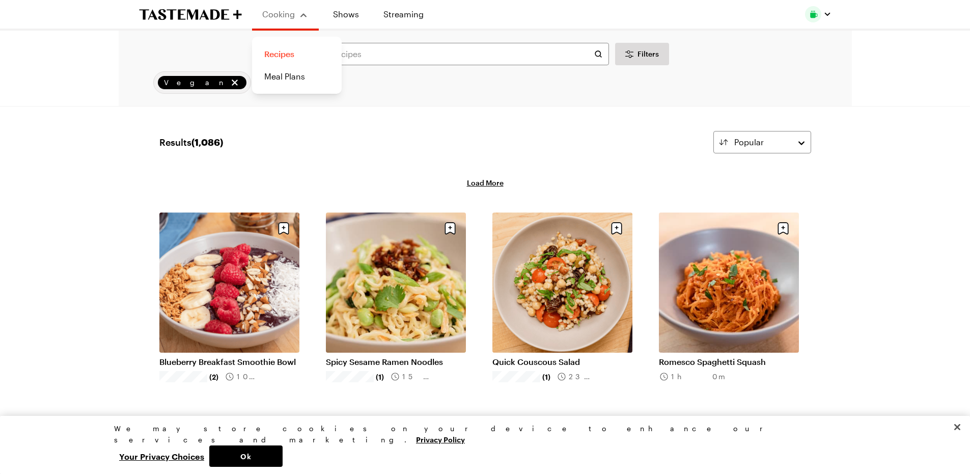
scroll to position [5222, 0]
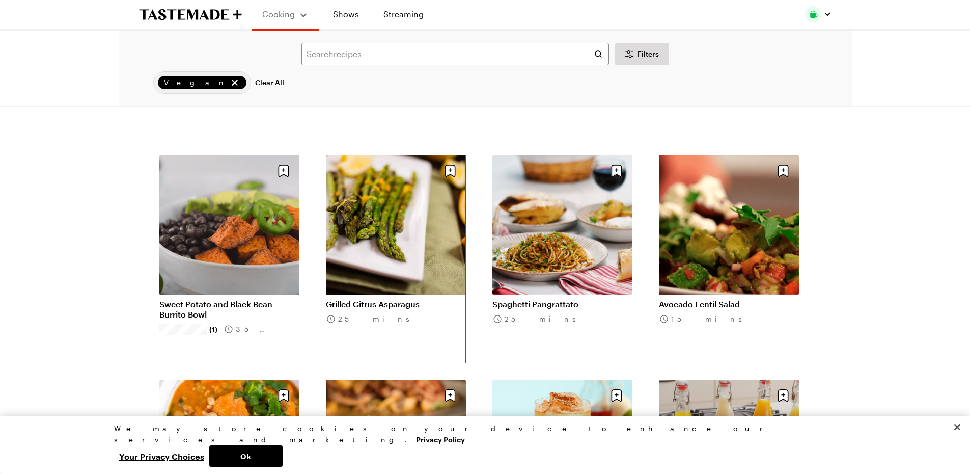
click at [380, 302] on link "Grilled Citrus Asparagus" at bounding box center [396, 304] width 140 height 10
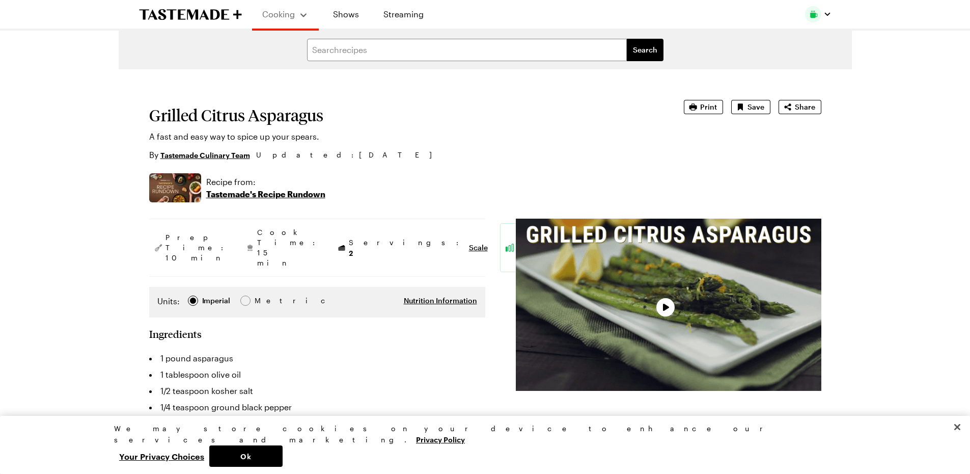
type textarea "x"
drag, startPoint x: 322, startPoint y: 123, endPoint x: 121, endPoint y: 118, distance: 201.2
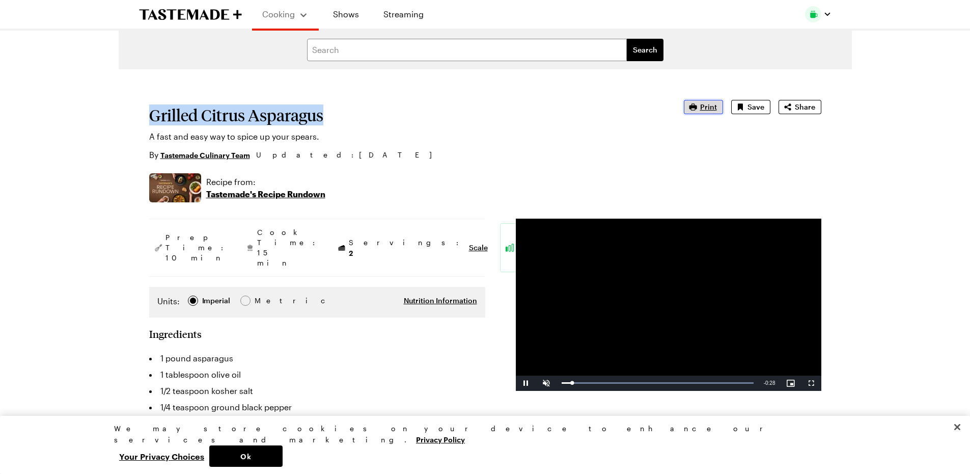
click at [709, 107] on span "Print" at bounding box center [708, 107] width 17 height 10
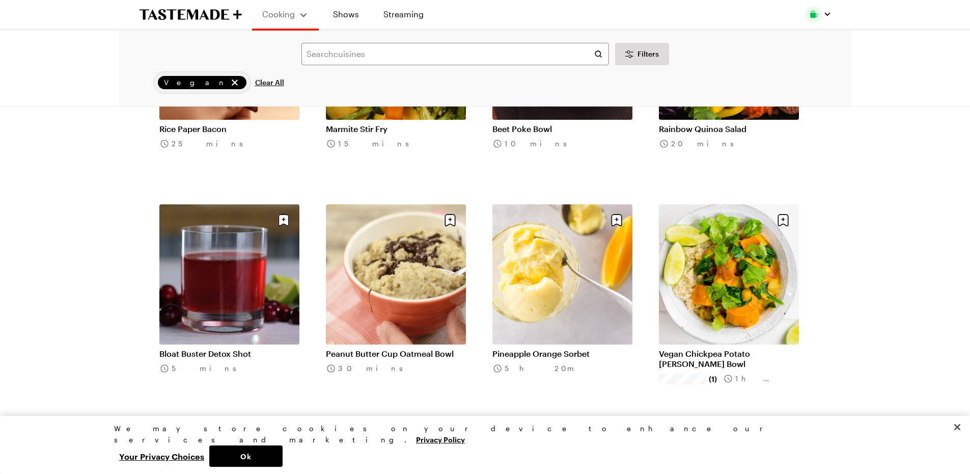
scroll to position [6303, 0]
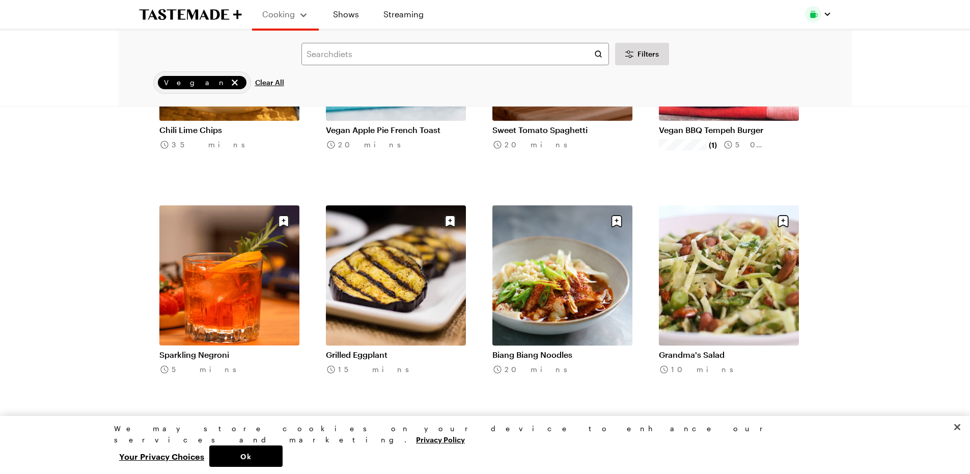
scroll to position [6762, 0]
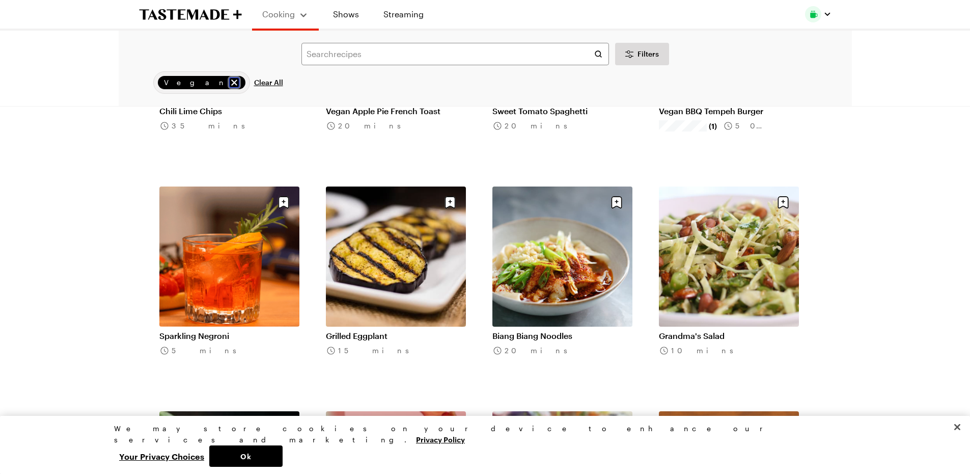
click at [229, 80] on icon "remove Vegan" at bounding box center [234, 82] width 10 height 10
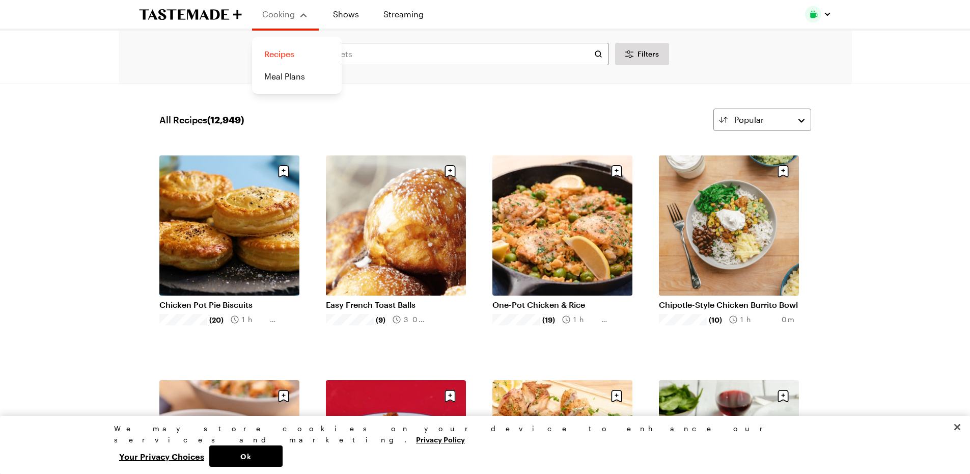
click at [292, 55] on link "Recipes" at bounding box center [296, 54] width 77 height 22
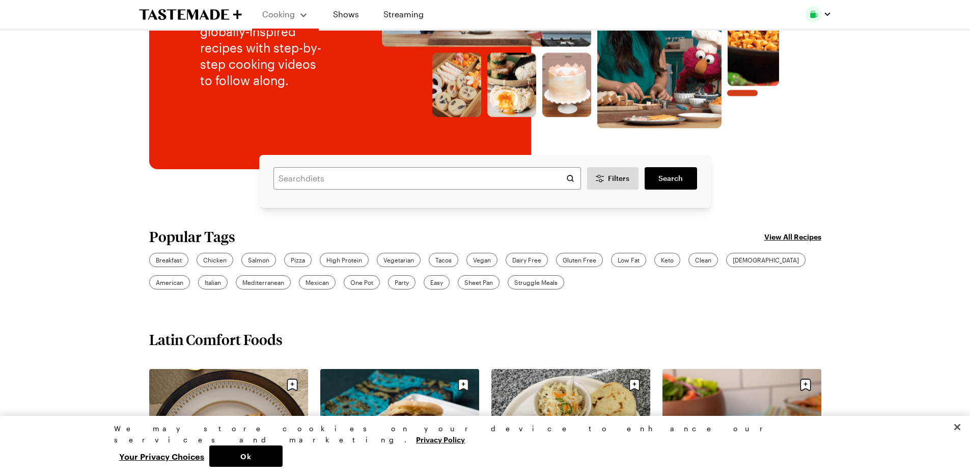
scroll to position [160, 0]
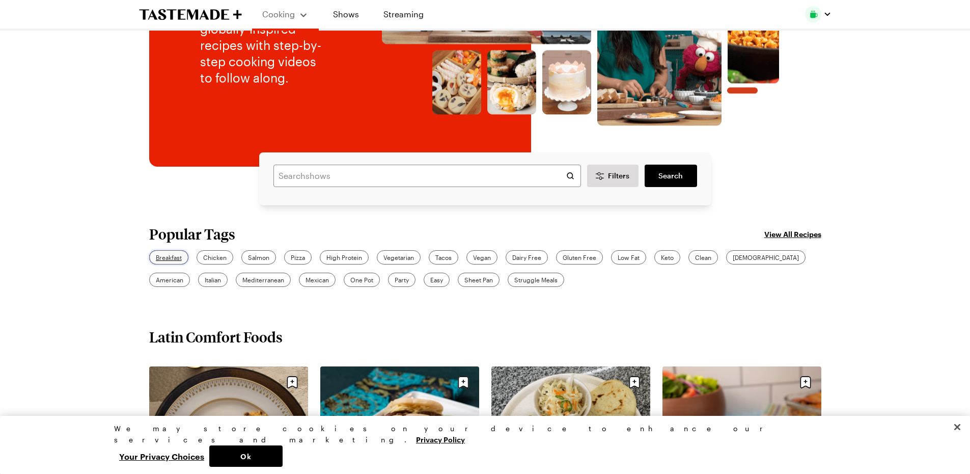
click at [165, 256] on span "Breakfast" at bounding box center [169, 257] width 26 height 9
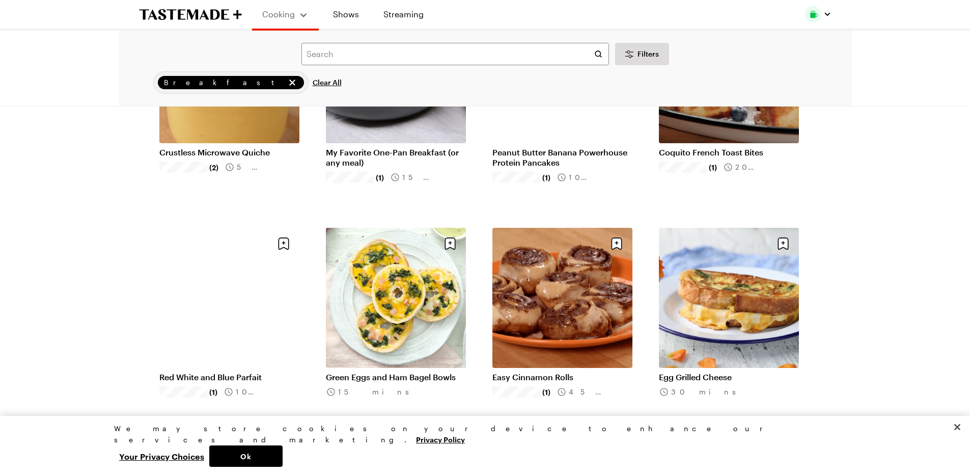
scroll to position [640, 0]
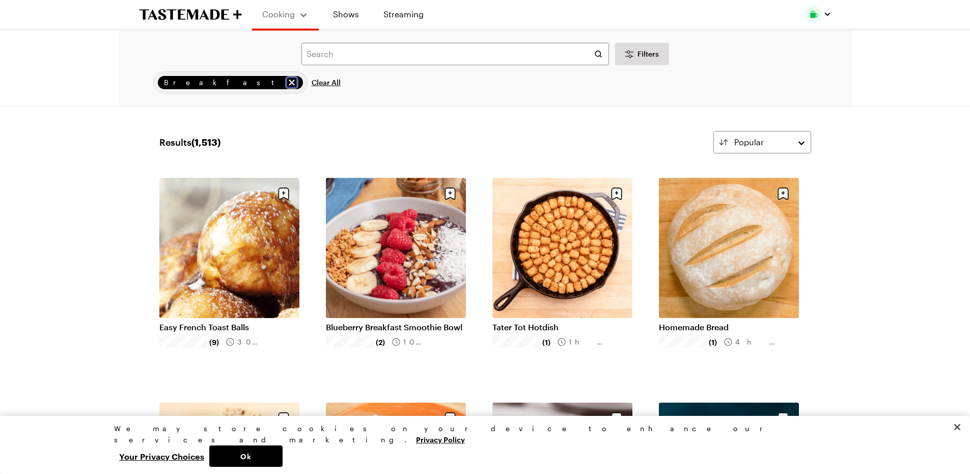
click at [289, 82] on icon "remove Breakfast" at bounding box center [292, 82] width 6 height 6
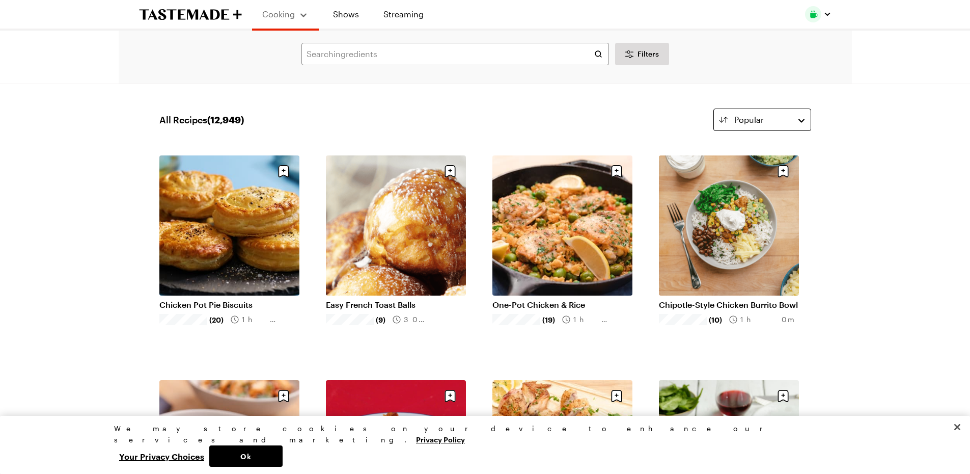
click at [746, 127] on button "Popular" at bounding box center [762, 119] width 98 height 22
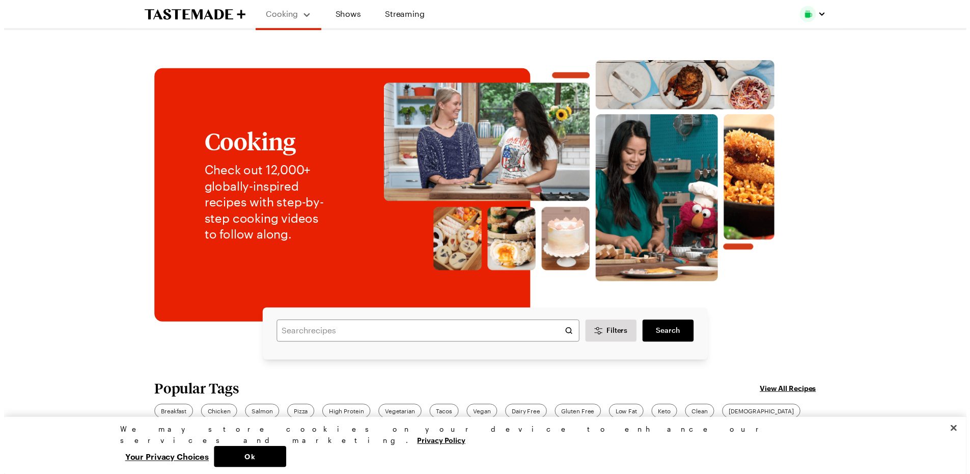
scroll to position [160, 0]
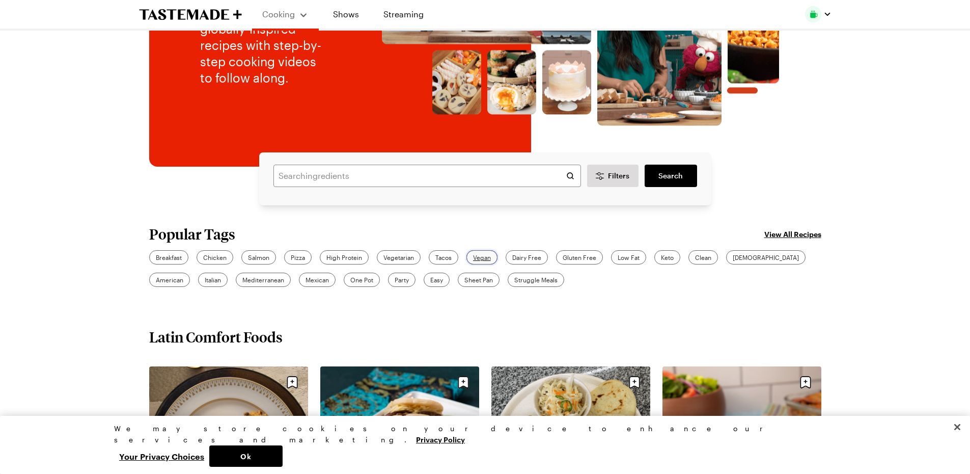
click at [490, 255] on span "Vegan" at bounding box center [482, 257] width 18 height 9
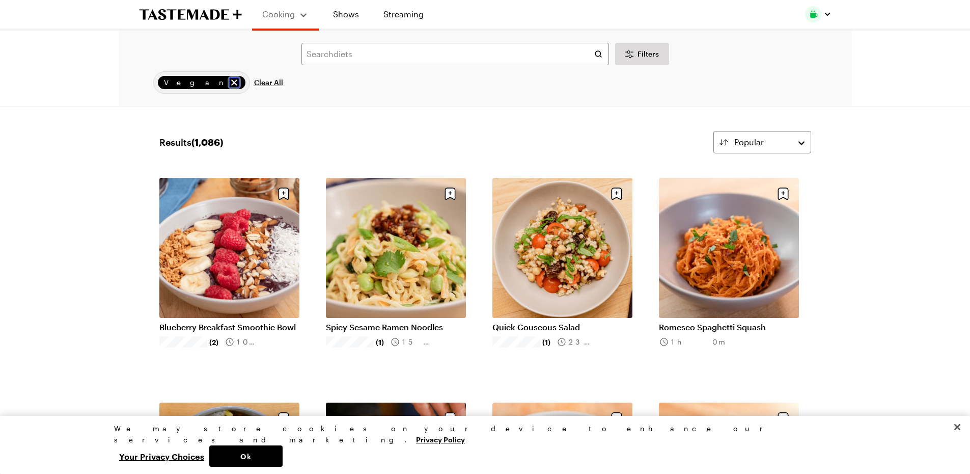
click at [231, 82] on icon "remove Vegan" at bounding box center [234, 82] width 6 height 6
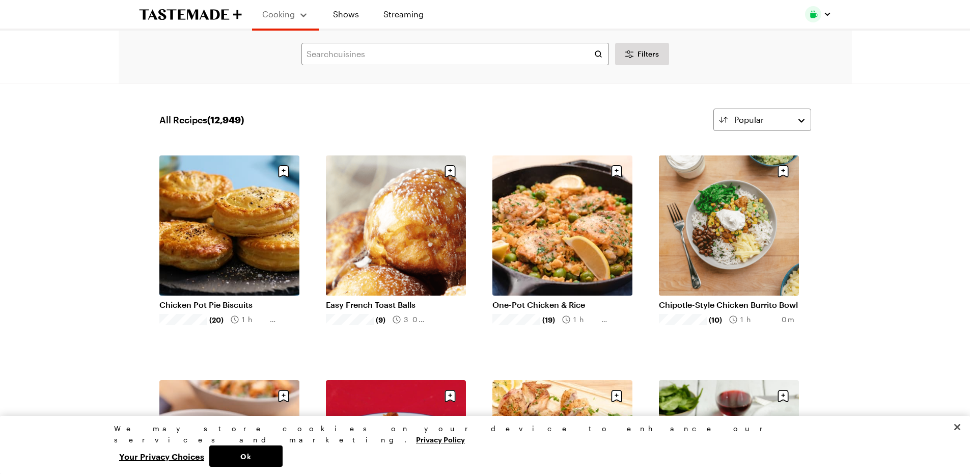
scroll to position [160, 0]
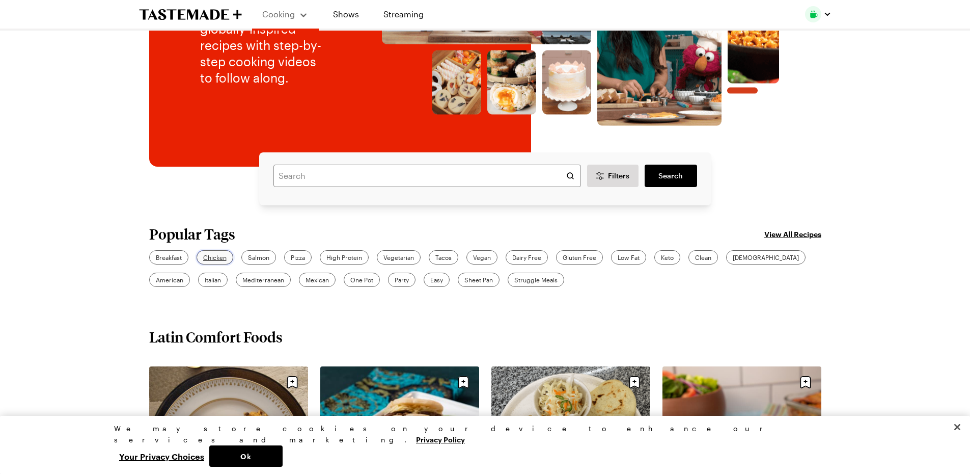
click at [226, 258] on span "Chicken" at bounding box center [214, 257] width 23 height 9
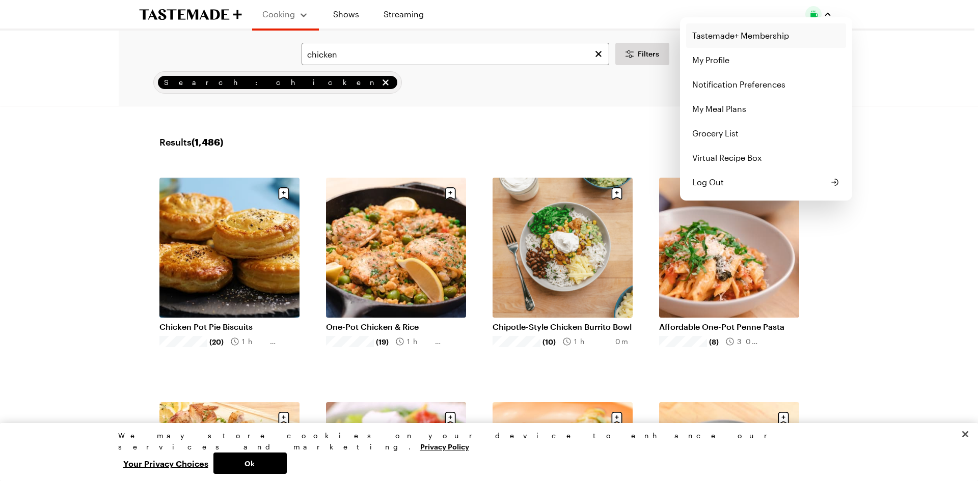
click at [732, 32] on link "Tastemade+ Membership" at bounding box center [766, 35] width 160 height 24
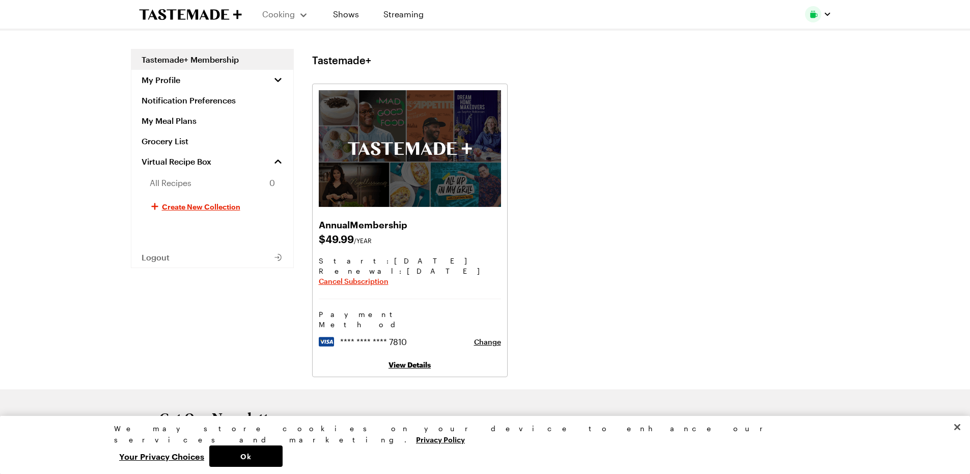
click at [407, 360] on link "View Details" at bounding box center [409, 364] width 42 height 9
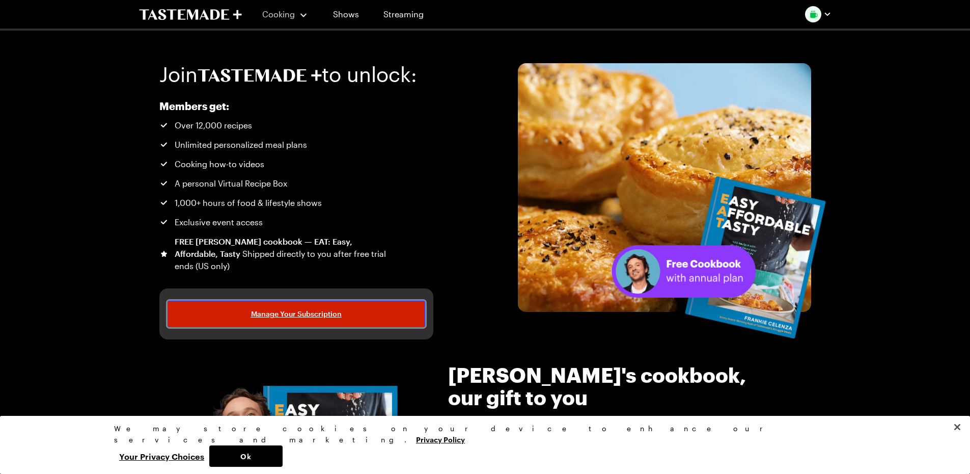
click at [376, 311] on link "Manage Your Subscription" at bounding box center [297, 313] width 258 height 26
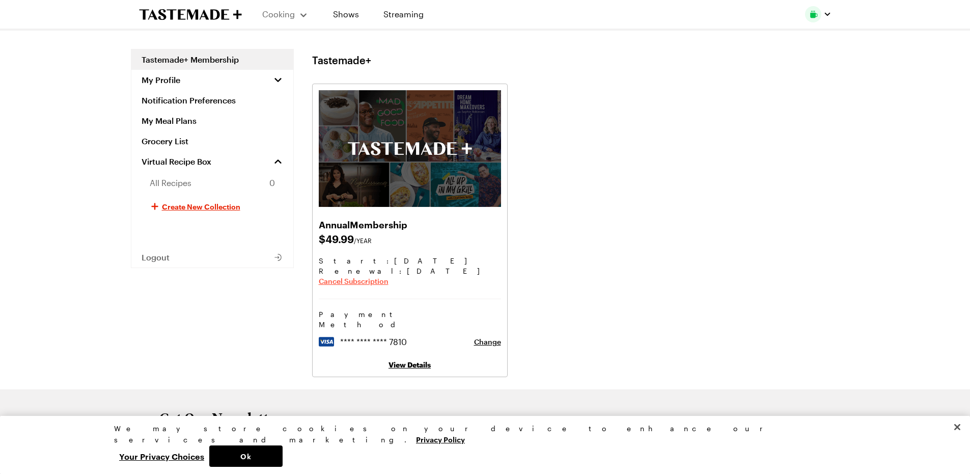
click at [366, 283] on span "Cancel Subscription" at bounding box center [354, 281] width 70 height 10
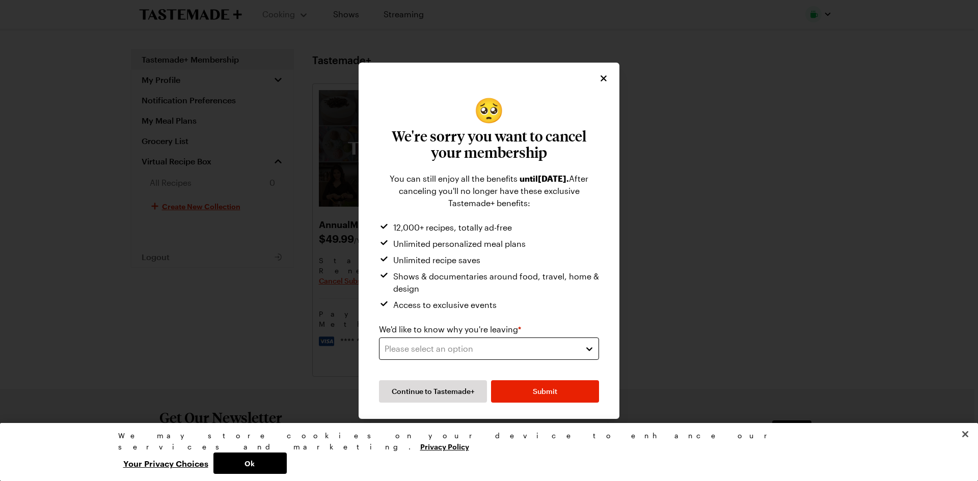
click at [483, 345] on div "Please select an option" at bounding box center [480, 349] width 193 height 12
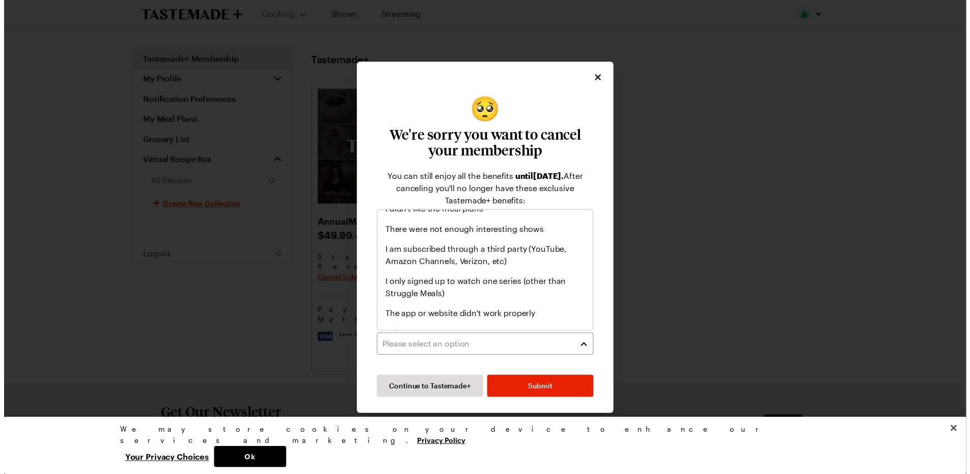
scroll to position [118, 0]
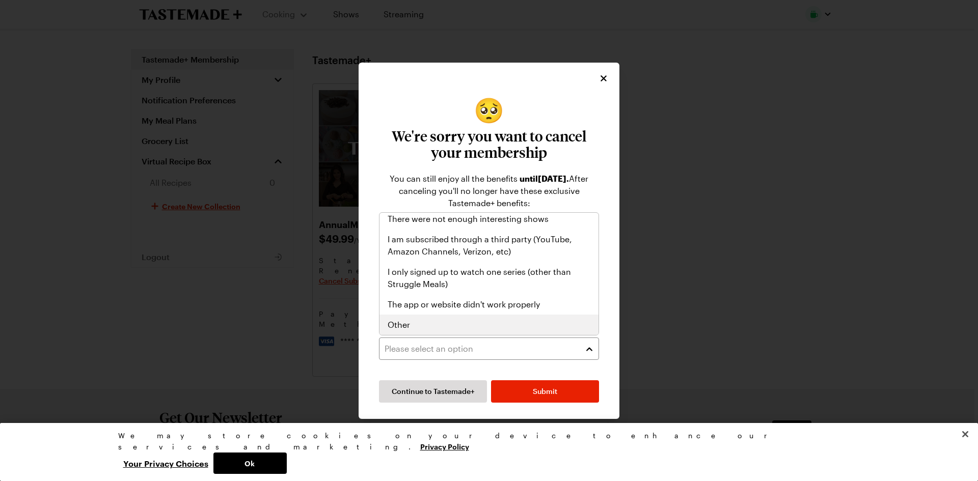
click at [494, 324] on div "Other" at bounding box center [488, 325] width 203 height 12
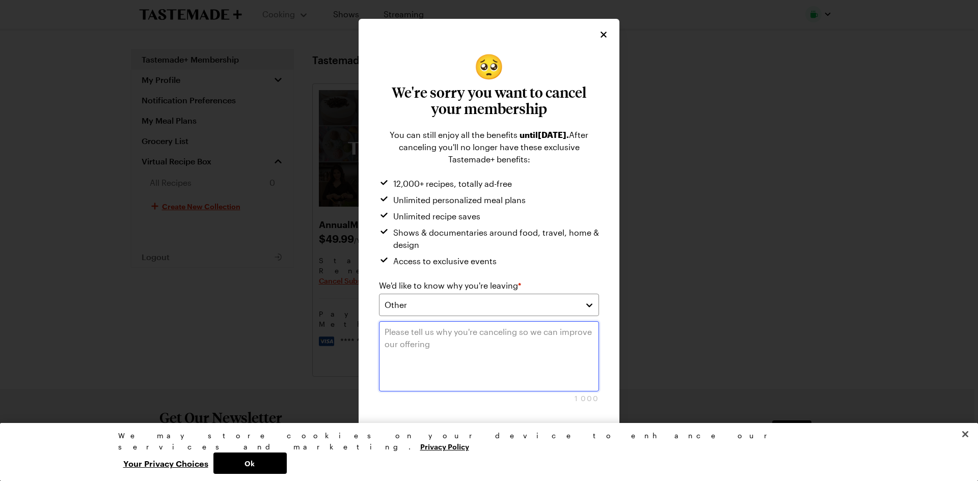
click at [464, 346] on textarea at bounding box center [489, 356] width 220 height 70
type textarea "I didn't use"
click at [542, 436] on span "Submit" at bounding box center [545, 435] width 24 height 10
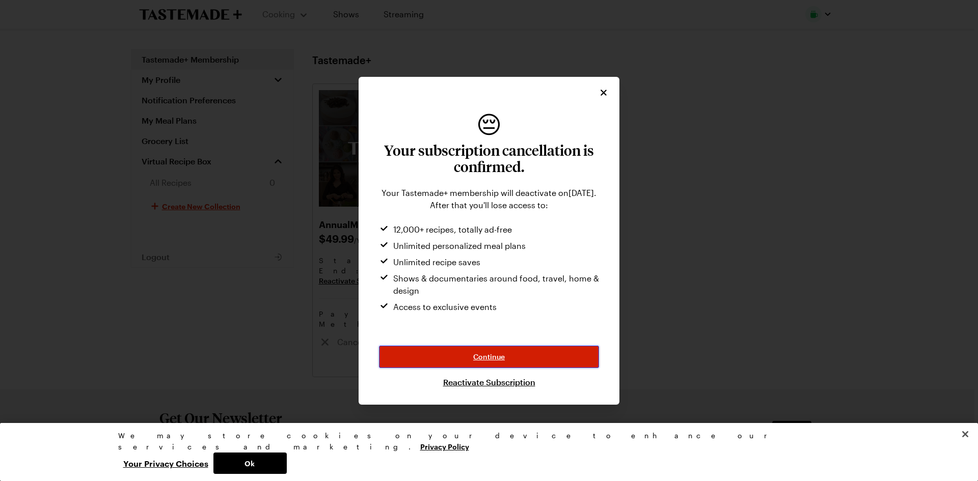
click at [510, 360] on button "Continue" at bounding box center [489, 357] width 220 height 22
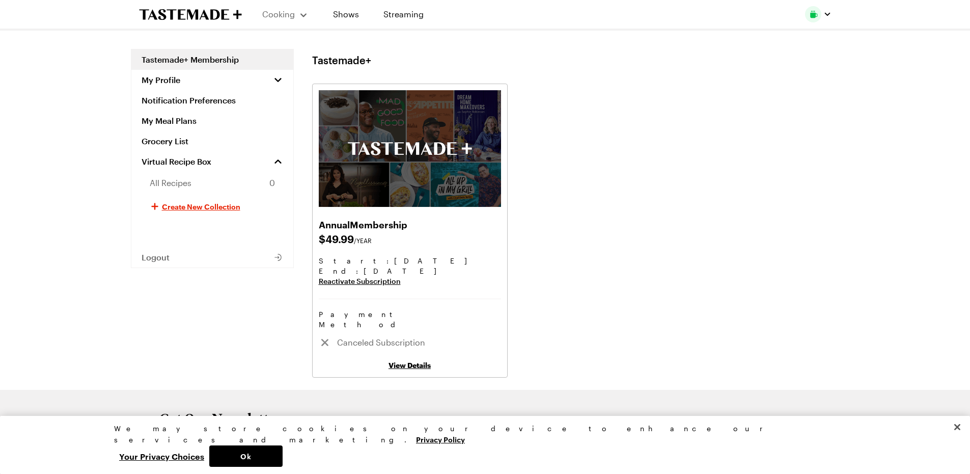
click at [211, 13] on icon "To Tastemade Home Page" at bounding box center [214, 14] width 9 height 10
